Goal: Task Accomplishment & Management: Manage account settings

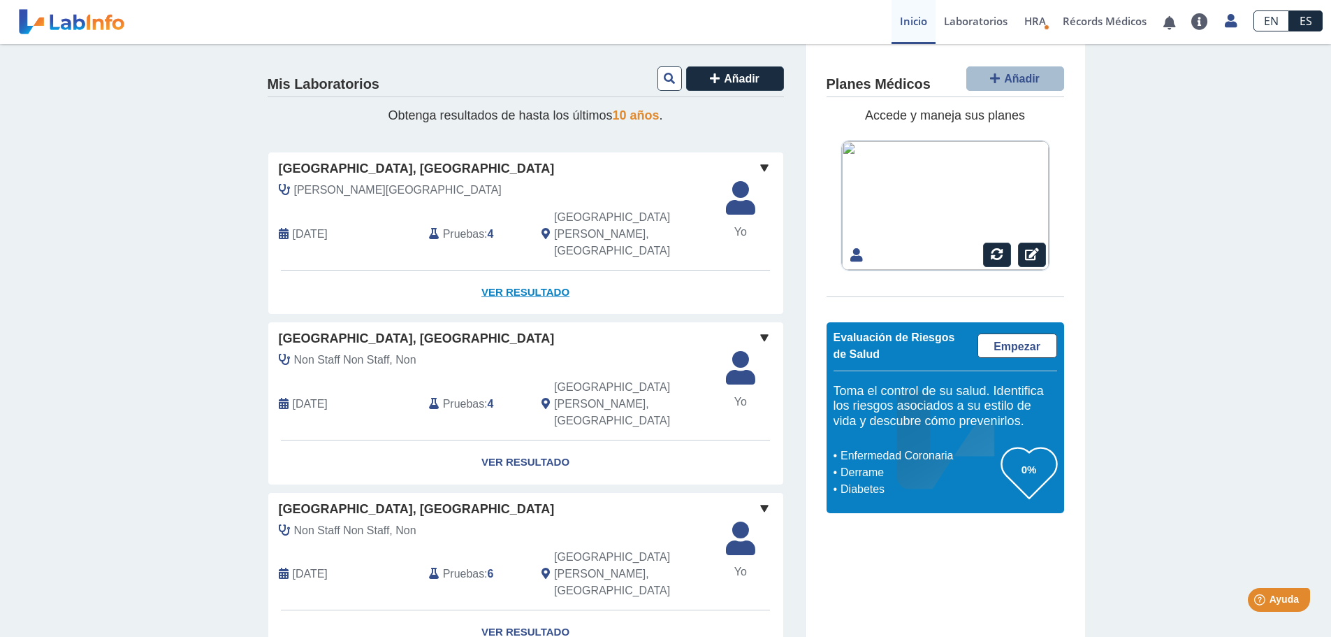
click at [531, 270] on link "Ver Resultado" at bounding box center [525, 292] width 515 height 44
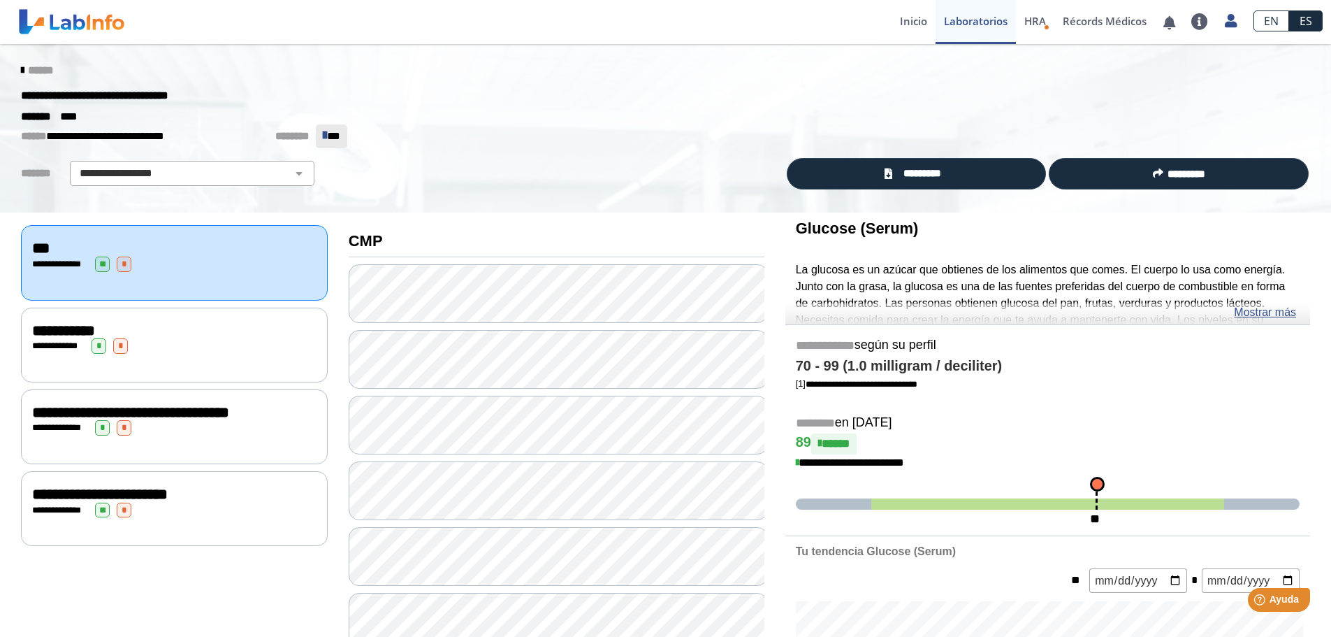
drag, startPoint x: 1040, startPoint y: 103, endPoint x: 1142, endPoint y: 69, distance: 108.3
click at [1142, 69] on div "******" at bounding box center [665, 70] width 1310 height 25
click at [918, 173] on span "*********" at bounding box center [921, 174] width 51 height 16
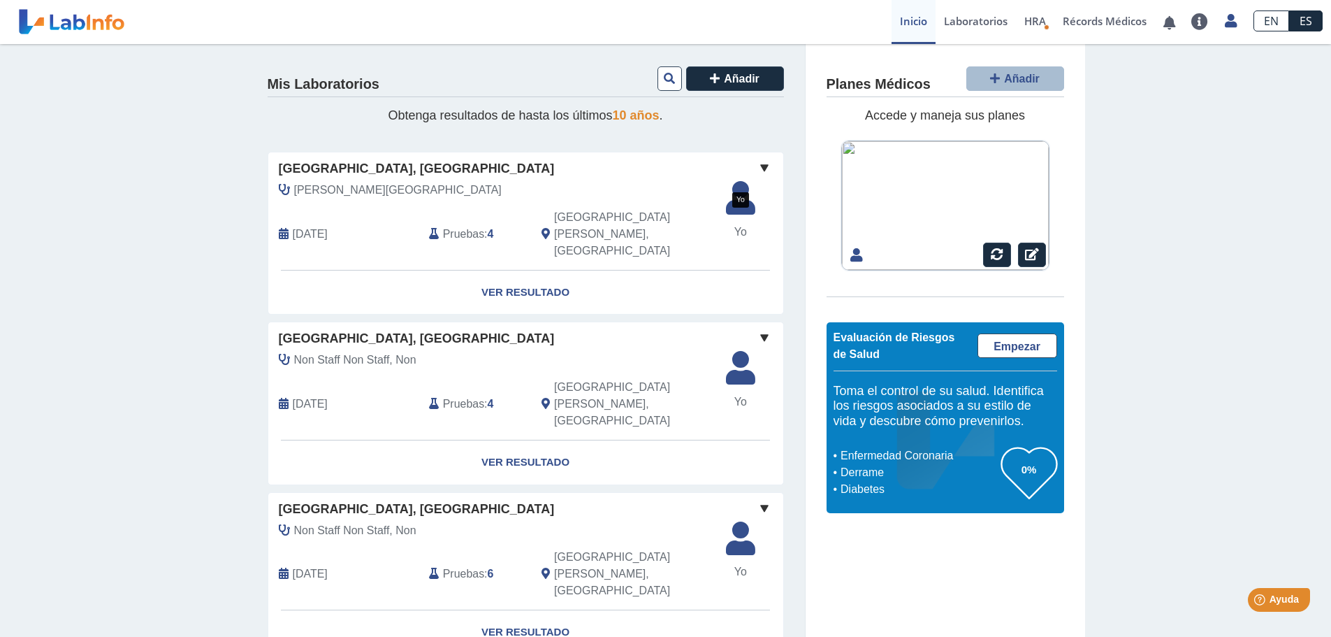
click at [733, 233] on span "Yo" at bounding box center [741, 232] width 46 height 17
click at [760, 165] on span at bounding box center [764, 167] width 17 height 17
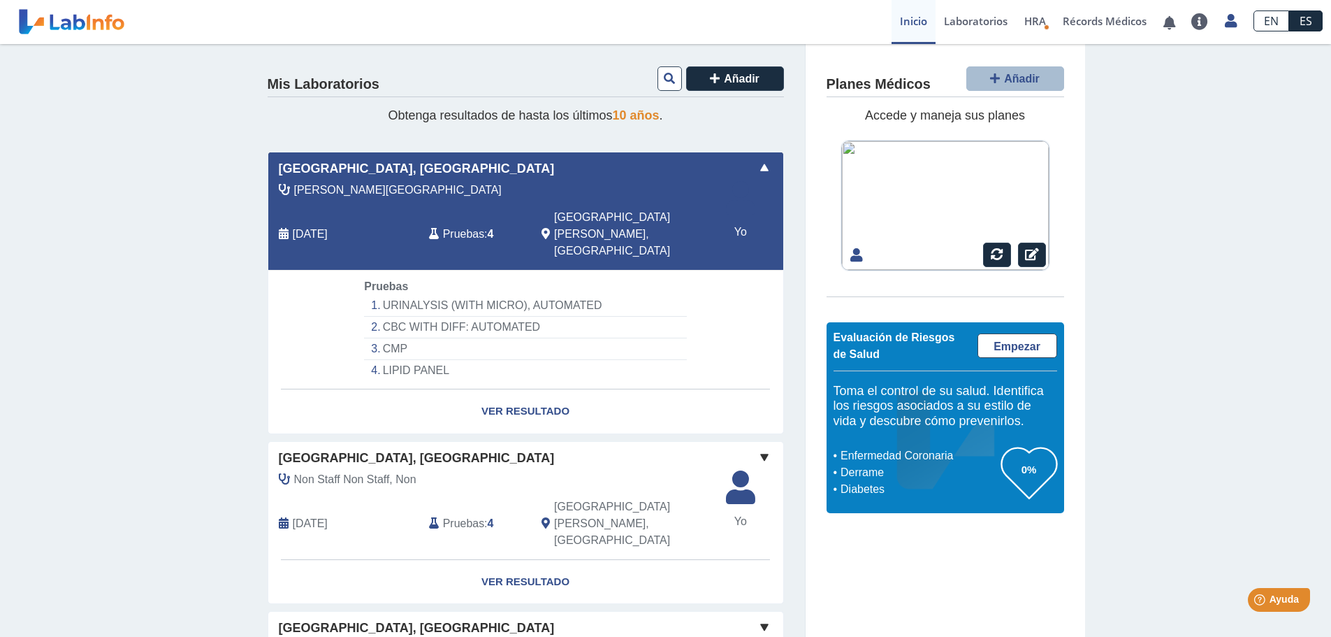
click at [758, 167] on span at bounding box center [764, 167] width 17 height 17
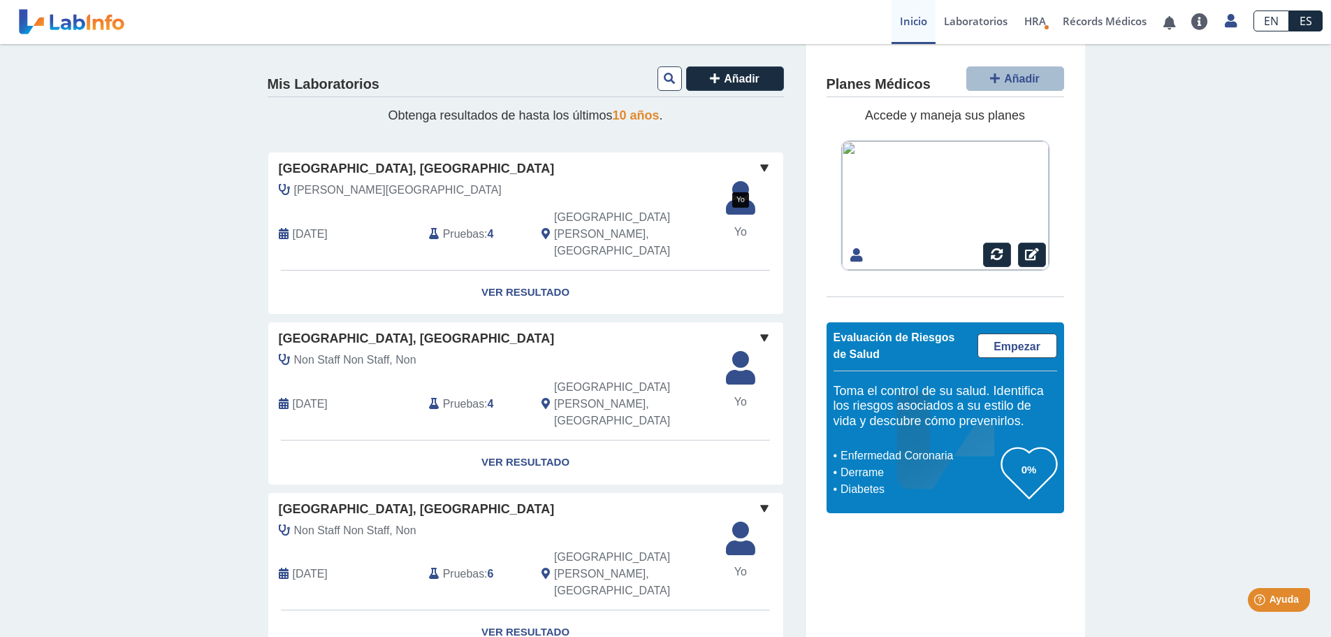
click at [734, 233] on span "Yo" at bounding box center [741, 232] width 46 height 17
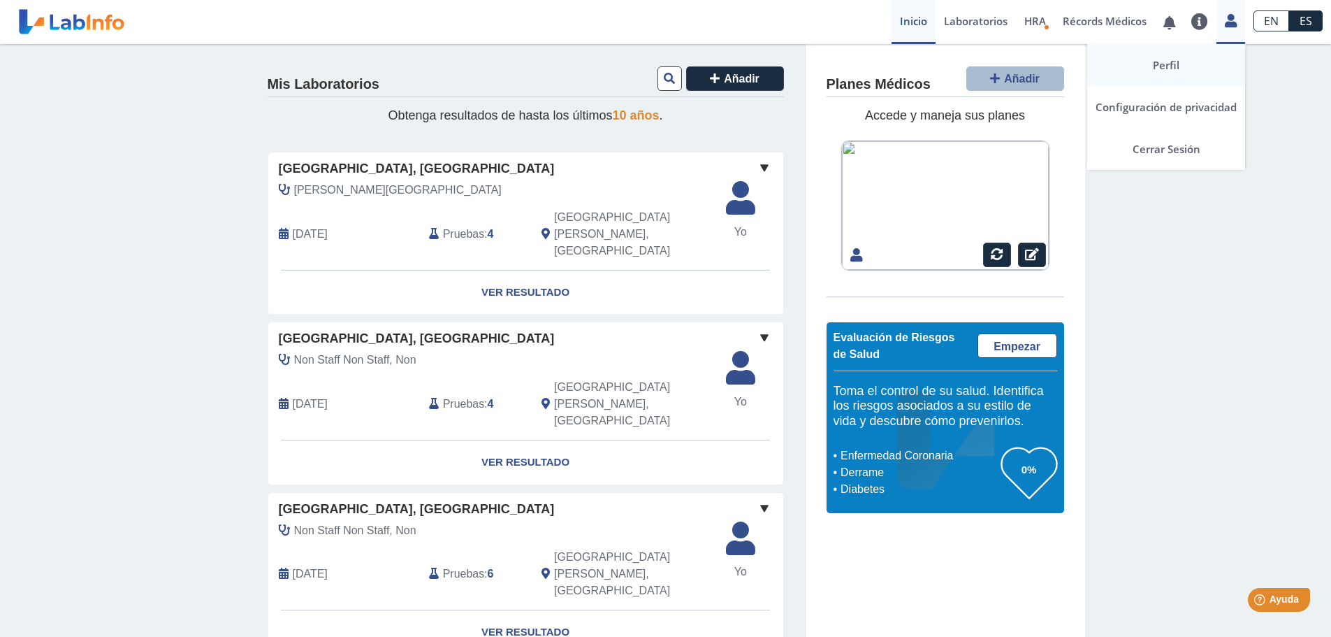
click at [1169, 65] on link "Perfil" at bounding box center [1166, 65] width 158 height 42
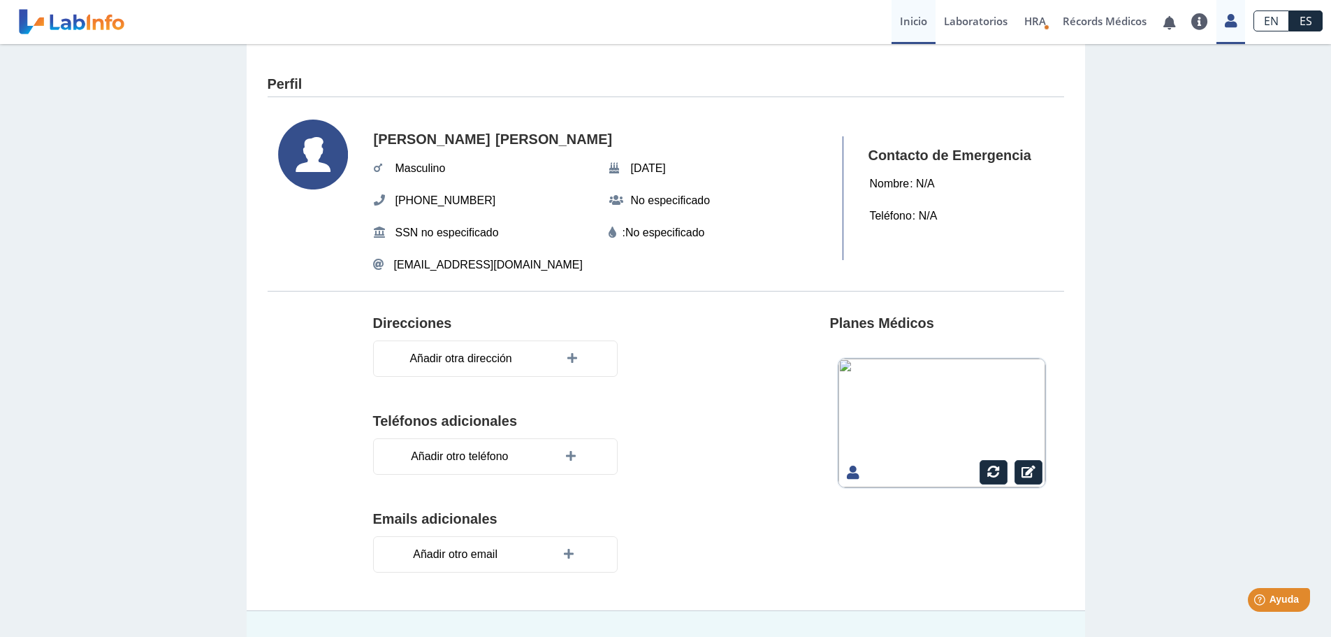
click at [909, 24] on link "Inicio" at bounding box center [914, 22] width 44 height 44
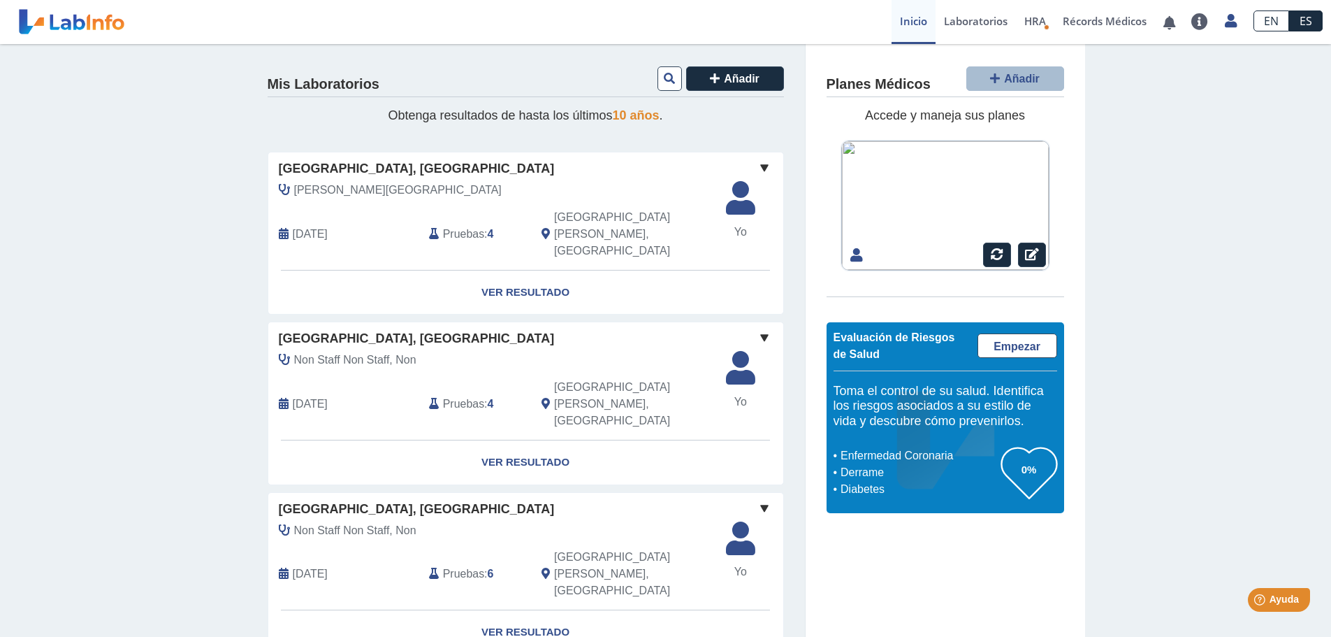
click at [759, 168] on span at bounding box center [764, 167] width 17 height 17
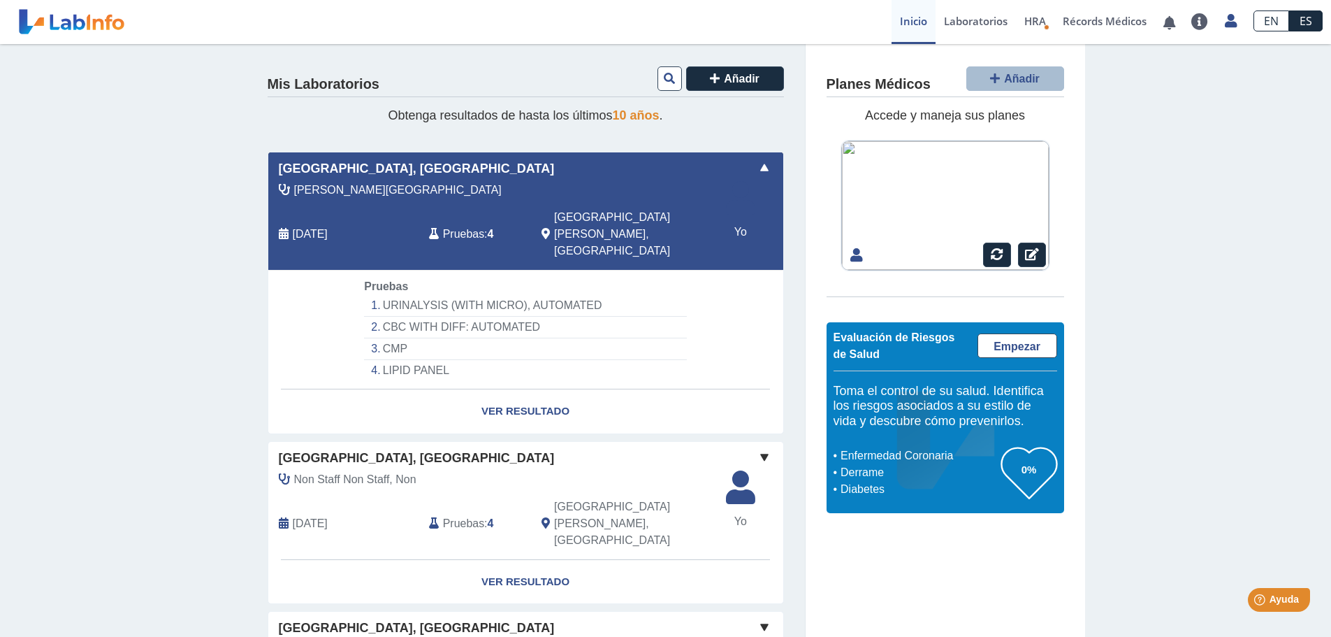
click at [759, 168] on span at bounding box center [764, 167] width 17 height 17
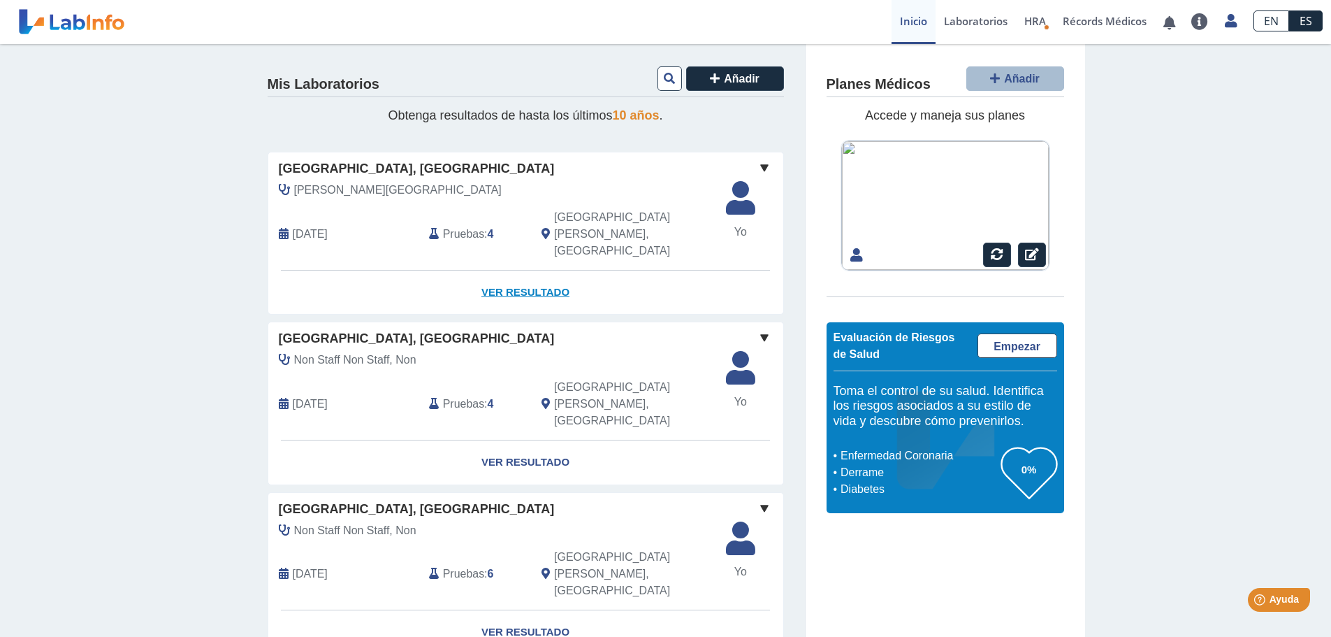
click at [517, 270] on link "Ver Resultado" at bounding box center [525, 292] width 515 height 44
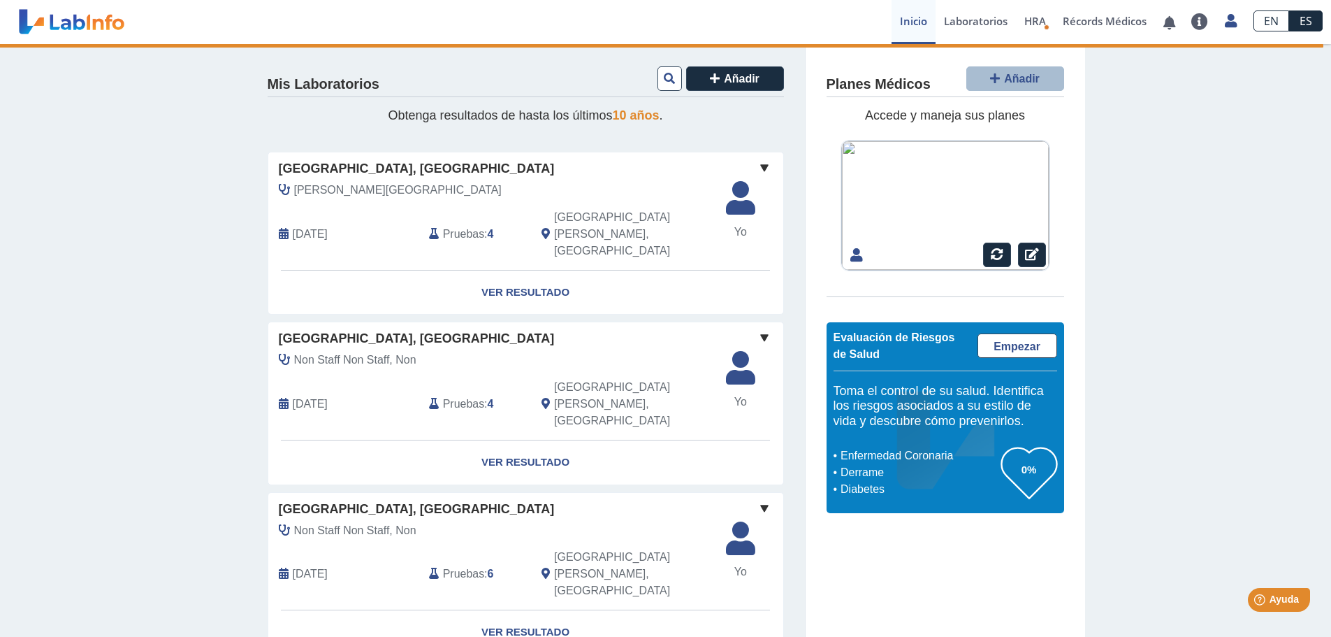
click at [757, 166] on span at bounding box center [764, 167] width 17 height 17
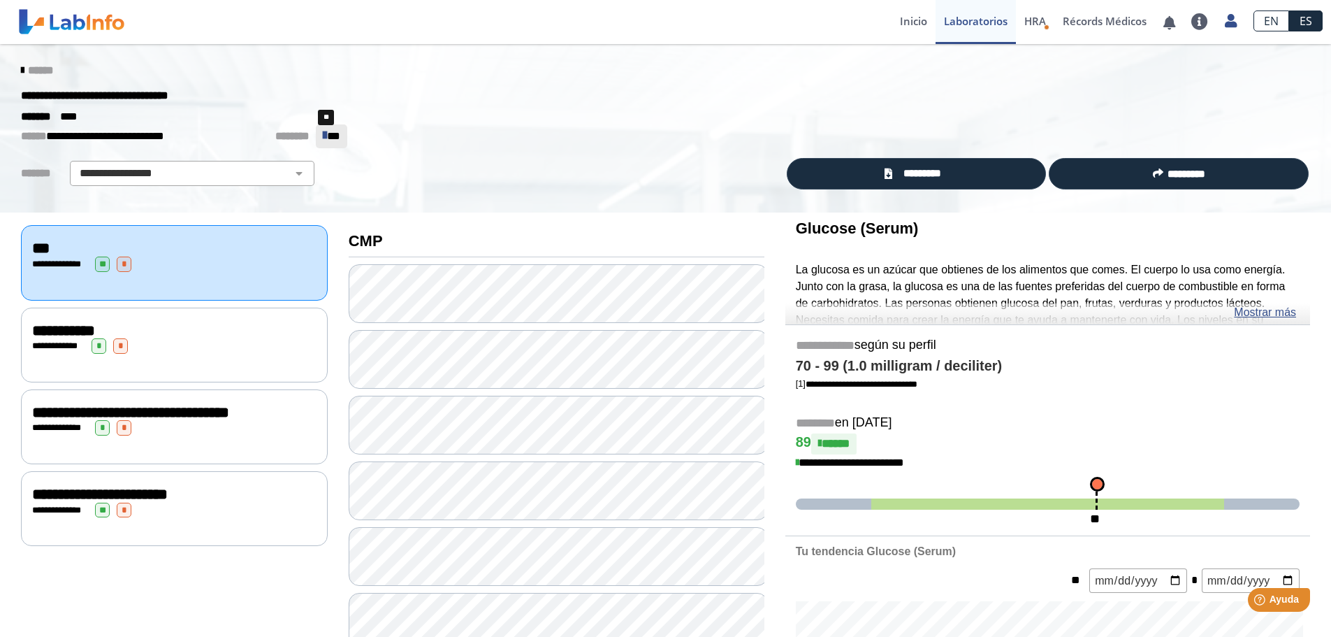
click at [327, 135] on span "**" at bounding box center [333, 136] width 13 height 10
click at [323, 139] on icon at bounding box center [325, 135] width 4 height 14
click at [279, 136] on span "********" at bounding box center [292, 136] width 34 height 10
click at [275, 135] on span "********" at bounding box center [292, 136] width 34 height 10
click at [327, 140] on span "**" at bounding box center [333, 136] width 13 height 10
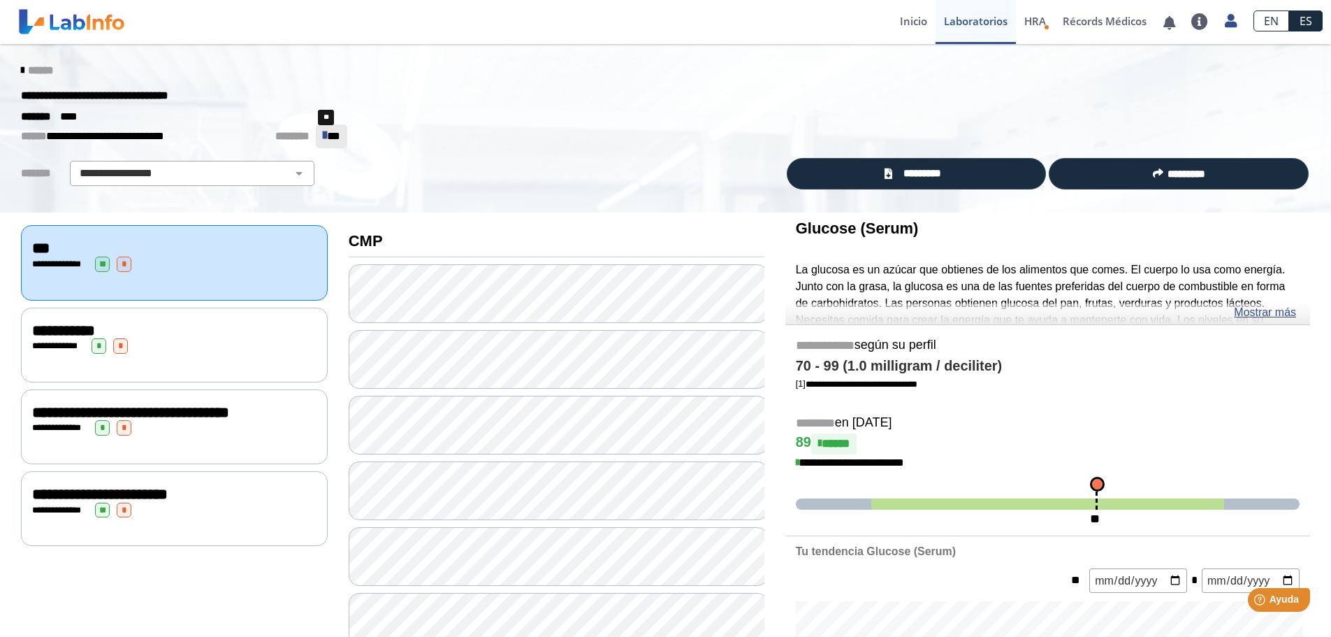
drag, startPoint x: 311, startPoint y: 138, endPoint x: 599, endPoint y: 147, distance: 288.7
click at [599, 147] on p "**********" at bounding box center [655, 136] width 1268 height 24
click at [323, 139] on icon at bounding box center [325, 135] width 4 height 14
click at [1038, 24] on span "HRA" at bounding box center [1035, 21] width 22 height 14
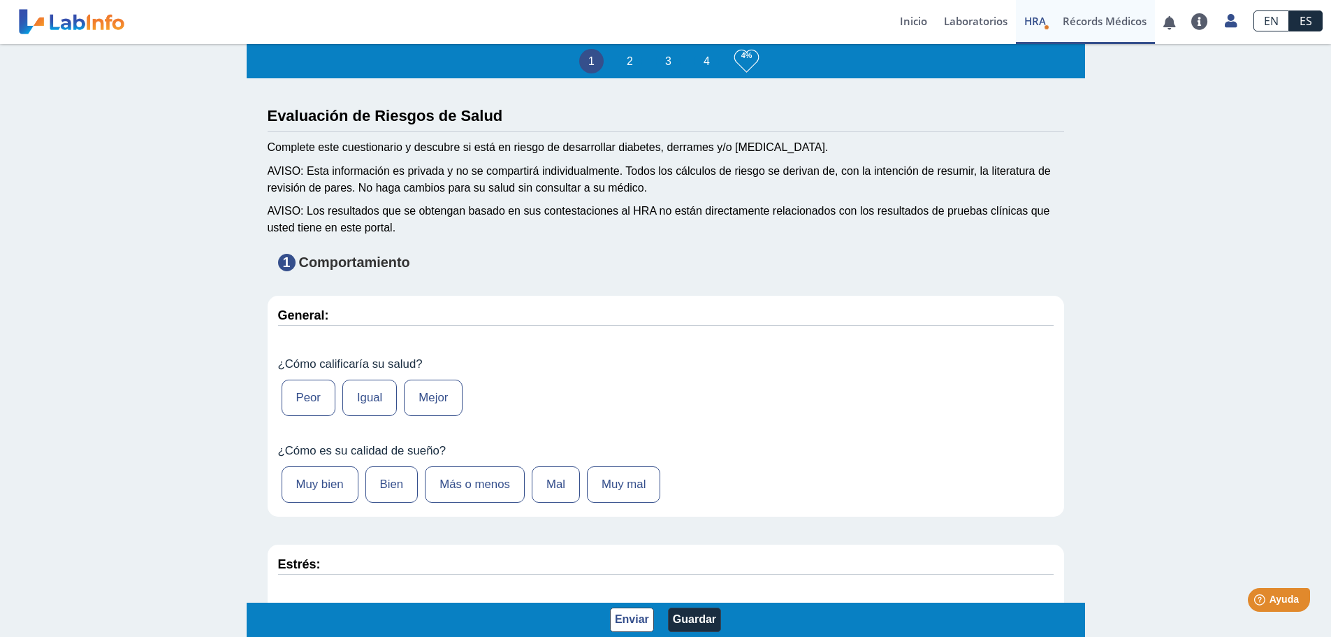
click at [1086, 22] on link "Récords Médicos" at bounding box center [1104, 22] width 101 height 44
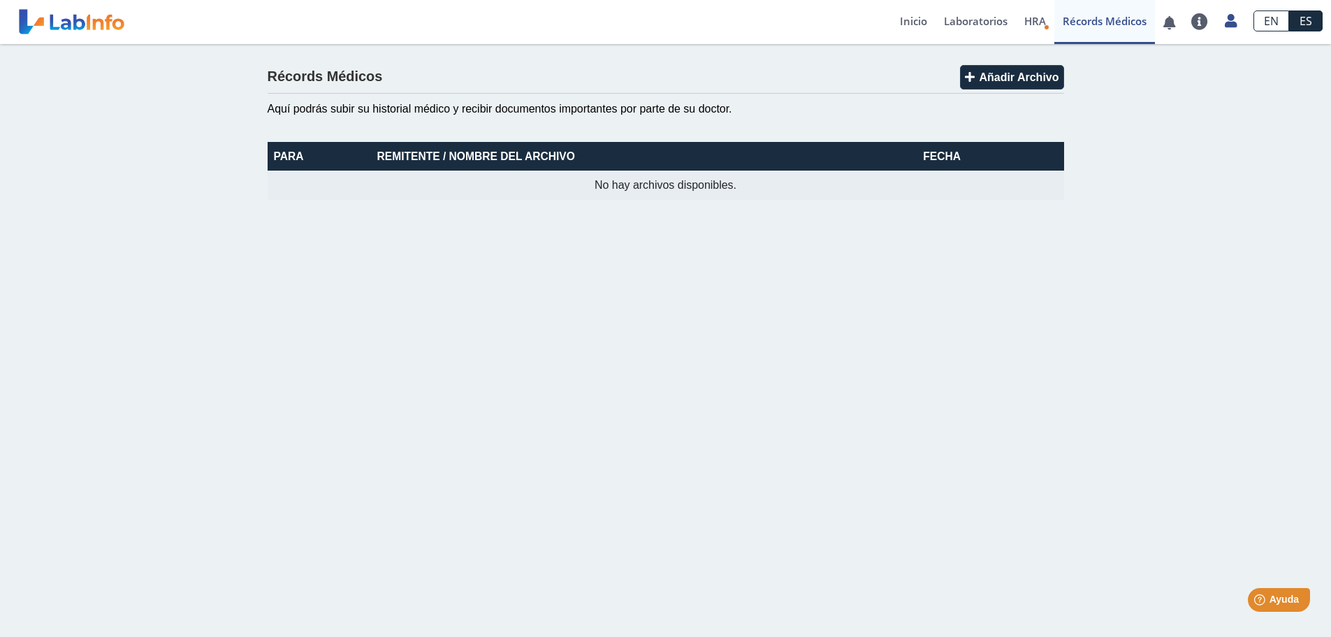
click at [437, 160] on th "Remitente / Nombre del Archivo" at bounding box center [626, 156] width 511 height 29
click at [1002, 79] on span "Añadir Archivo" at bounding box center [1019, 77] width 80 height 12
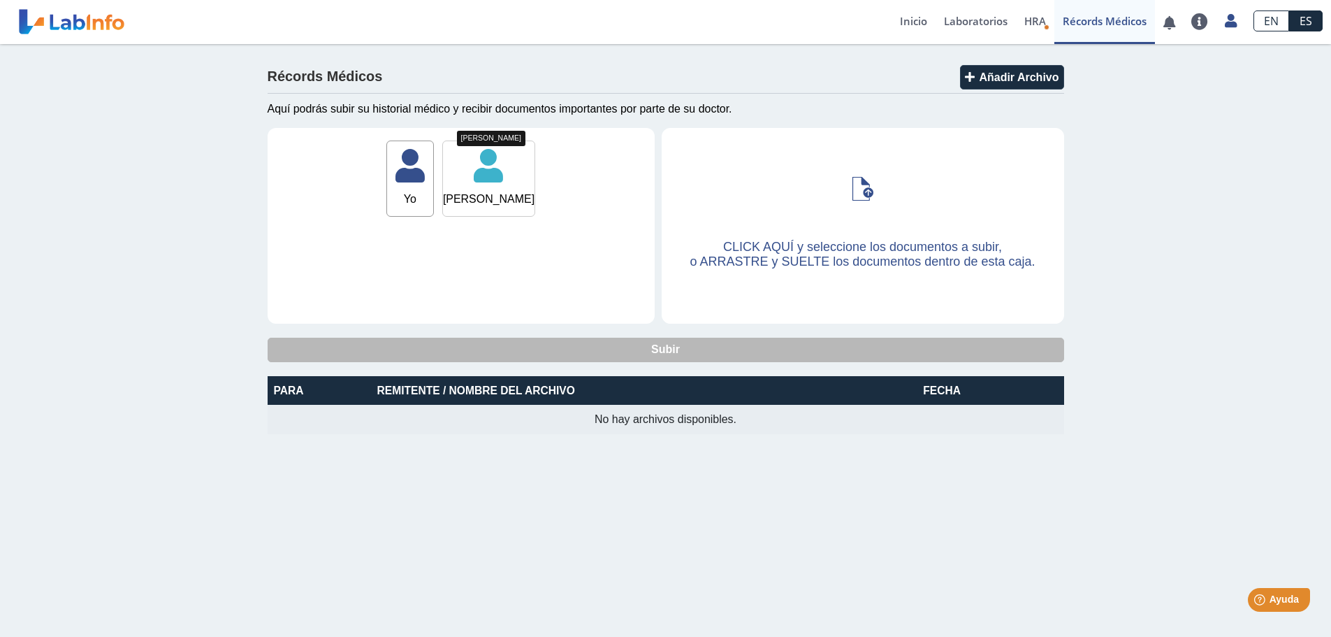
click at [493, 194] on span "Olga Diaz Berrios" at bounding box center [489, 199] width 92 height 17
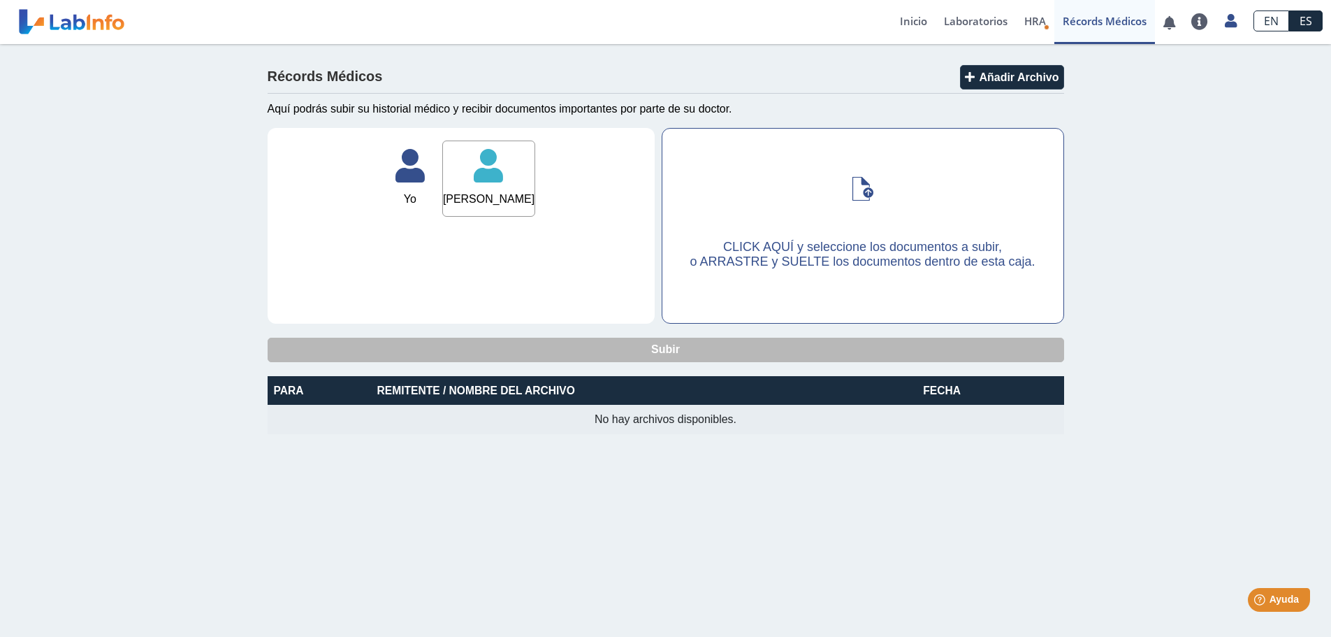
click at [842, 247] on span "CLICK AQUÍ y seleccione los documentos a subir," at bounding box center [862, 247] width 279 height 14
click at [0, 0] on input "CLICK AQUÍ y seleccione los documentos a subir, o ARRASTRE y SUELTE los documen…" at bounding box center [0, 0] width 0 height 0
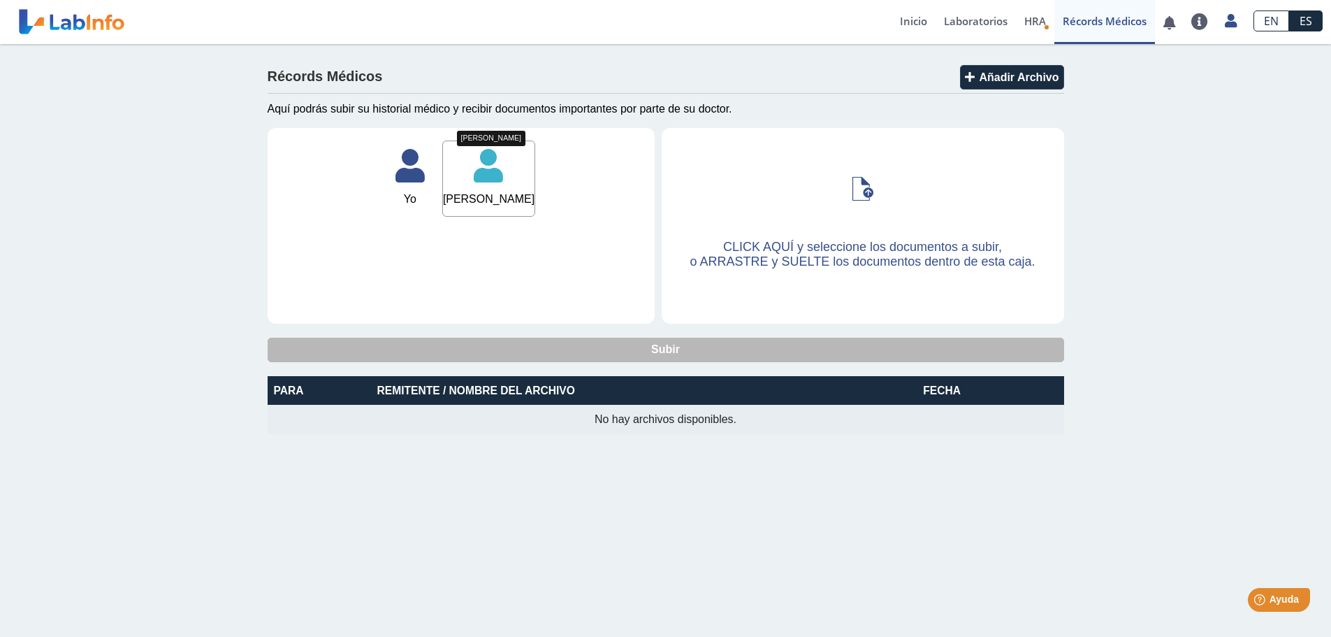
click at [489, 196] on span "Olga Diaz Berrios" at bounding box center [489, 199] width 92 height 17
click at [490, 197] on span "Olga Diaz Berrios" at bounding box center [489, 199] width 92 height 17
click at [416, 182] on icon at bounding box center [410, 171] width 46 height 42
click at [416, 181] on icon at bounding box center [410, 171] width 46 height 42
click at [503, 199] on span "Olga Diaz Berrios" at bounding box center [489, 199] width 92 height 17
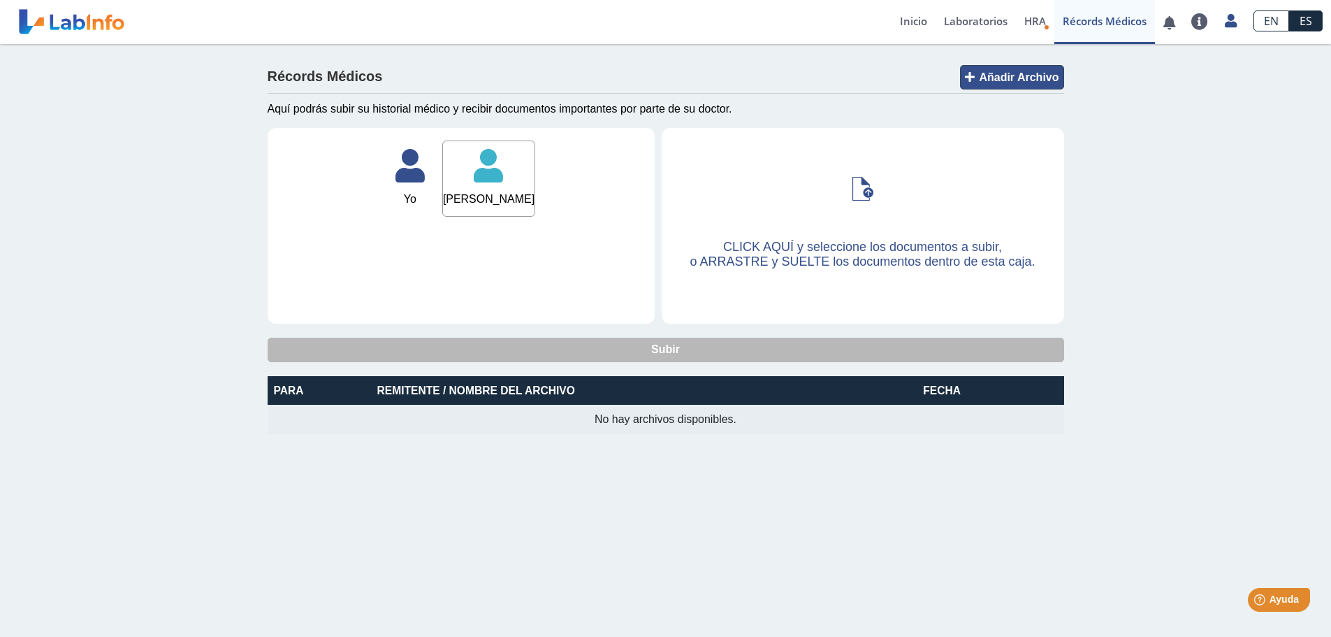
click at [1004, 72] on span "Añadir Archivo" at bounding box center [1019, 77] width 80 height 12
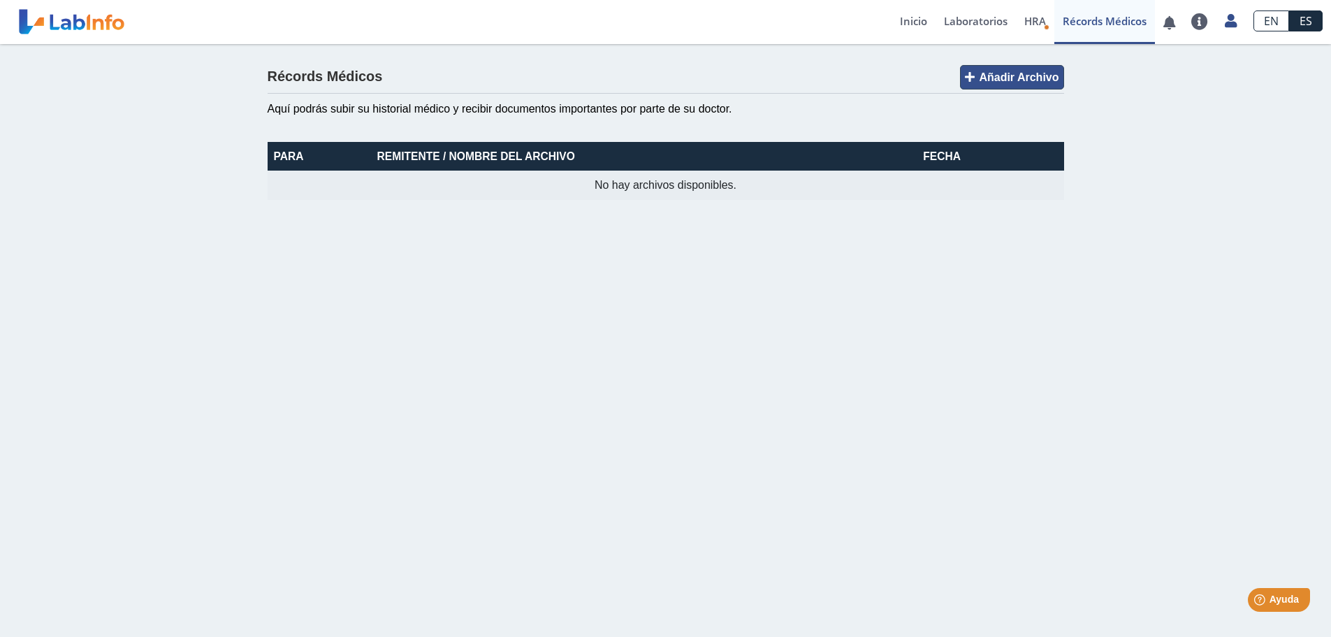
click at [1003, 73] on span "Añadir Archivo" at bounding box center [1019, 77] width 80 height 12
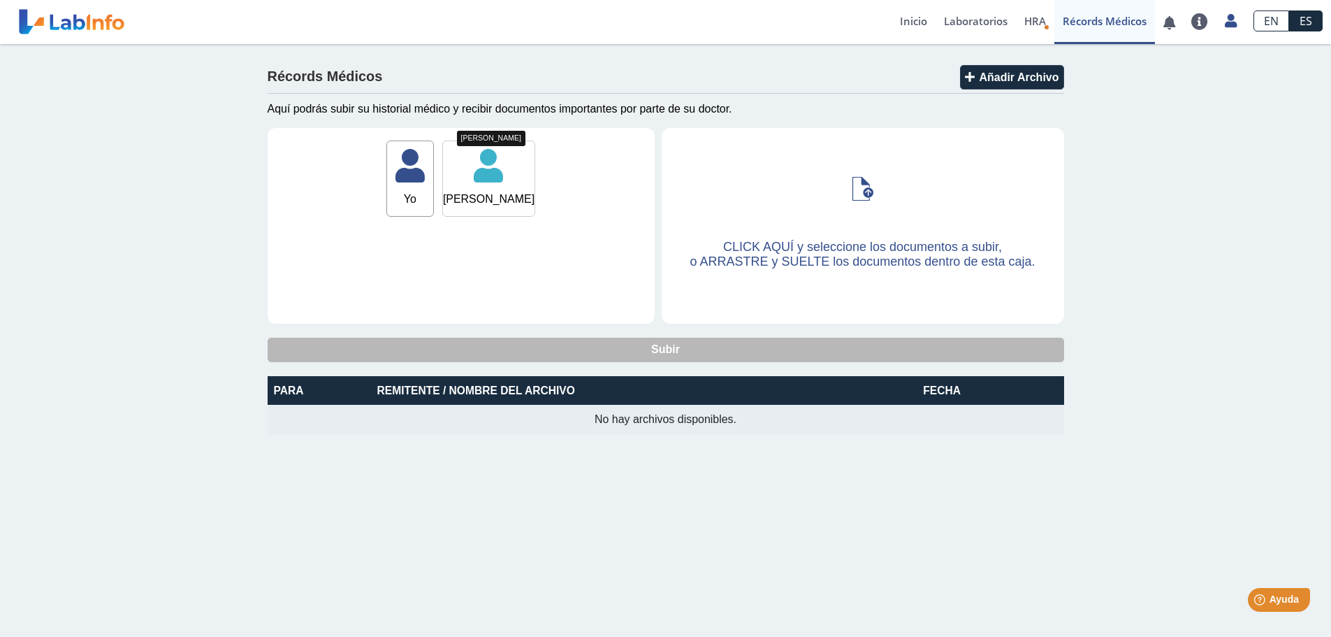
click at [489, 198] on span "Olga Diaz Berrios" at bounding box center [489, 199] width 92 height 17
drag, startPoint x: 488, startPoint y: 201, endPoint x: 430, endPoint y: 469, distance: 273.7
click at [430, 469] on main "Récords Médicos Añadir Archivo Aquí podrás subir su historial médico y recibir …" at bounding box center [665, 340] width 1331 height 592
click at [578, 391] on th "Remitente / Nombre del Archivo" at bounding box center [626, 390] width 511 height 29
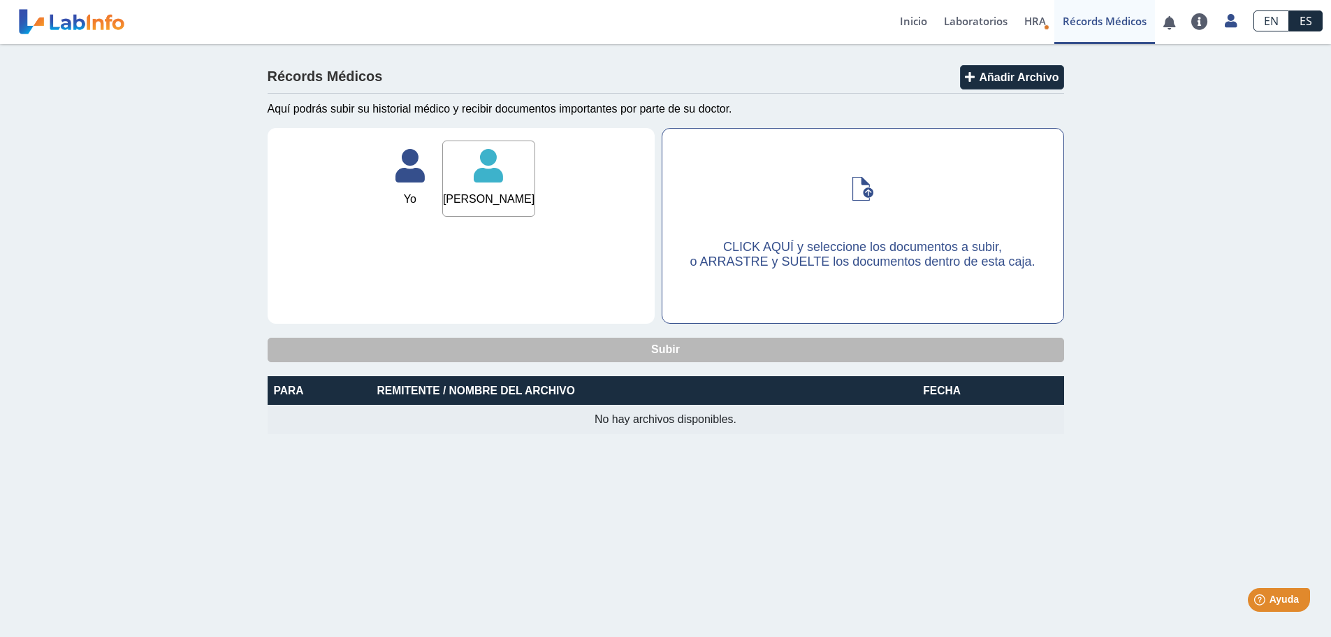
drag, startPoint x: 490, startPoint y: 169, endPoint x: 829, endPoint y: 254, distance: 350.1
click at [829, 254] on div "Yo Yo Olga Diaz Berrios Olga Diaz Berrios CLICK AQUÍ y seleccione los documento…" at bounding box center [666, 245] width 797 height 234
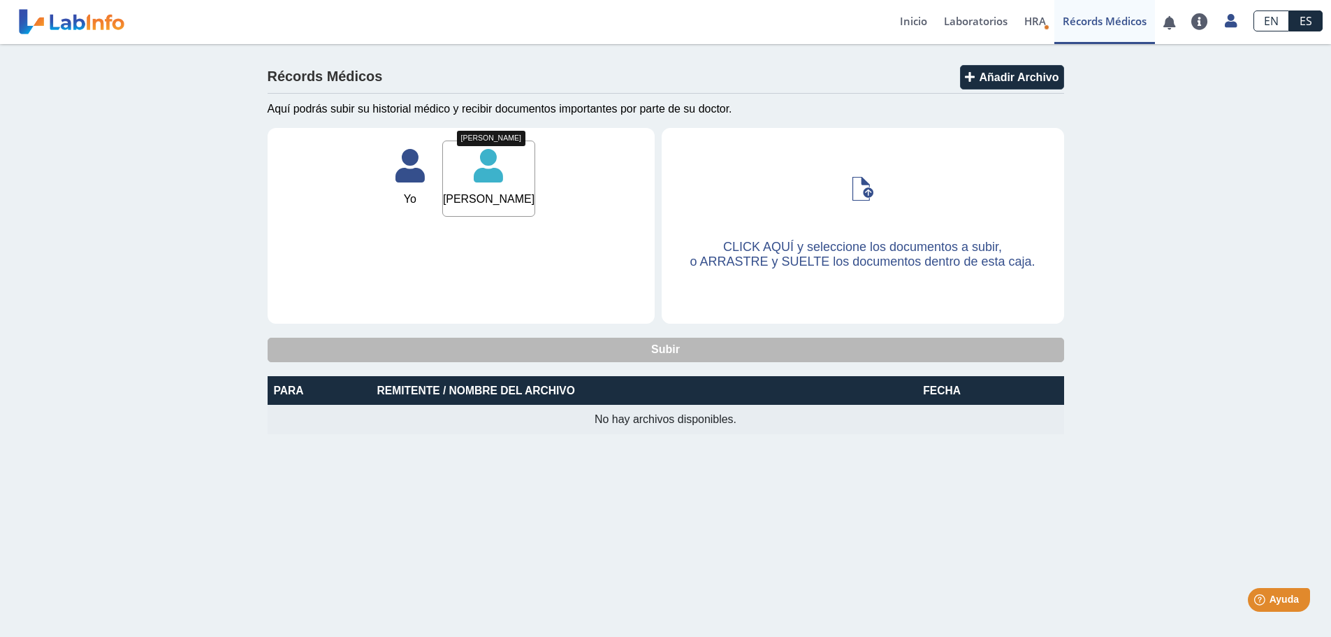
drag, startPoint x: 863, startPoint y: 184, endPoint x: 513, endPoint y: 196, distance: 350.2
click at [521, 200] on div "Yo Yo Olga Diaz Berrios Olga Diaz Berrios Olga Diaz Berrios CLICK AQUÍ y selecc…" at bounding box center [666, 245] width 797 height 234
click at [1093, 22] on link "Récords Médicos" at bounding box center [1104, 22] width 101 height 44
click at [1204, 22] on link at bounding box center [1200, 21] width 34 height 17
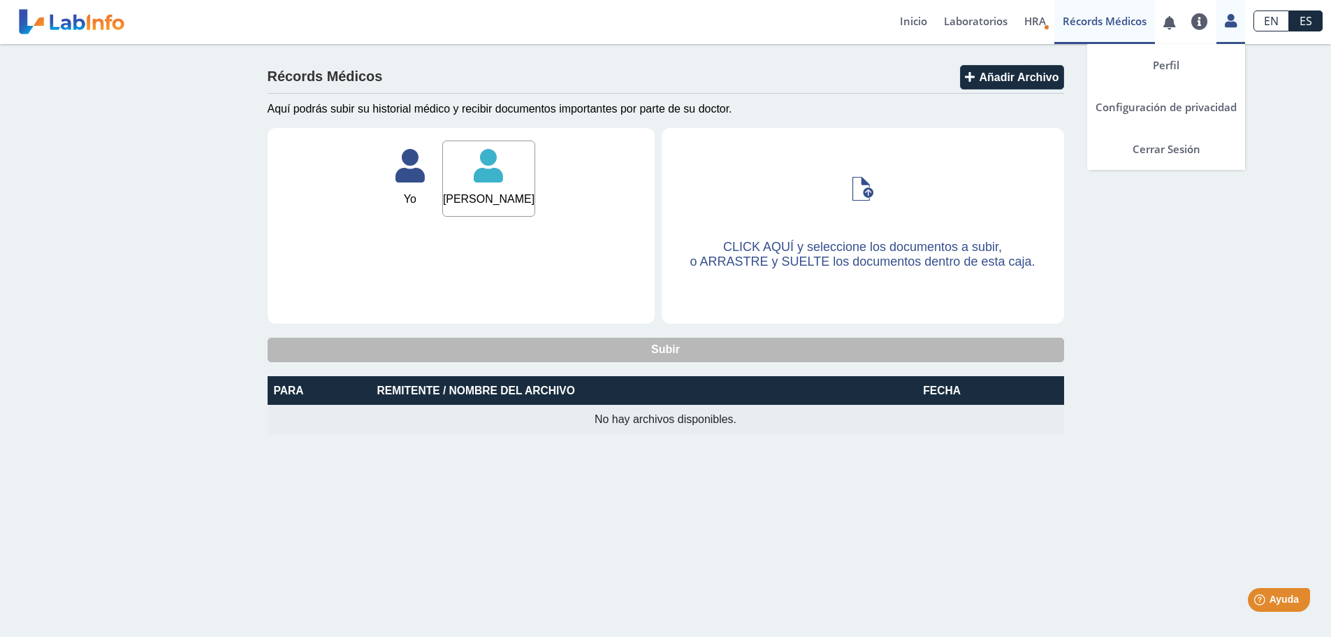
click at [1239, 30] on div "Perfil Configuración de privacidad Cerrar Sesión" at bounding box center [1230, 22] width 29 height 44
click at [1232, 26] on icon at bounding box center [1231, 20] width 12 height 10
click at [1151, 103] on link "Configuración de privacidad" at bounding box center [1166, 107] width 158 height 42
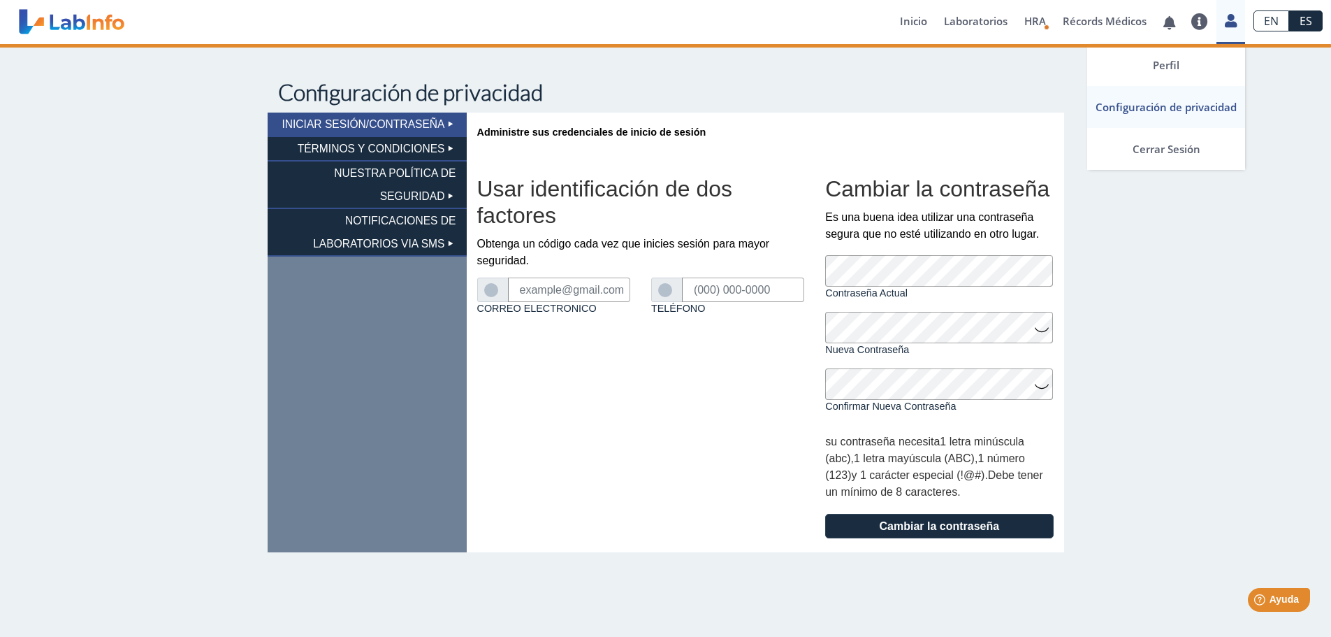
type input "[EMAIL_ADDRESS][DOMAIN_NAME]"
type input "[PHONE_NUMBER]"
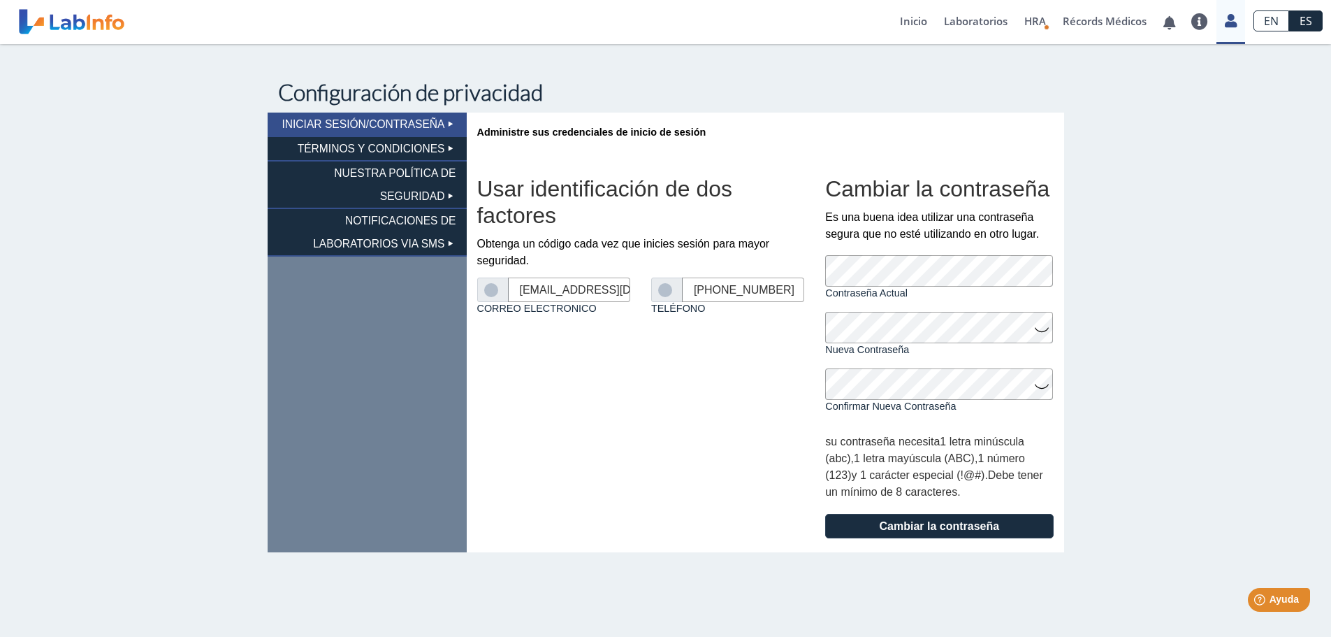
click at [390, 145] on li "TÉRMINOS Y CONDICIONES" at bounding box center [367, 149] width 199 height 24
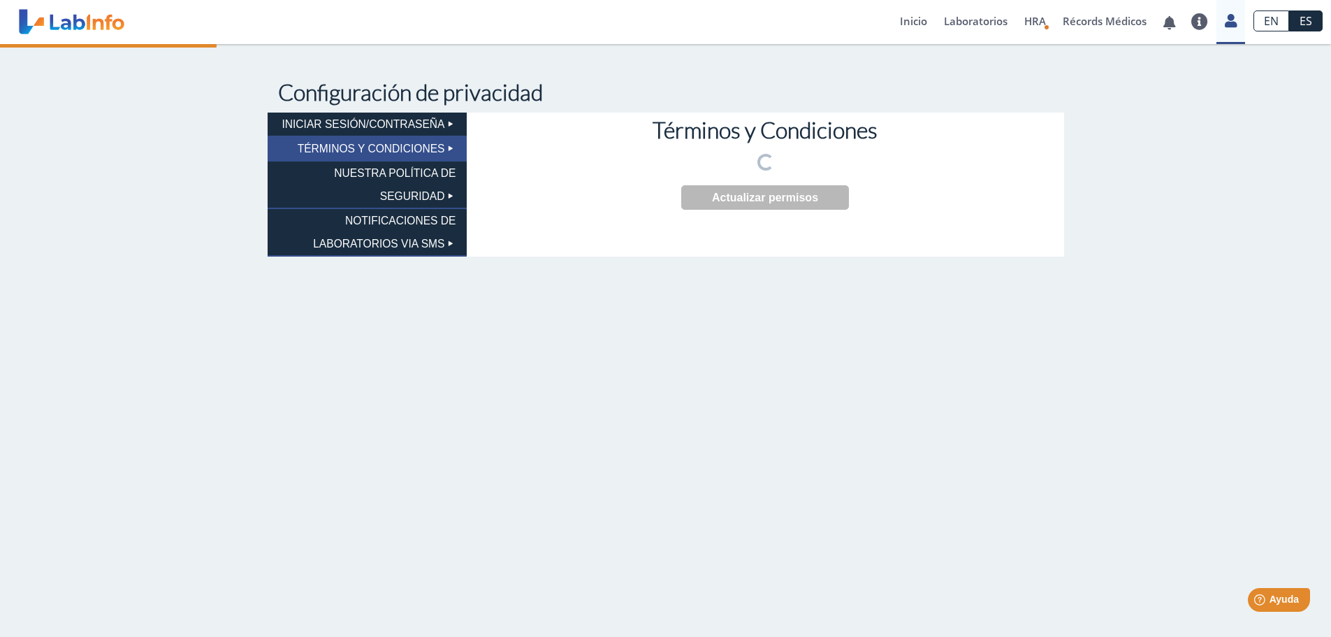
click at [406, 170] on li "NUESTRA POLÍTICA DE SEGURIDAD" at bounding box center [367, 185] width 199 height 48
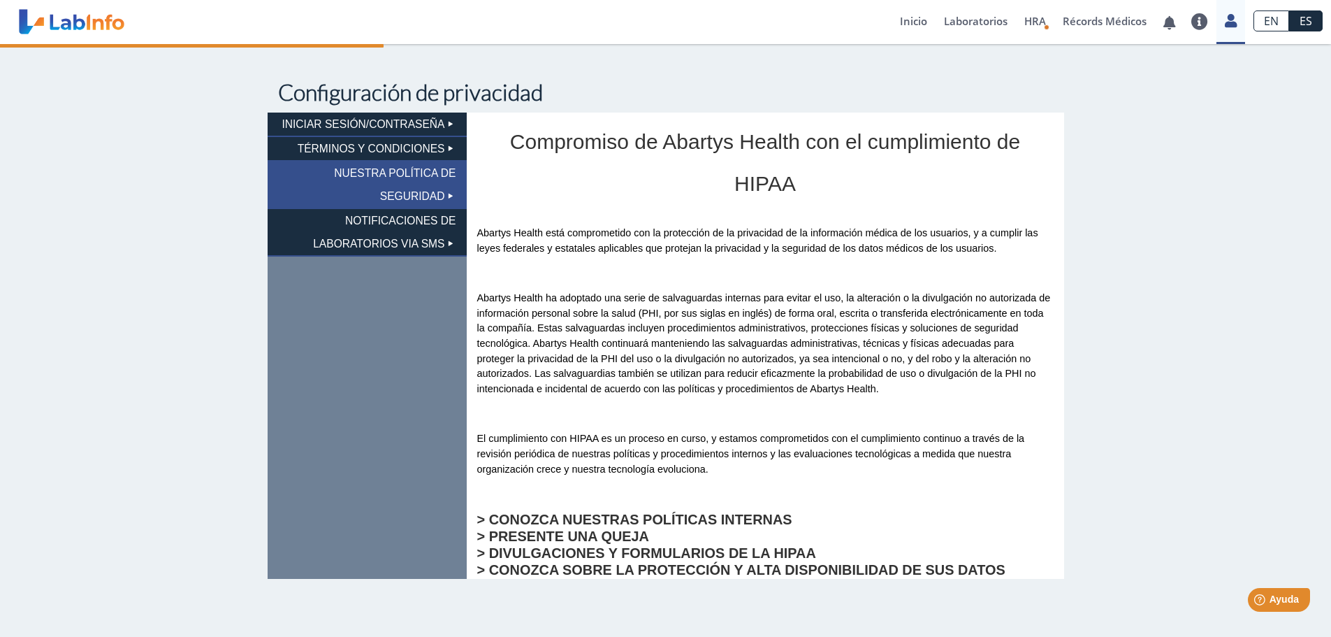
click at [403, 197] on li "NUESTRA POLÍTICA DE SEGURIDAD" at bounding box center [367, 185] width 199 height 48
click at [402, 222] on li "NOTIFICACIONES DE LABORATORIOS VIA SMS" at bounding box center [367, 233] width 199 height 48
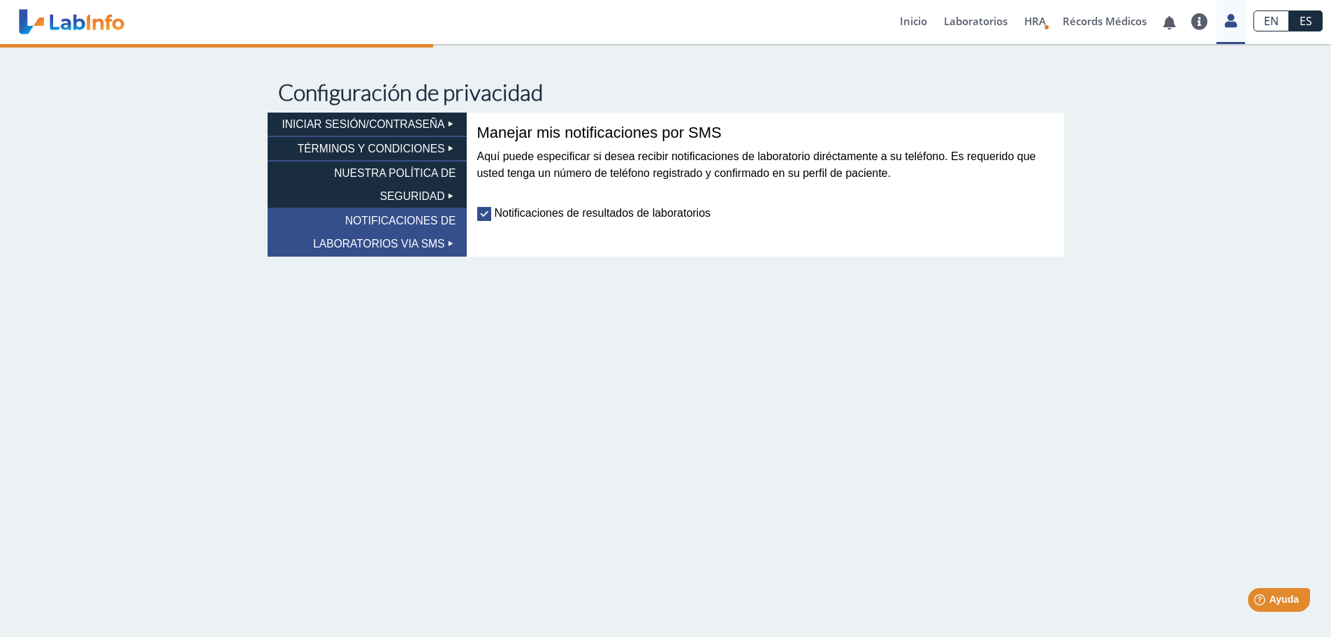
click at [400, 242] on li "NOTIFICACIONES DE LABORATORIOS VIA SMS" at bounding box center [367, 233] width 199 height 48
click at [586, 212] on label "Notificaciones de resultados de laboratorios" at bounding box center [594, 214] width 234 height 14
click at [0, 0] on input "Notificaciones de resultados de laboratorios" at bounding box center [0, 0] width 0 height 0
click at [484, 214] on label "Notificaciones de resultados de laboratorios" at bounding box center [594, 214] width 234 height 14
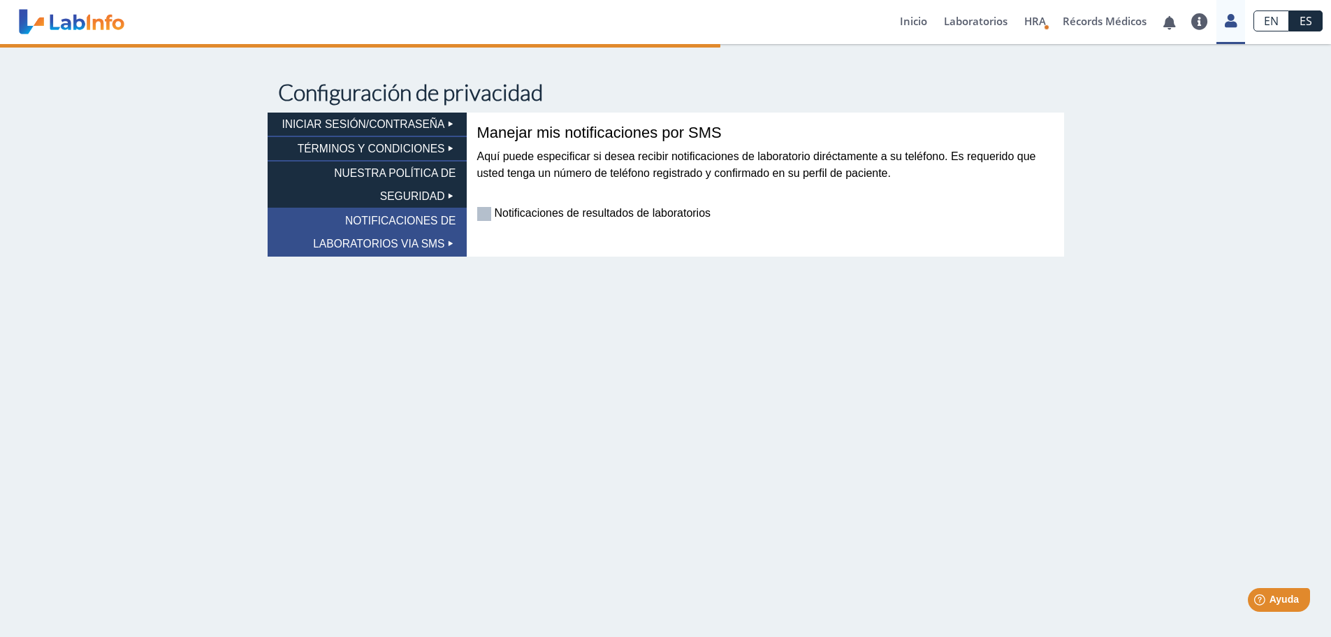
click at [0, 0] on input "Notificaciones de resultados de laboratorios" at bounding box center [0, 0] width 0 height 0
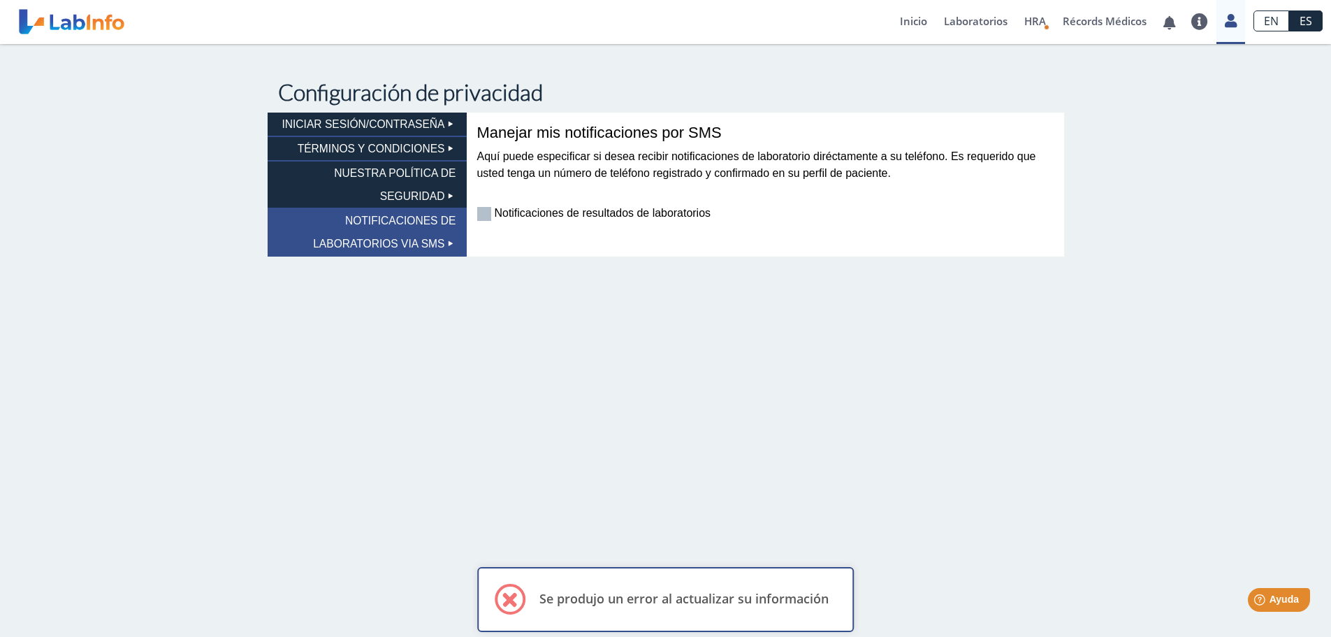
click at [630, 610] on div "Se produjo un error al actualizar su información ×" at bounding box center [666, 598] width 342 height 31
click at [688, 606] on div "Se produjo un error al actualizar su información ×" at bounding box center [666, 598] width 342 height 31
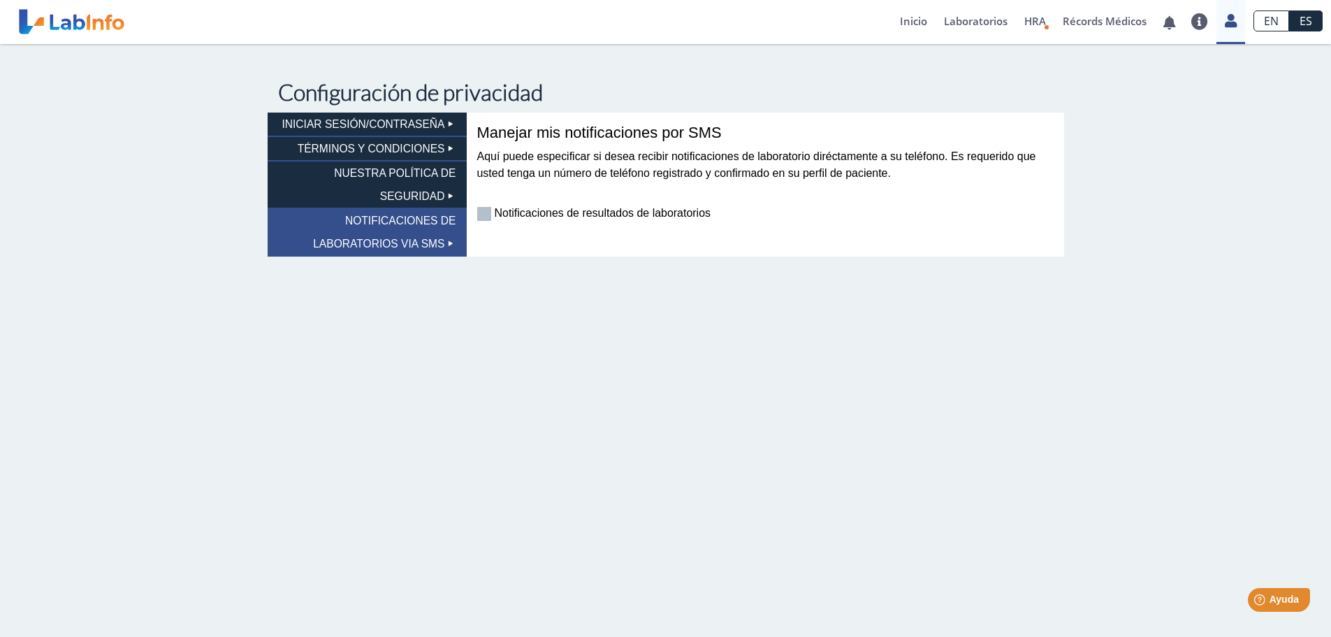
click at [485, 210] on label "Notificaciones de resultados de laboratorios" at bounding box center [594, 214] width 234 height 14
click at [0, 0] on input "Notificaciones de resultados de laboratorios" at bounding box center [0, 0] width 0 height 0
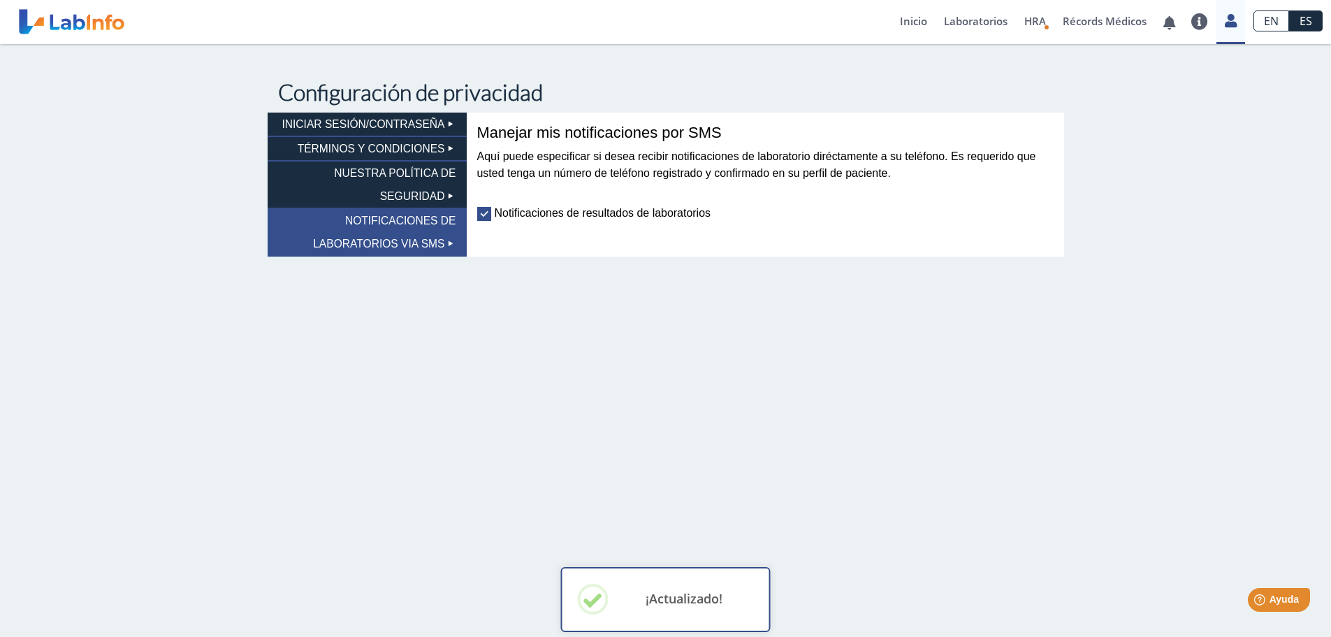
click at [665, 600] on h2 "¡Actualizado!" at bounding box center [684, 598] width 123 height 15
click at [642, 604] on main "Configuración de privacidad INICIAR SESIÓN/CONTRASEÑA TÉRMINOS Y CONDICIONES NU…" at bounding box center [665, 340] width 1331 height 592
click at [584, 214] on label "Notificaciones de resultados de laboratorios" at bounding box center [594, 214] width 234 height 14
click at [0, 0] on input "Notificaciones de resultados de laboratorios" at bounding box center [0, 0] width 0 height 0
click at [605, 596] on div at bounding box center [593, 598] width 31 height 31
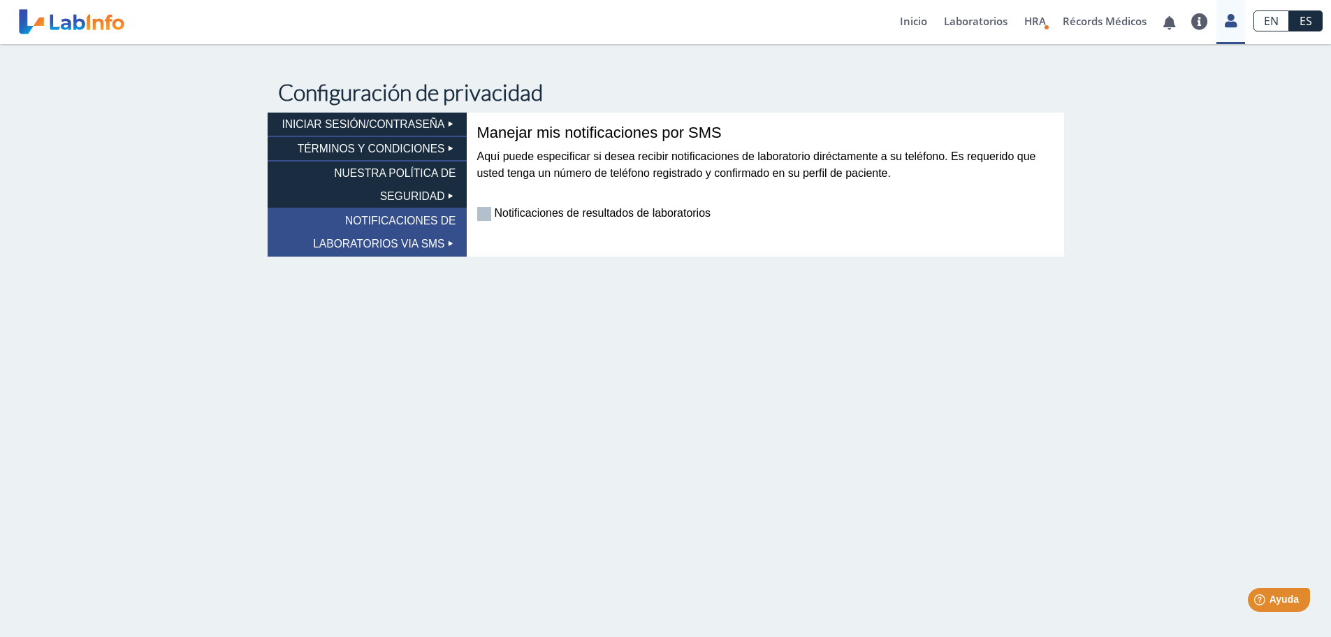
click at [428, 242] on li "NOTIFICACIONES DE LABORATORIOS VIA SMS" at bounding box center [367, 233] width 199 height 48
click at [430, 244] on li "NOTIFICACIONES DE LABORATORIOS VIA SMS" at bounding box center [367, 233] width 199 height 48
click at [511, 215] on label "Notificaciones de resultados de laboratorios" at bounding box center [594, 214] width 234 height 14
click at [0, 0] on input "Notificaciones de resultados de laboratorios" at bounding box center [0, 0] width 0 height 0
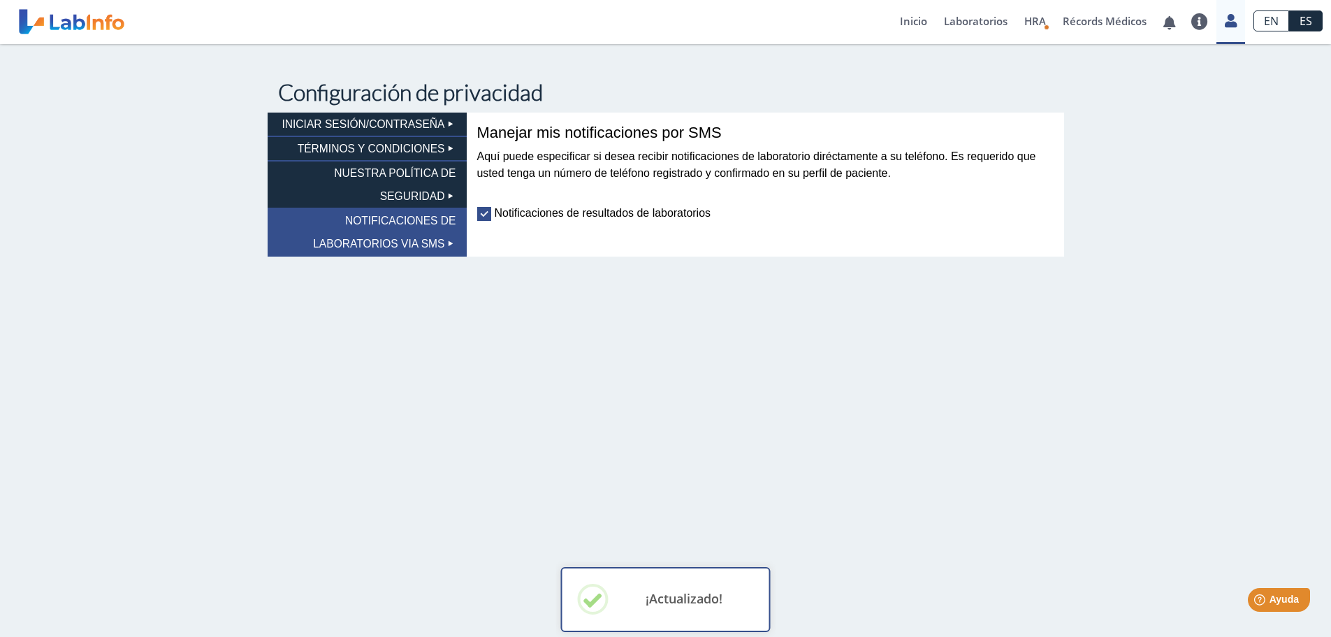
click at [681, 606] on h2 "¡Actualizado!" at bounding box center [684, 598] width 123 height 15
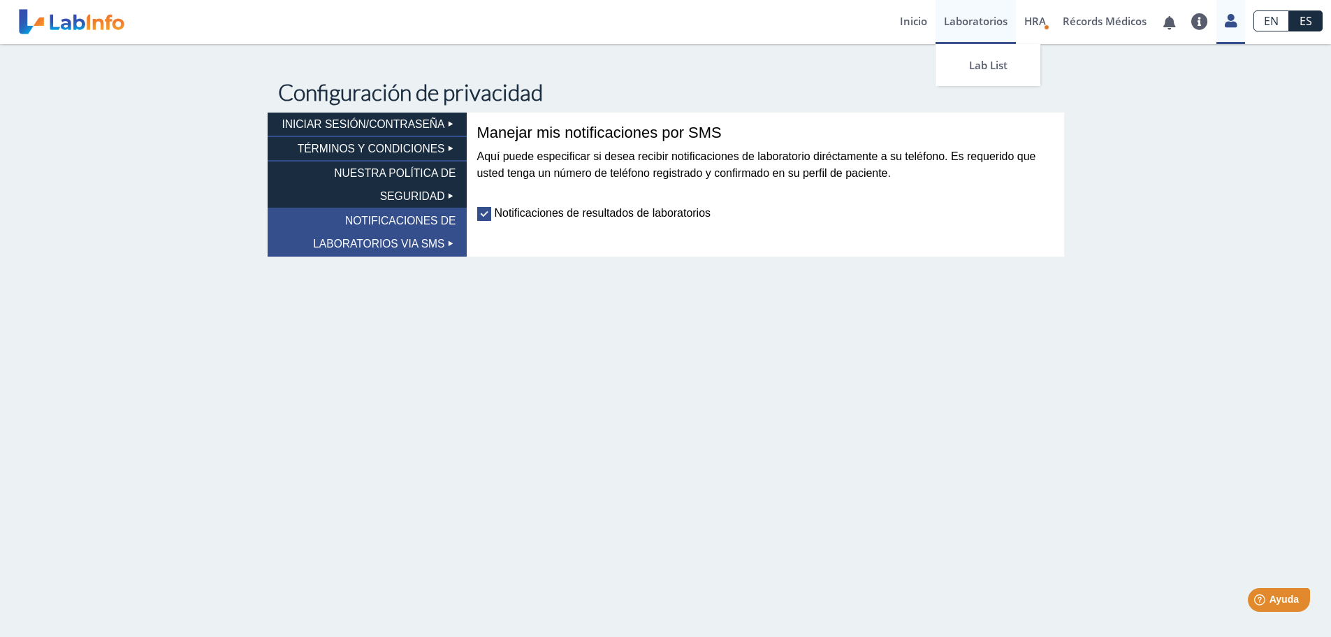
click at [967, 22] on link "Laboratorios" at bounding box center [976, 22] width 80 height 44
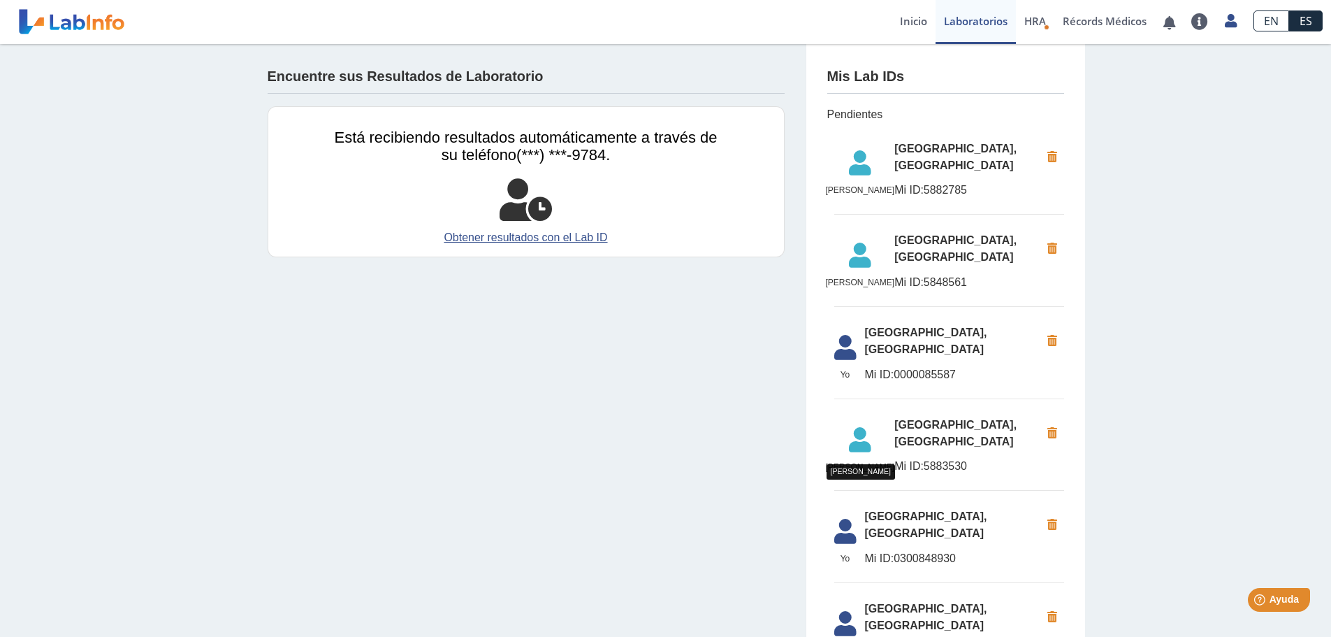
click at [858, 165] on icon at bounding box center [860, 167] width 69 height 34
click at [857, 165] on icon at bounding box center [860, 167] width 69 height 34
click at [525, 232] on link "Obtener resultados con el Lab ID" at bounding box center [526, 237] width 383 height 17
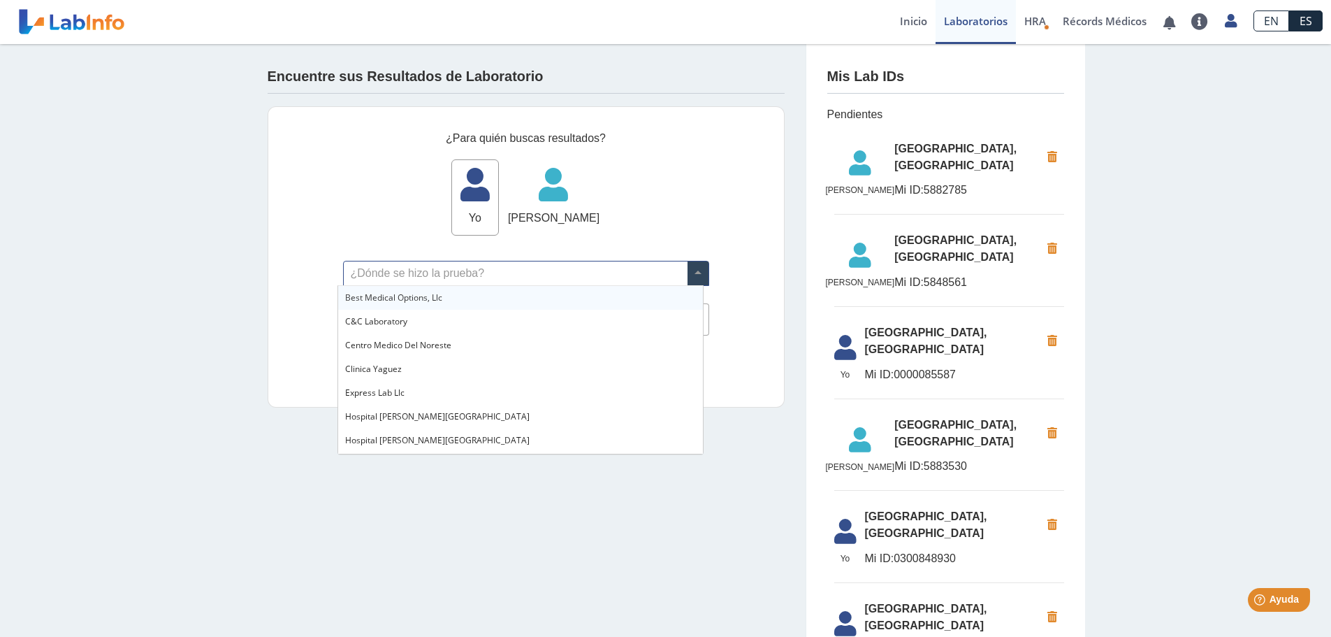
click at [688, 270] on span at bounding box center [698, 273] width 21 height 24
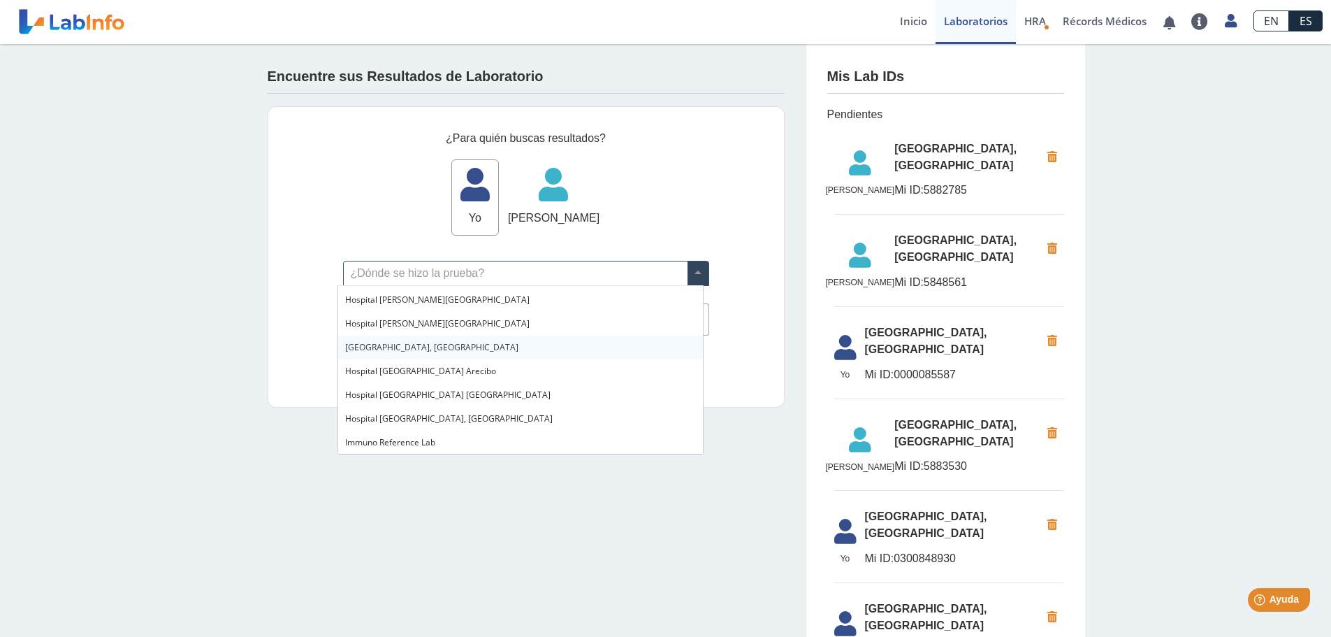
click at [463, 342] on span "[GEOGRAPHIC_DATA], [GEOGRAPHIC_DATA]" at bounding box center [431, 347] width 173 height 12
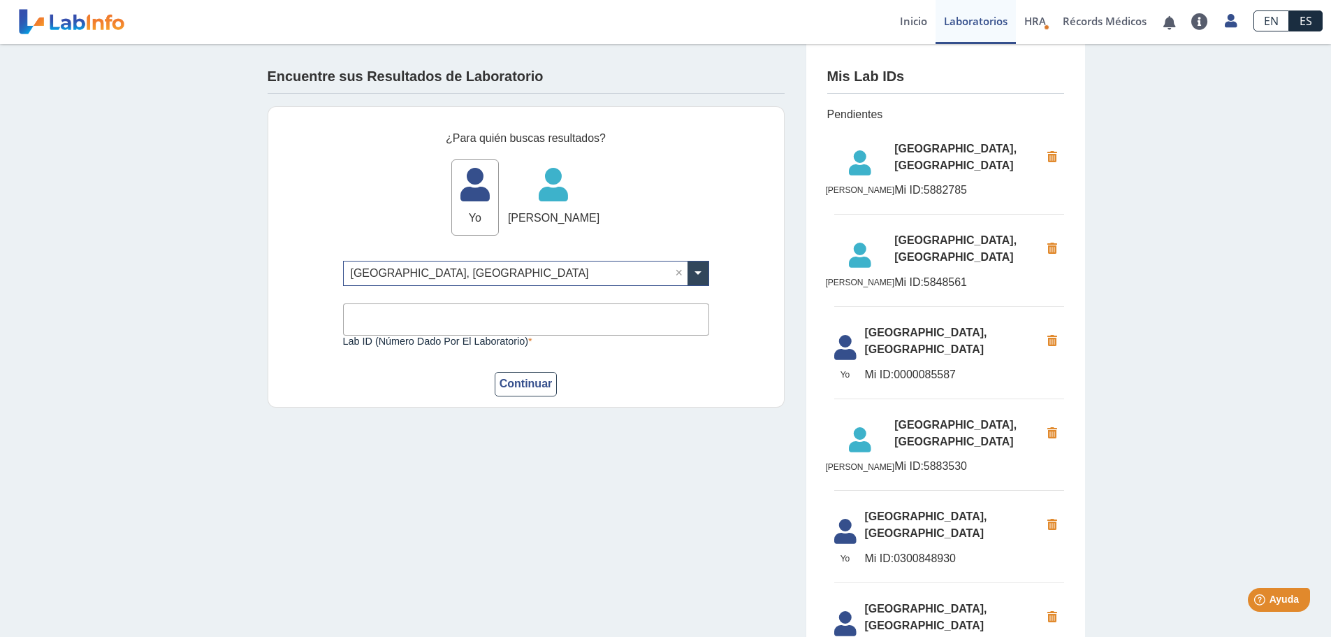
click at [494, 323] on input "Lab ID (número dado por el laboratorio)" at bounding box center [526, 318] width 366 height 31
click at [653, 377] on div "Continuar" at bounding box center [526, 384] width 366 height 24
click at [379, 322] on input "Lab ID (número dado por el laboratorio)" at bounding box center [526, 318] width 366 height 31
type input "201298"
click at [522, 382] on button "Continuar" at bounding box center [526, 384] width 63 height 24
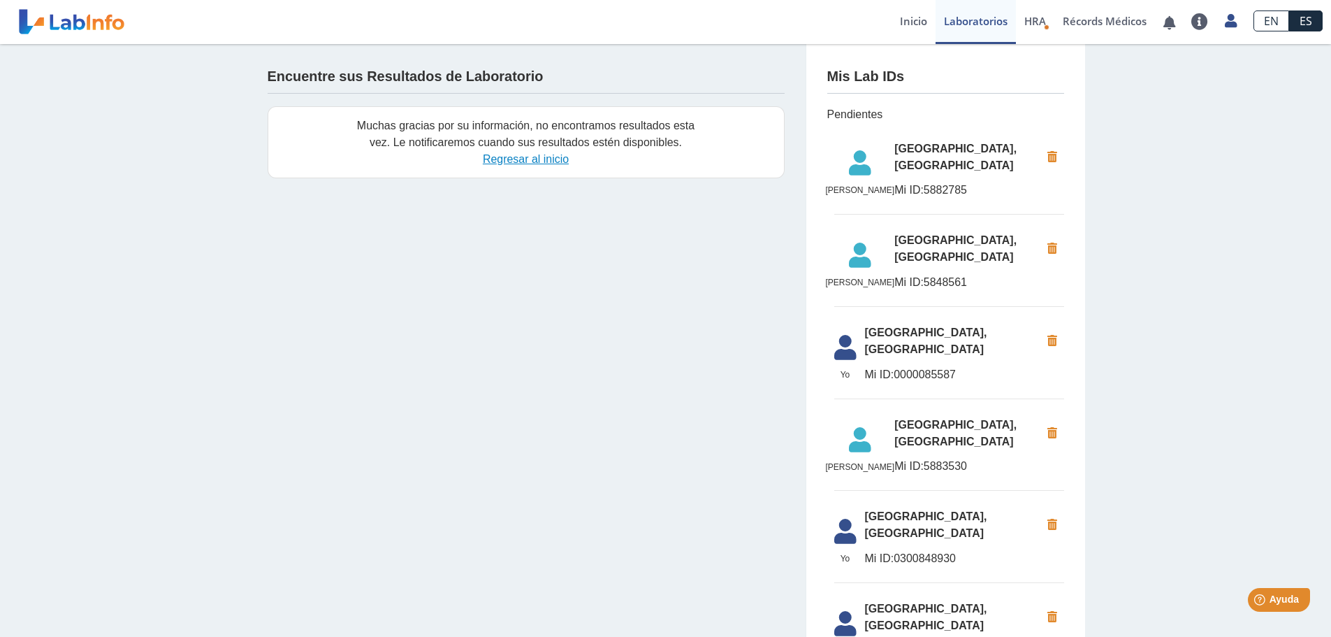
click at [509, 161] on link "Regresar al inicio" at bounding box center [526, 159] width 86 height 12
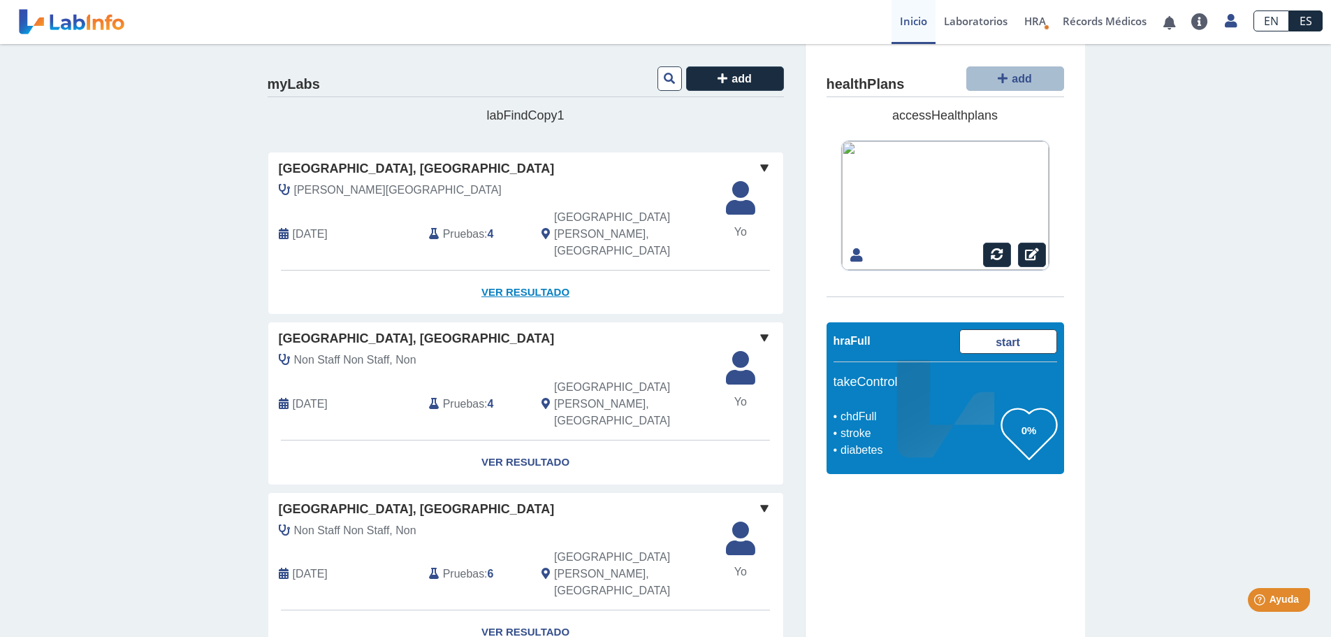
click at [525, 270] on link "Ver Resultado" at bounding box center [525, 292] width 515 height 44
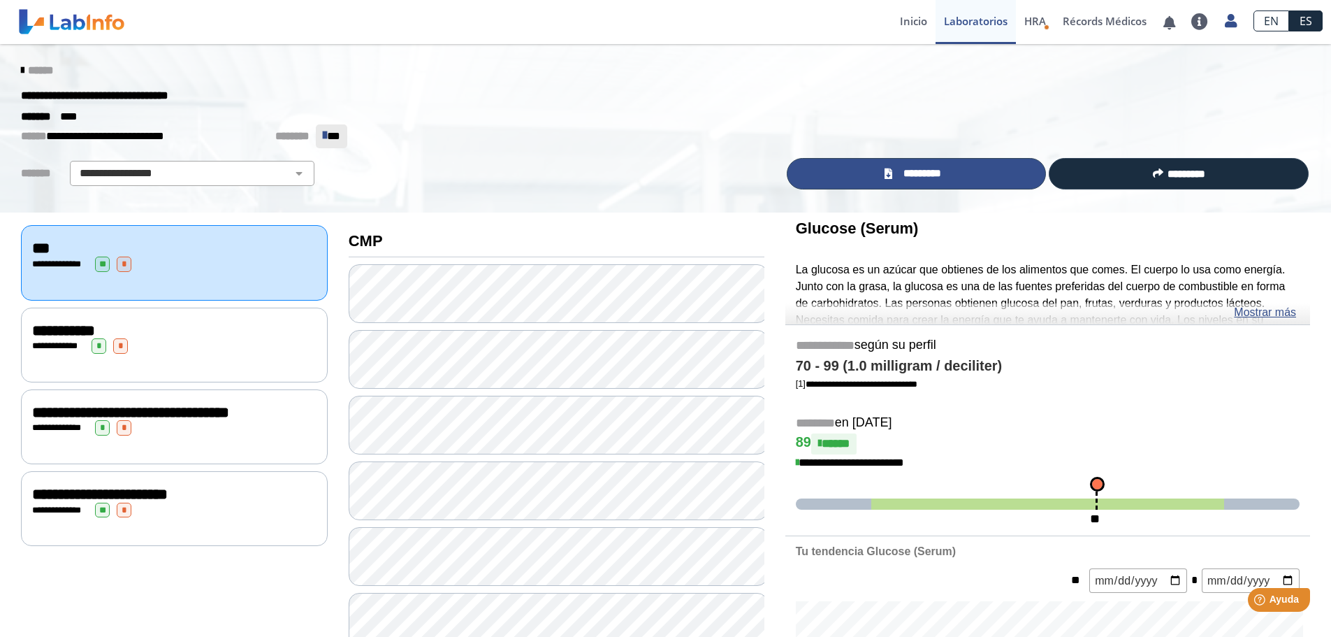
click at [922, 171] on span "*********" at bounding box center [921, 174] width 51 height 16
click at [909, 173] on span "*********" at bounding box center [921, 174] width 51 height 16
click at [744, 105] on div "**********" at bounding box center [665, 95] width 1310 height 25
click at [327, 131] on span "**" at bounding box center [333, 136] width 13 height 10
click at [323, 140] on icon at bounding box center [325, 135] width 4 height 14
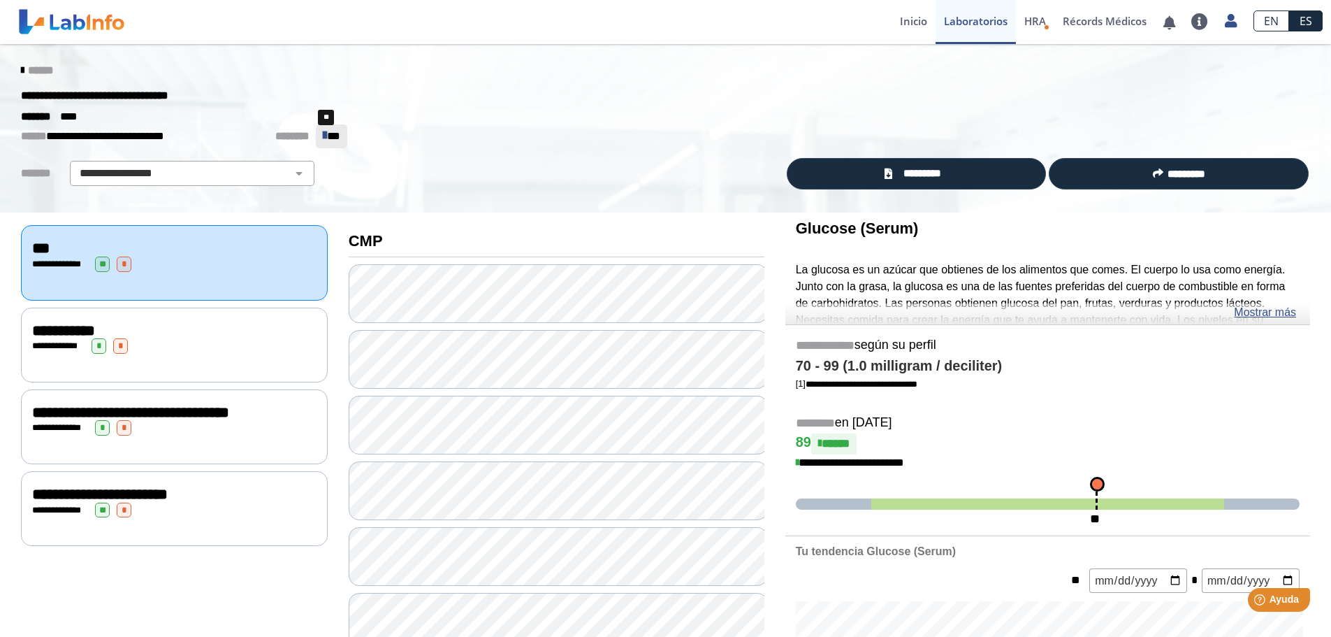
click at [328, 139] on span "**" at bounding box center [333, 136] width 13 height 10
click at [923, 173] on span "*********" at bounding box center [921, 174] width 51 height 16
click at [950, 111] on div "******* ****" at bounding box center [665, 116] width 1310 height 17
click at [987, 67] on link "Lab List" at bounding box center [988, 65] width 105 height 42
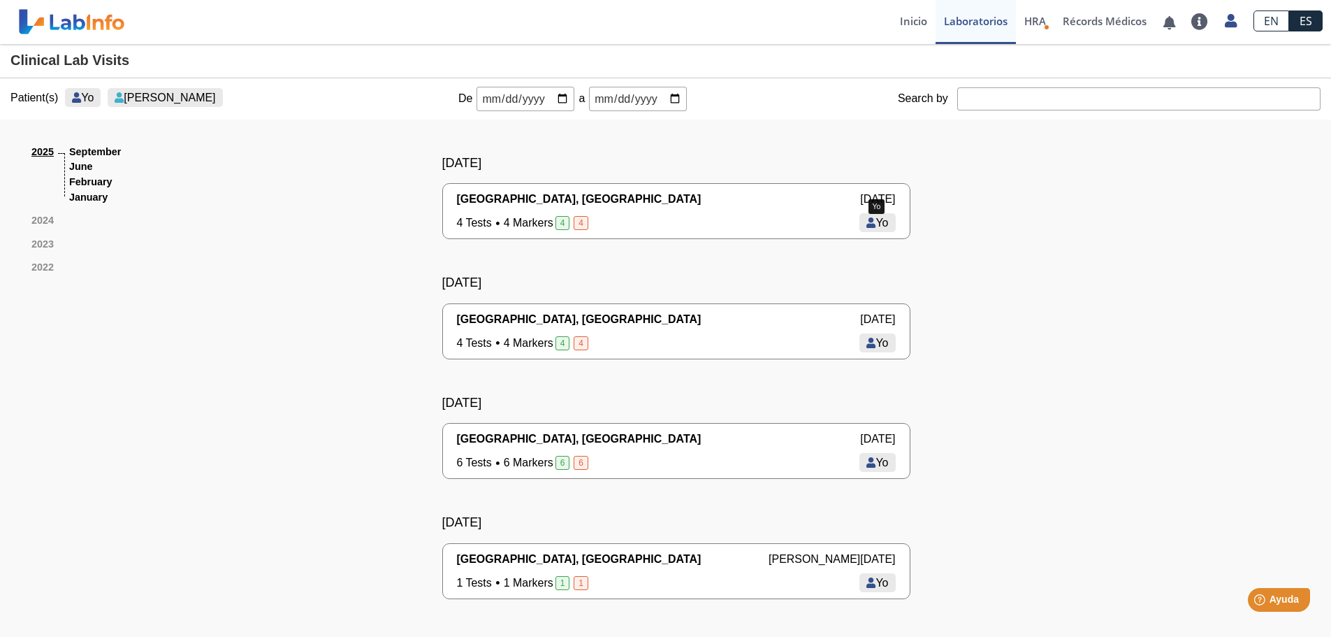
click at [882, 223] on span "Yo" at bounding box center [881, 223] width 13 height 12
click at [875, 222] on span "Yo" at bounding box center [881, 223] width 13 height 12
click at [866, 221] on icon at bounding box center [870, 222] width 9 height 10
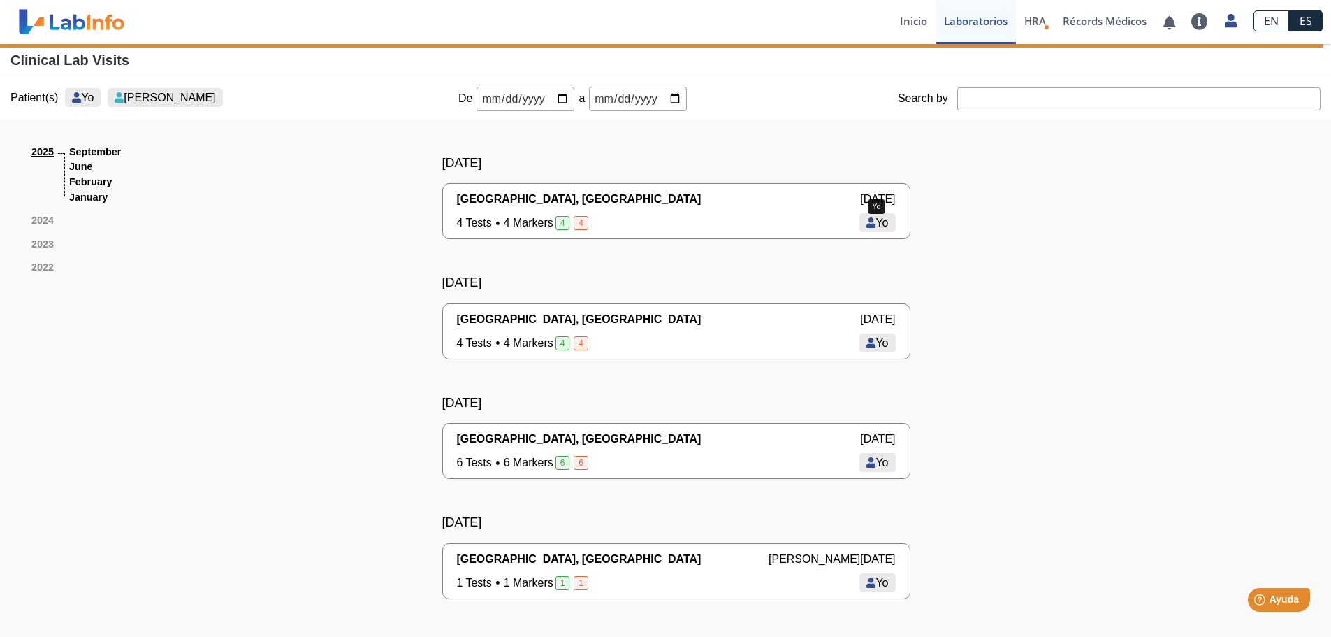
click at [878, 225] on span "Yo" at bounding box center [881, 223] width 13 height 12
click at [876, 228] on span "Yo" at bounding box center [881, 223] width 13 height 12
drag, startPoint x: 875, startPoint y: 227, endPoint x: 1231, endPoint y: 298, distance: 362.7
click at [977, 69] on link "Lab List" at bounding box center [988, 65] width 105 height 42
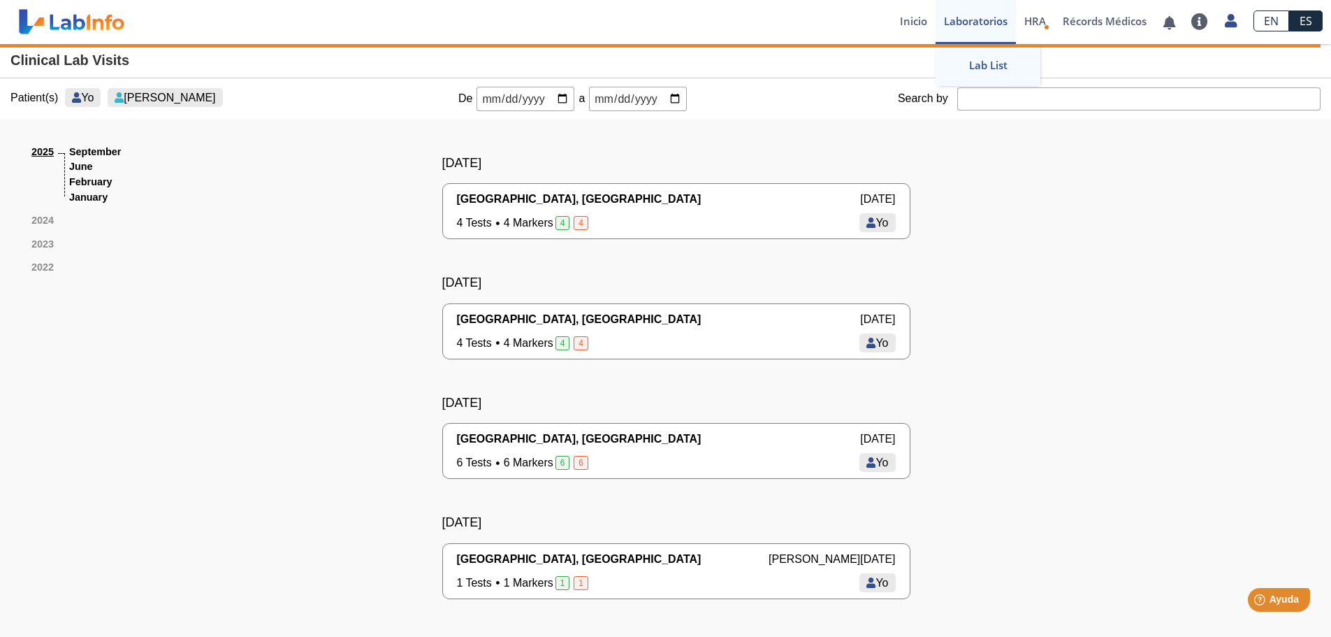
click at [980, 25] on link "Laboratorios" at bounding box center [976, 22] width 80 height 44
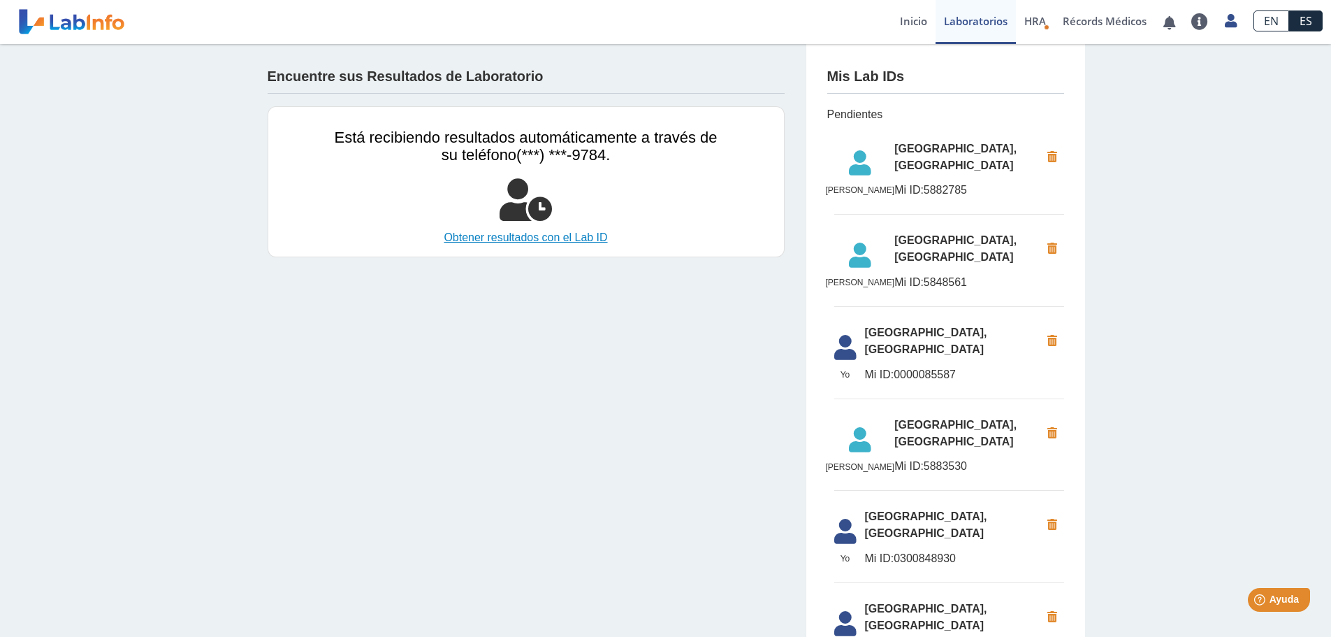
click at [570, 238] on link "Obtener resultados con el Lab ID" at bounding box center [526, 237] width 383 height 17
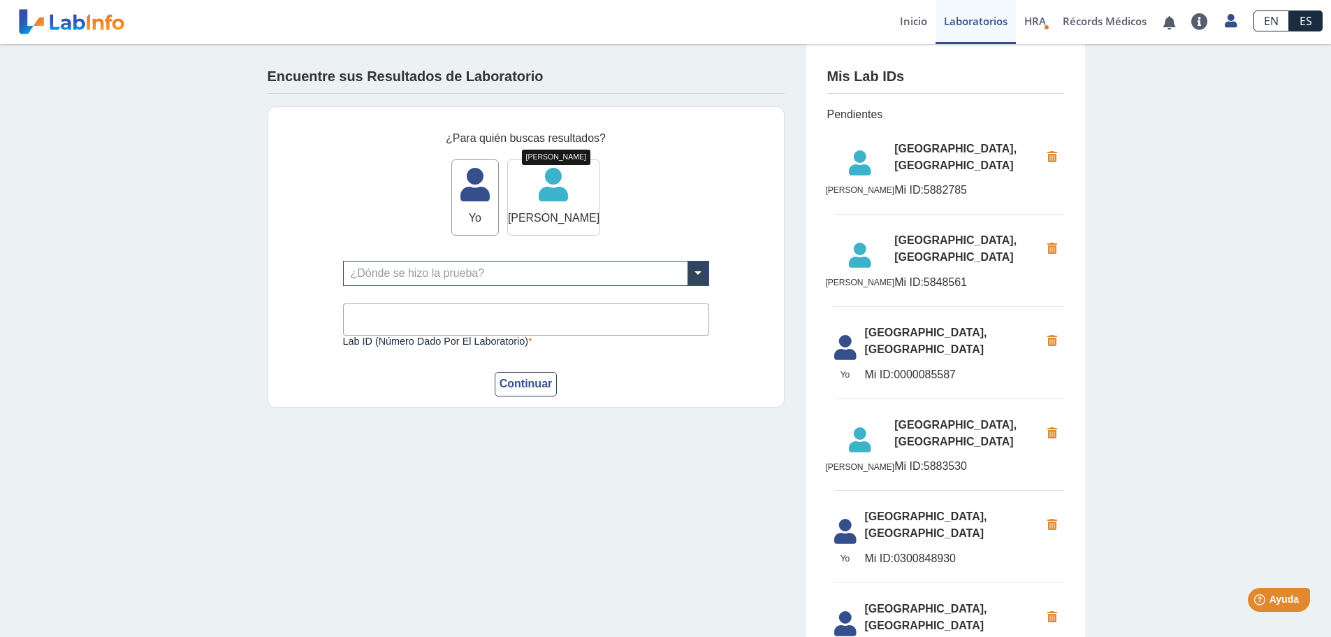
click at [555, 221] on span "[PERSON_NAME]" at bounding box center [554, 218] width 92 height 17
click at [688, 277] on span at bounding box center [698, 273] width 21 height 24
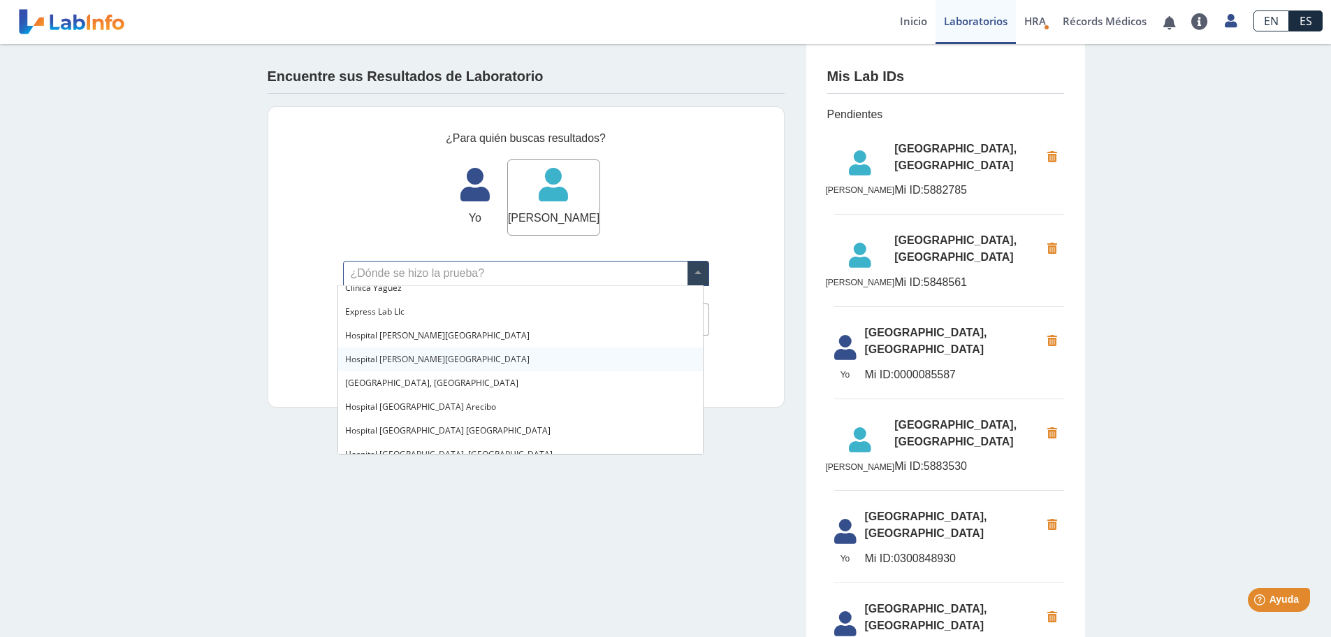
scroll to position [117, 0]
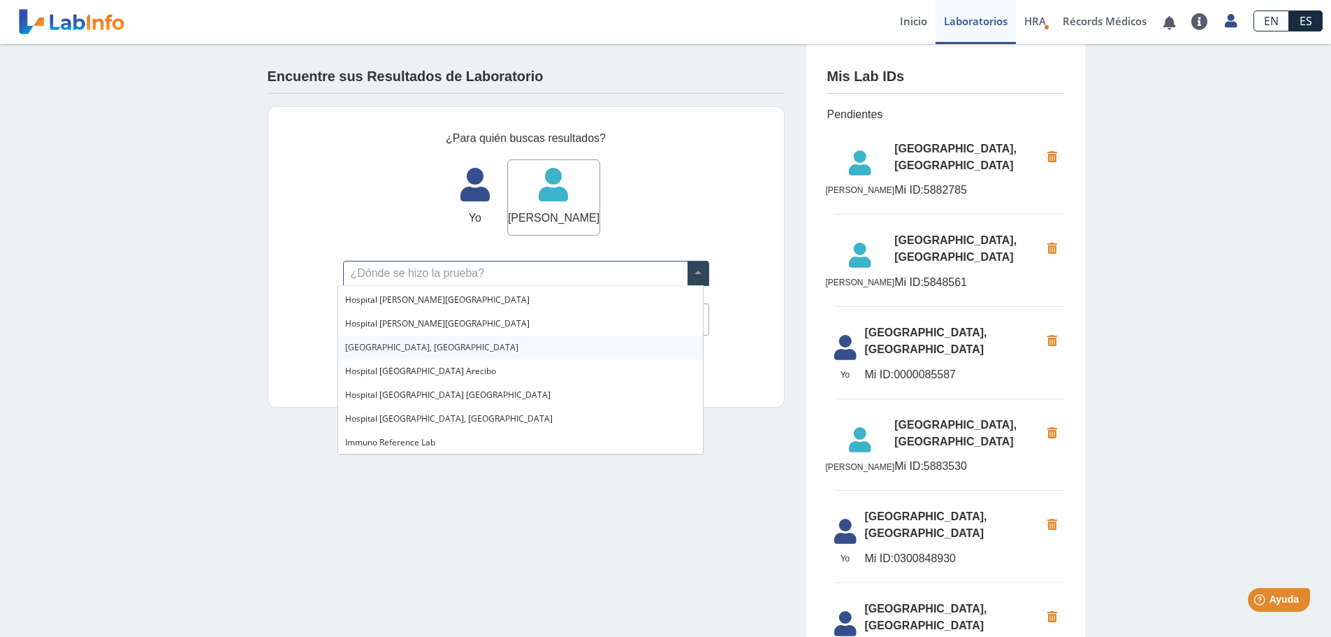
click at [464, 344] on span "[GEOGRAPHIC_DATA], [GEOGRAPHIC_DATA]" at bounding box center [431, 347] width 173 height 12
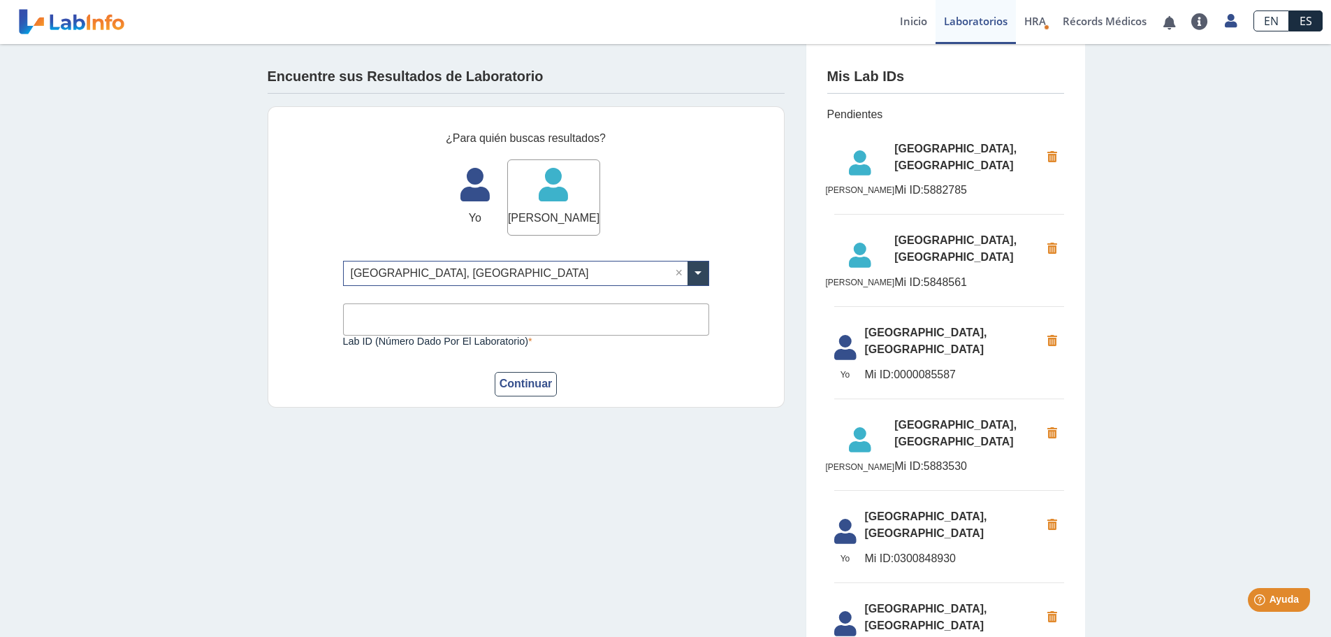
click at [414, 321] on input "Lab ID (número dado por el laboratorio)" at bounding box center [526, 318] width 366 height 31
click at [622, 367] on form "¿Para quién buscas resultados? Yo Yo Olga Diaz Berrios Olga Diaz Berrios ¿Dónde…" at bounding box center [526, 263] width 366 height 266
click at [382, 327] on input "Lab ID (número dado por el laboratorio)" at bounding box center [526, 318] width 366 height 31
type input "0300848936"
click at [534, 384] on button "Continuar" at bounding box center [526, 384] width 63 height 24
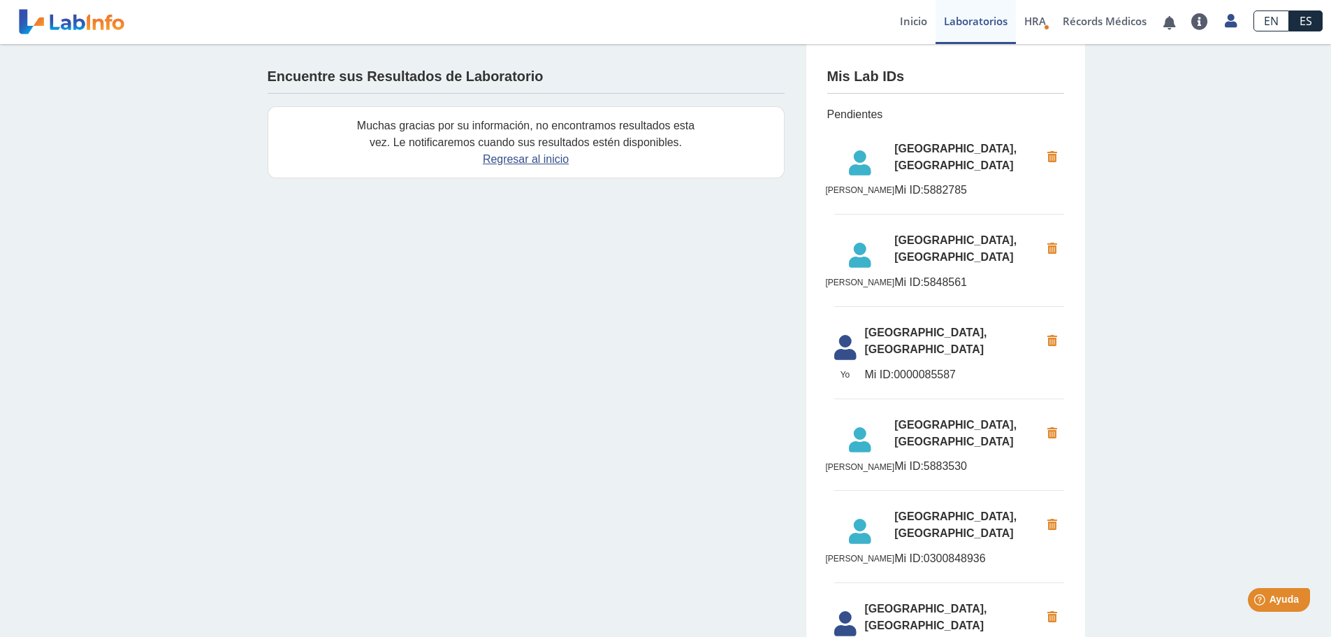
click at [509, 161] on link "Regresar al inicio" at bounding box center [526, 159] width 86 height 12
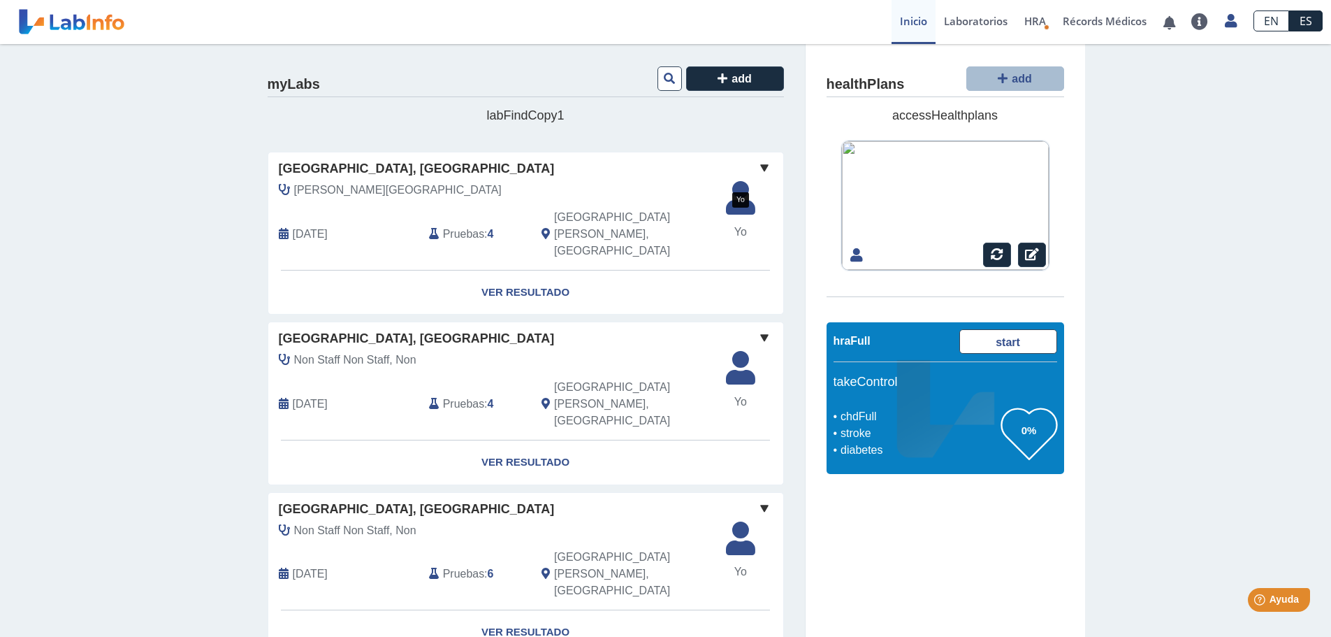
click at [733, 227] on span "Yo" at bounding box center [741, 232] width 46 height 17
click at [543, 270] on link "Ver Resultado" at bounding box center [525, 292] width 515 height 44
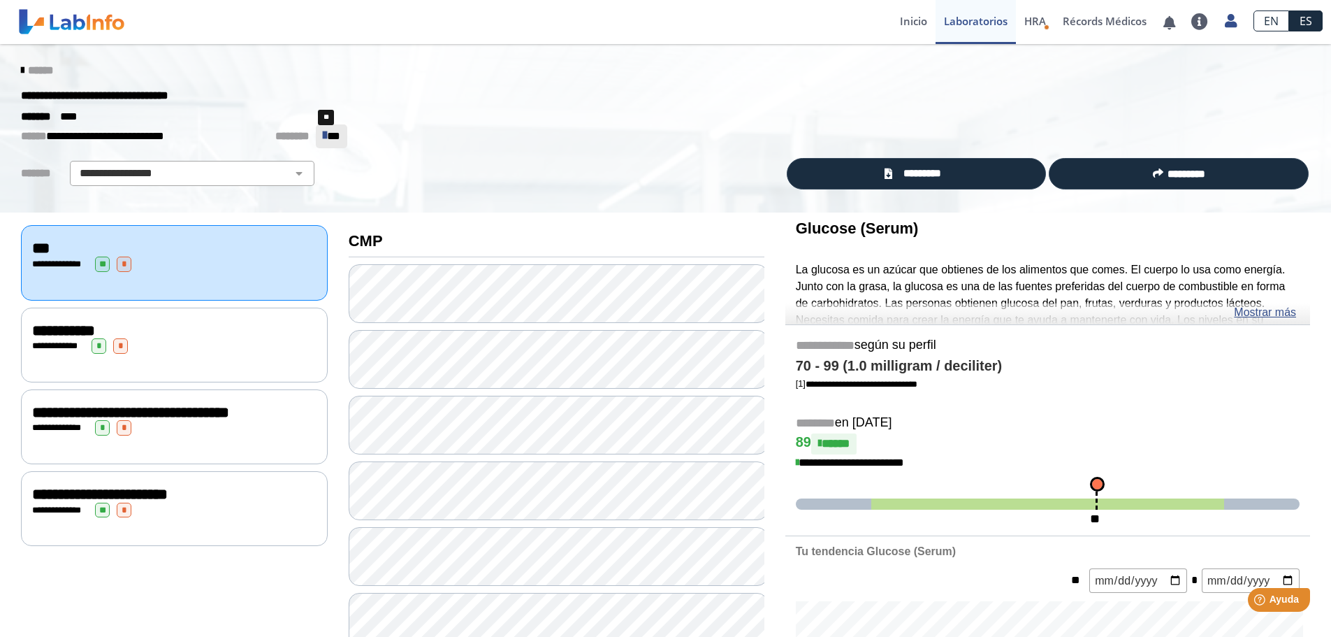
click at [327, 134] on span "**" at bounding box center [333, 136] width 13 height 10
click at [323, 135] on icon at bounding box center [325, 135] width 4 height 14
click at [327, 136] on span "**" at bounding box center [333, 136] width 13 height 10
click at [276, 138] on span "********" at bounding box center [292, 136] width 34 height 10
click at [327, 140] on span "**" at bounding box center [333, 136] width 13 height 10
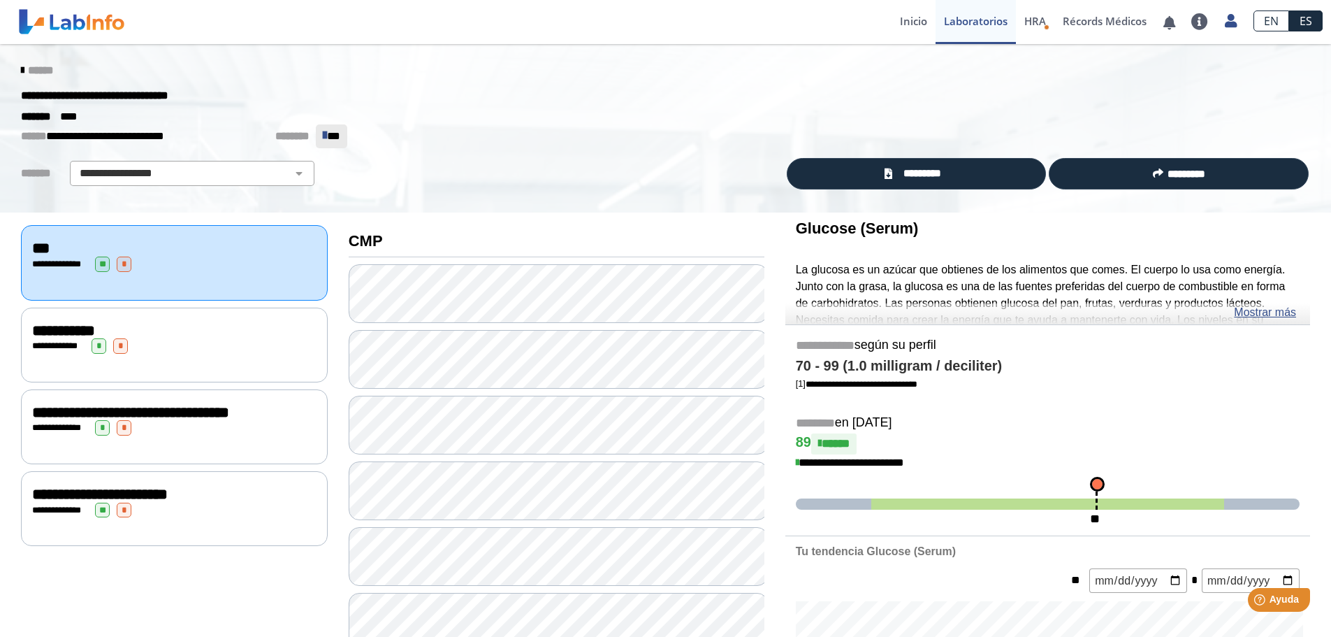
click at [328, 145] on dependent-icon "** **" at bounding box center [331, 136] width 31 height 24
click at [917, 171] on span "*********" at bounding box center [921, 174] width 51 height 16
click at [915, 181] on span "*********" at bounding box center [921, 174] width 51 height 16
click at [1172, 68] on link "Perfil" at bounding box center [1166, 65] width 158 height 42
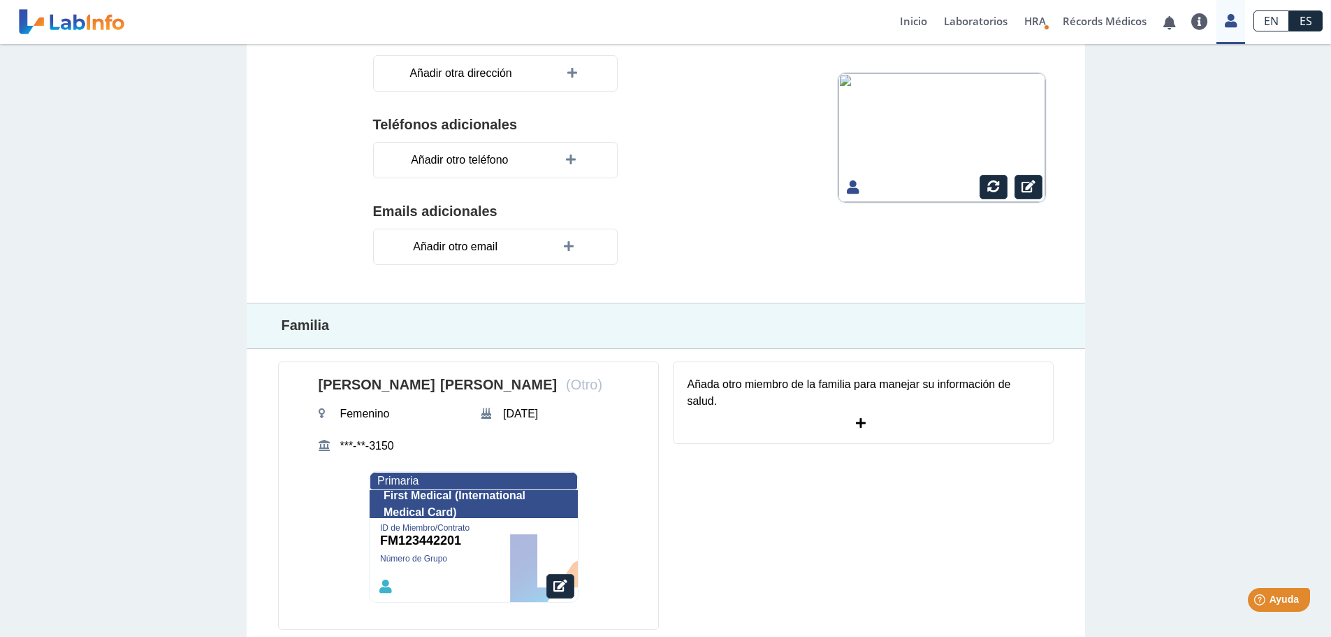
scroll to position [286, 0]
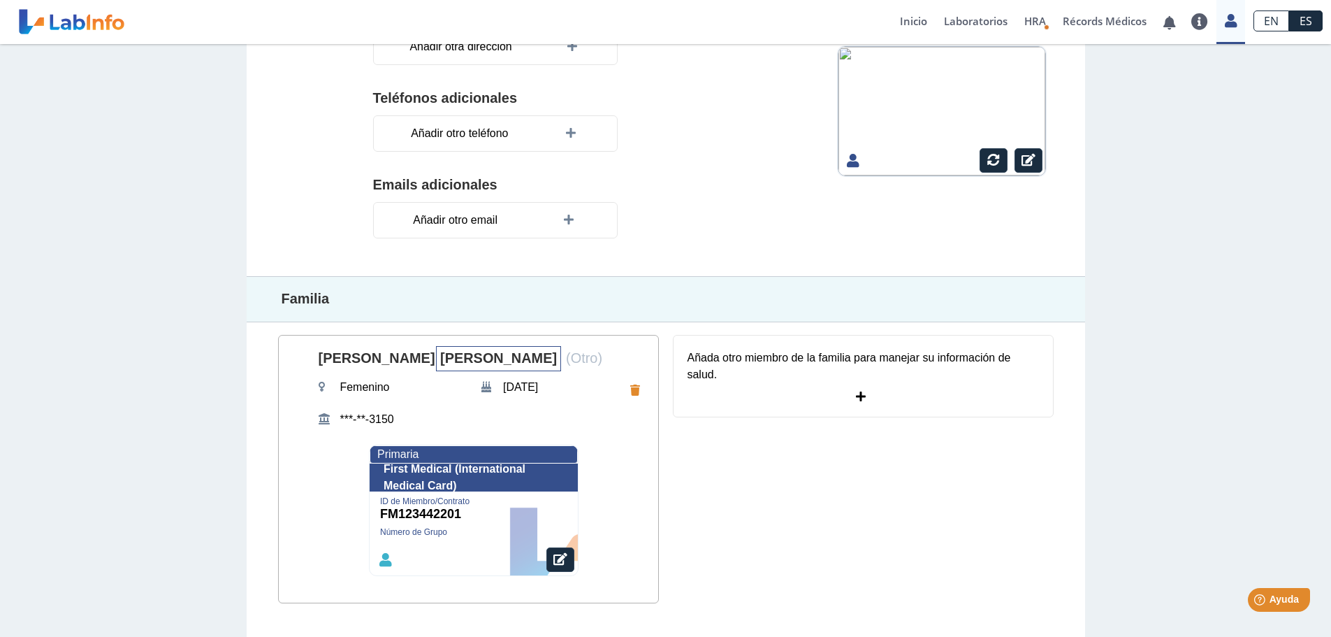
click at [436, 361] on span "Diaz Berrios" at bounding box center [498, 358] width 125 height 25
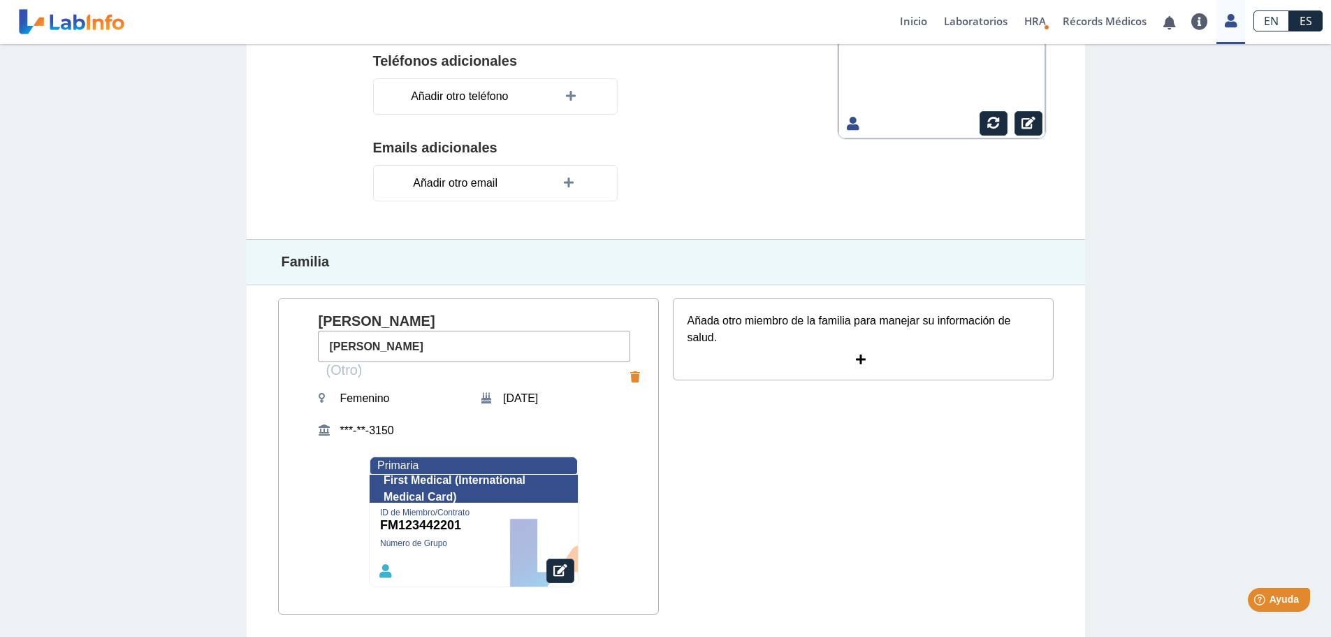
scroll to position [334, 0]
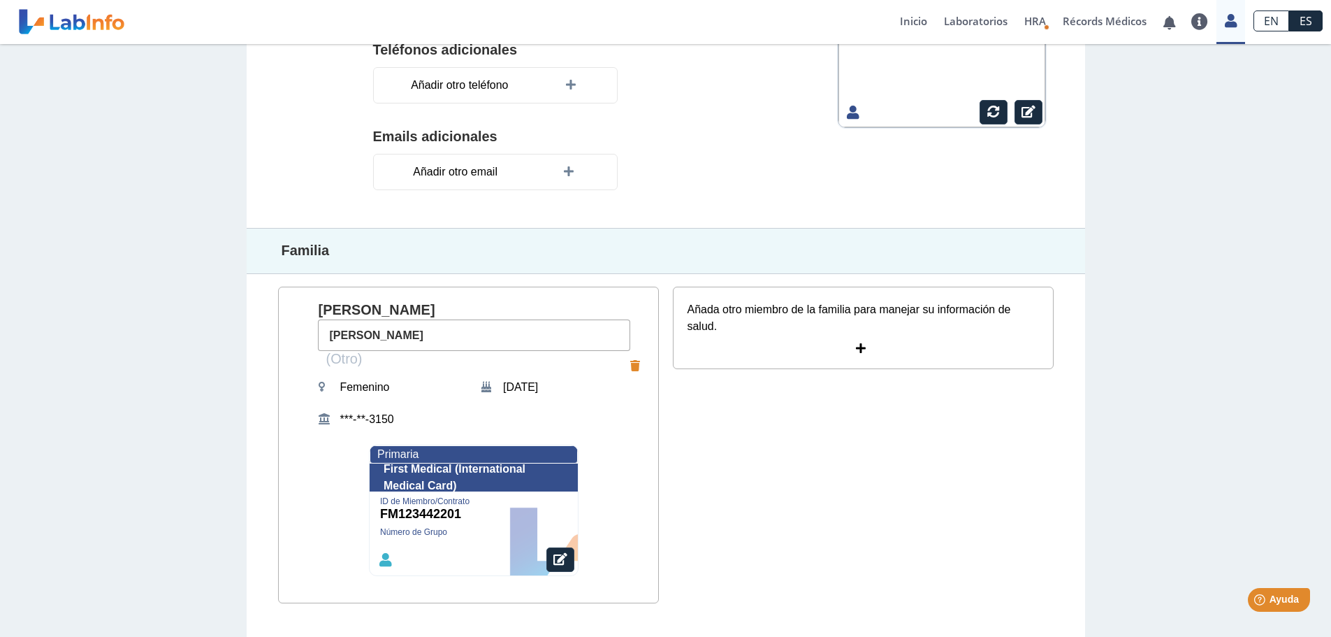
click at [861, 348] on icon at bounding box center [863, 348] width 14 height 11
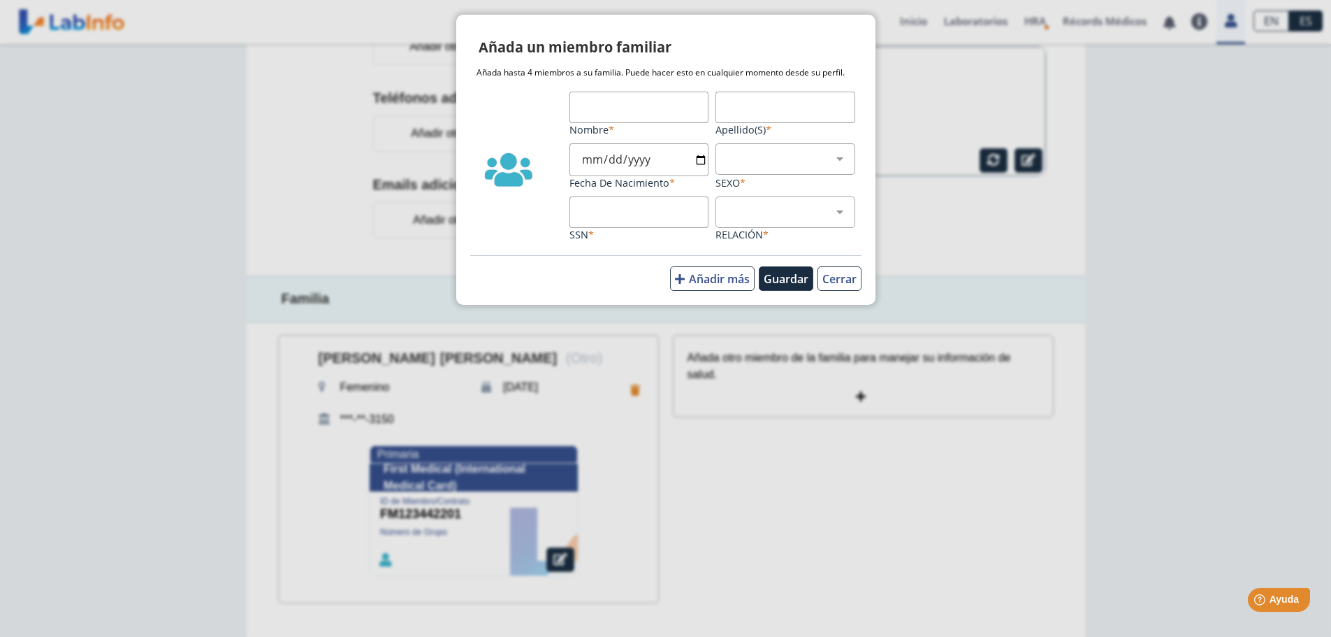
scroll to position [286, 0]
click at [625, 105] on input "Nombre" at bounding box center [639, 107] width 140 height 31
click at [605, 107] on input "Nombre" at bounding box center [639, 107] width 140 height 31
click at [613, 106] on input "Nombre" at bounding box center [639, 107] width 140 height 31
type input "o"
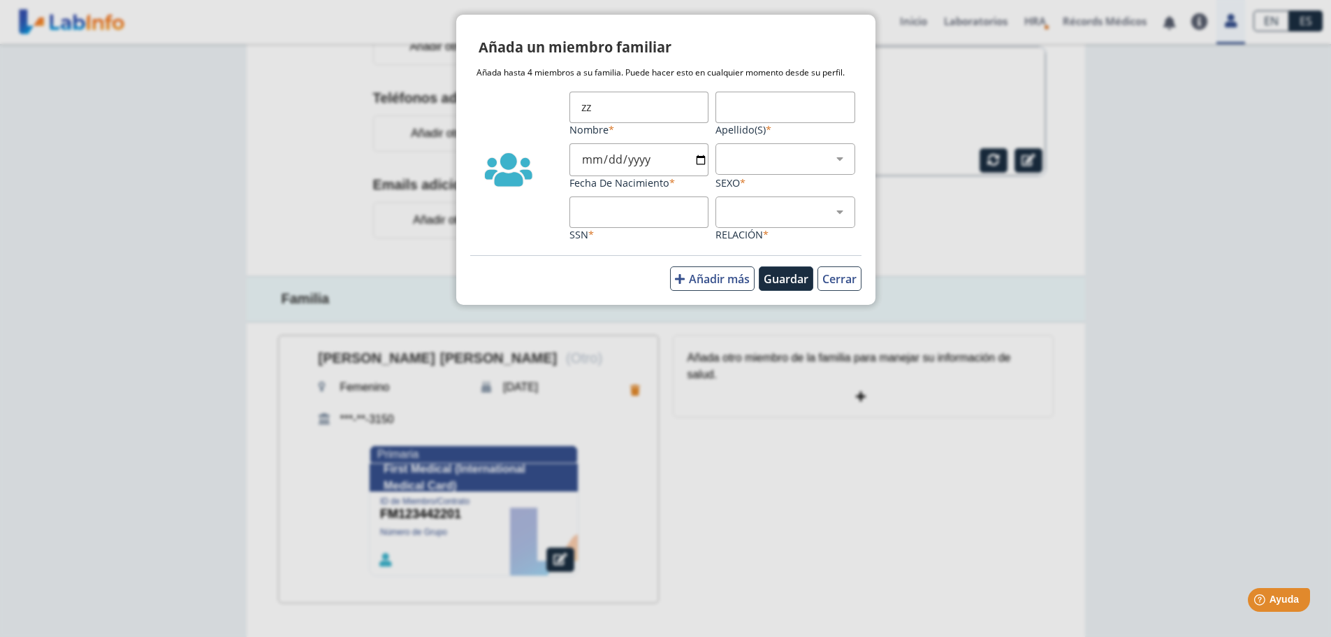
type input "z"
type input "Olga I"
click at [745, 112] on input "Apellido(s)" at bounding box center [785, 107] width 140 height 31
type input "Diaz Berrios"
click at [602, 157] on input "Fecha de Nacimiento" at bounding box center [639, 159] width 140 height 33
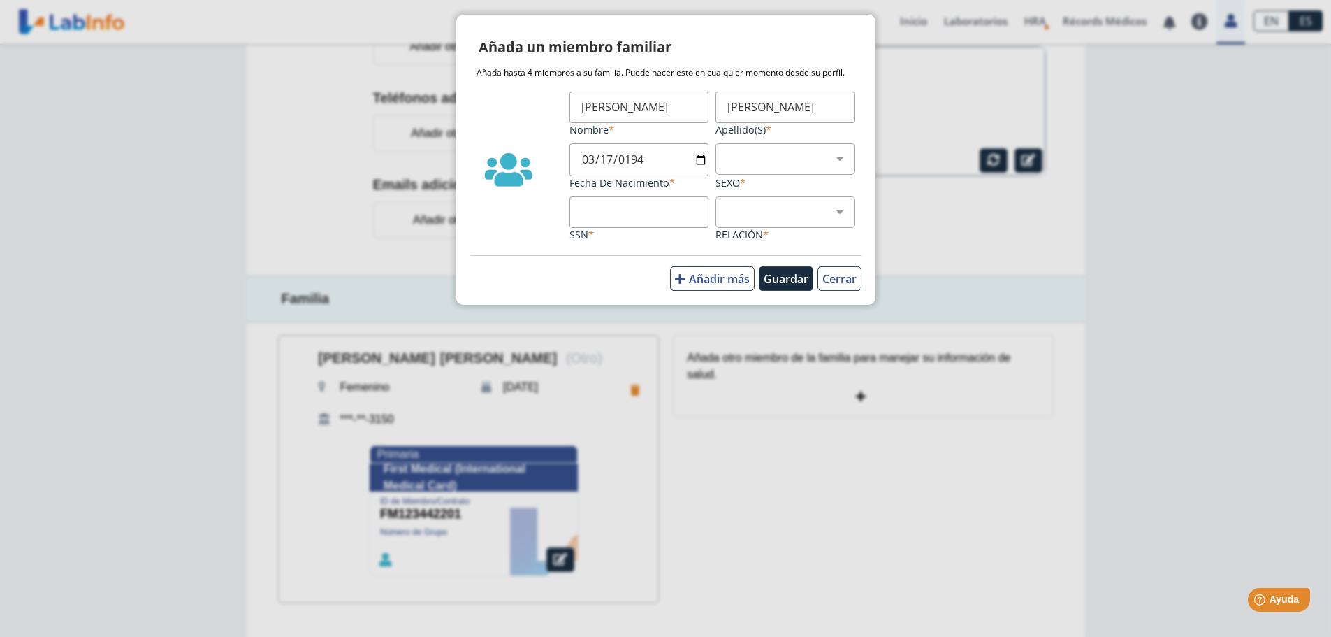
type input "1948-03-17"
click at [767, 157] on select "Masculino Femenino" at bounding box center [790, 158] width 127 height 13
select select "2"
click at [727, 152] on select "Masculino Femenino" at bounding box center [790, 158] width 127 height 13
click at [606, 212] on input "SSN" at bounding box center [639, 211] width 140 height 31
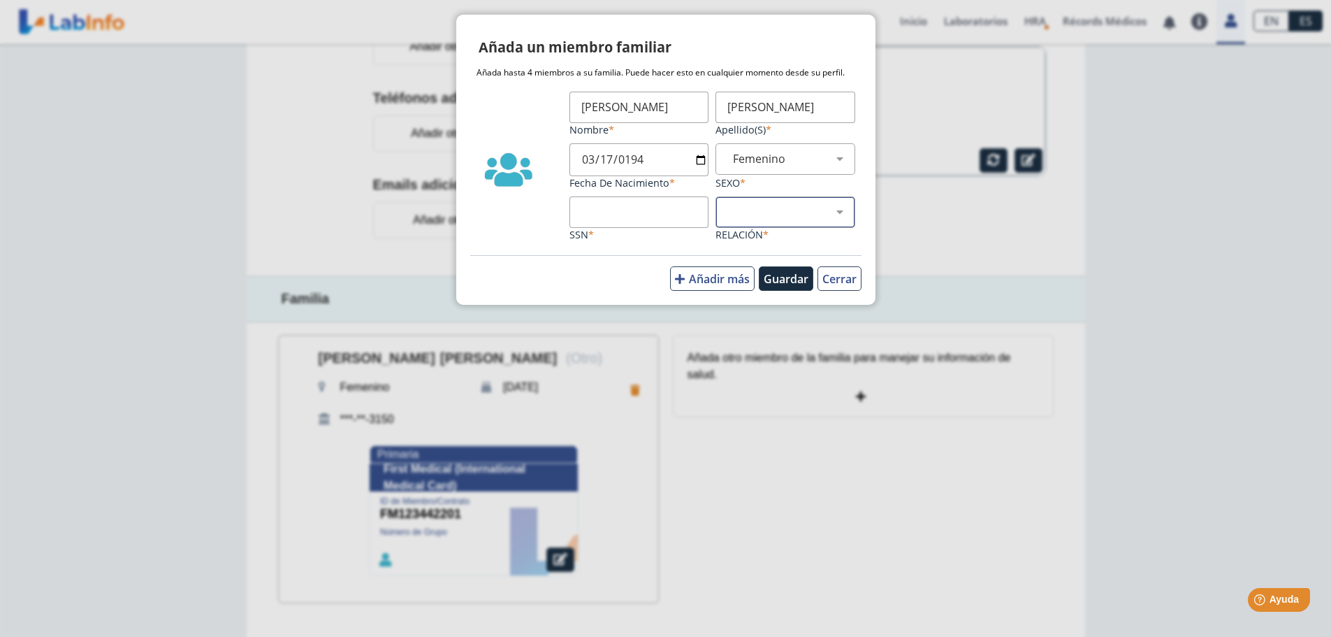
click at [834, 210] on select "Hijo Padre Pareja Otro" at bounding box center [790, 211] width 127 height 13
select select "4"
click at [727, 205] on select "Hijo Padre Pareja Otro" at bounding box center [790, 211] width 127 height 13
click at [608, 217] on input "SSN" at bounding box center [639, 211] width 140 height 31
type input "584123150"
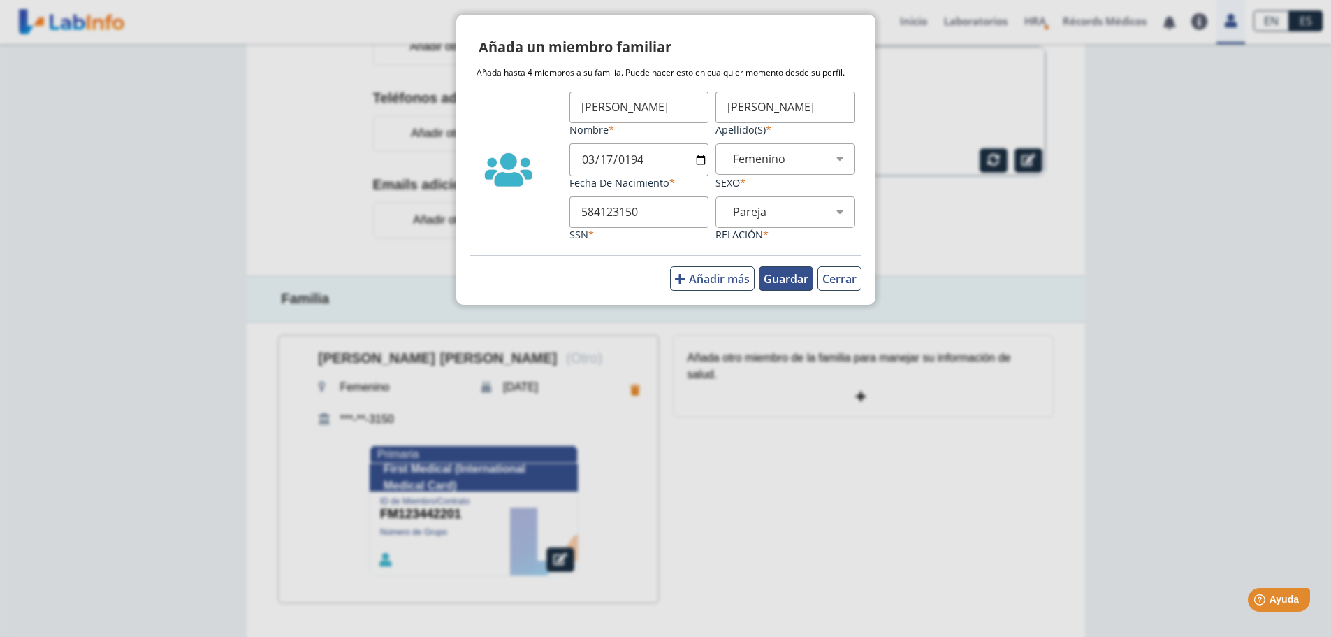
click at [783, 279] on button "Guardar" at bounding box center [786, 278] width 54 height 24
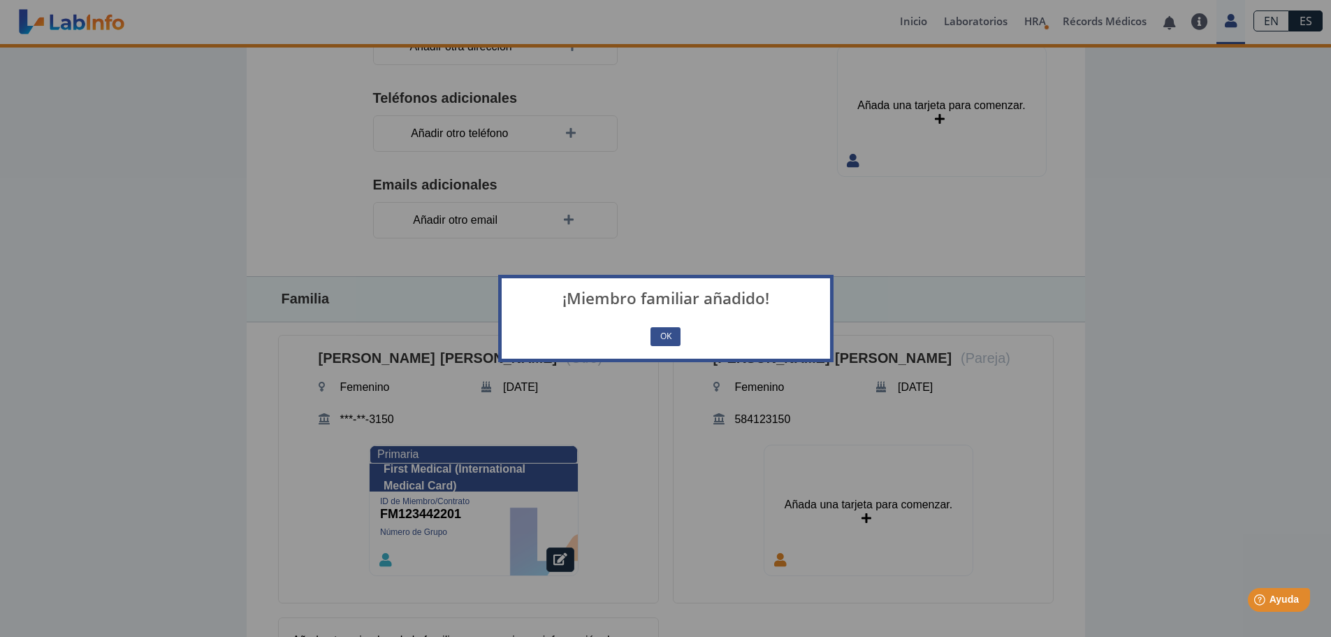
scroll to position [334, 0]
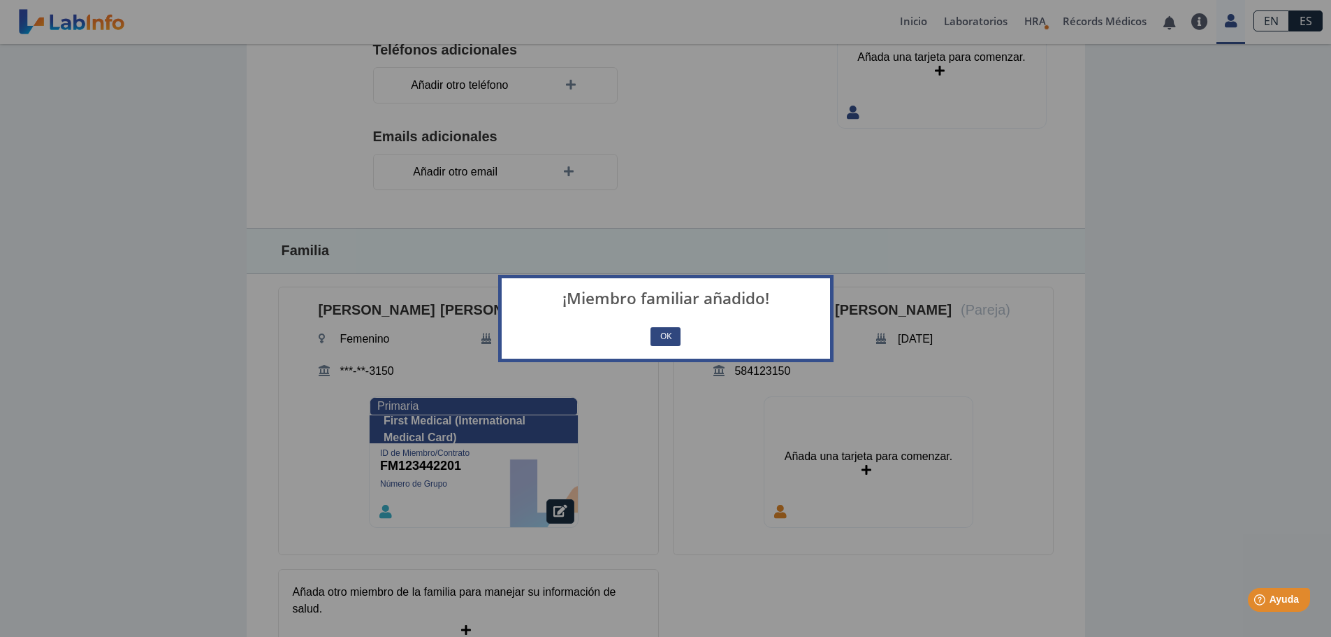
click at [672, 336] on button "OK" at bounding box center [664, 336] width 29 height 19
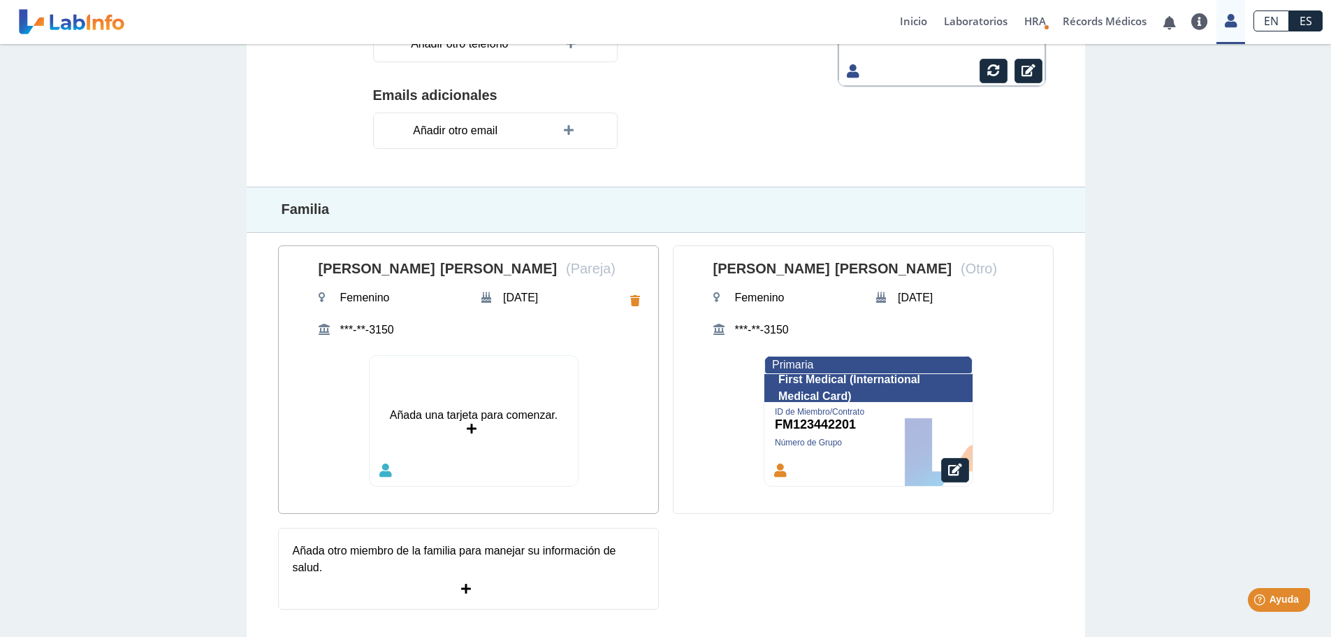
scroll to position [381, 0]
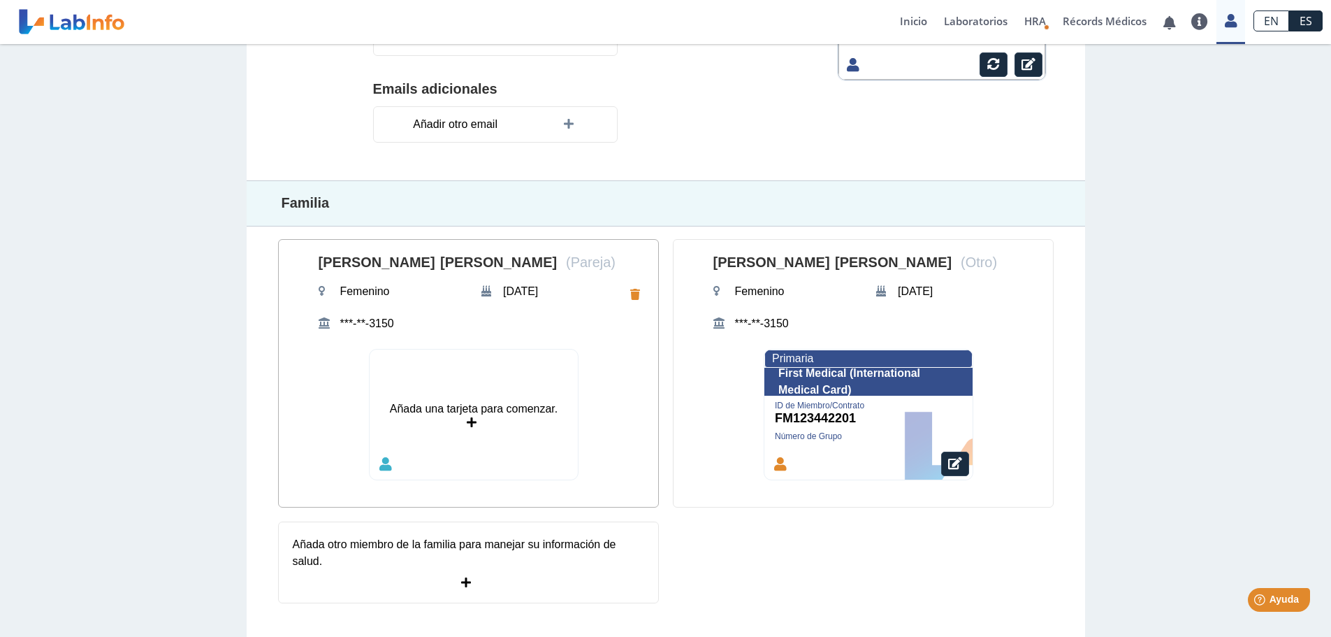
drag, startPoint x: 356, startPoint y: 327, endPoint x: 365, endPoint y: 374, distance: 47.6
click at [370, 374] on div "Añada una tarjeta para comenzar." at bounding box center [474, 414] width 208 height 130
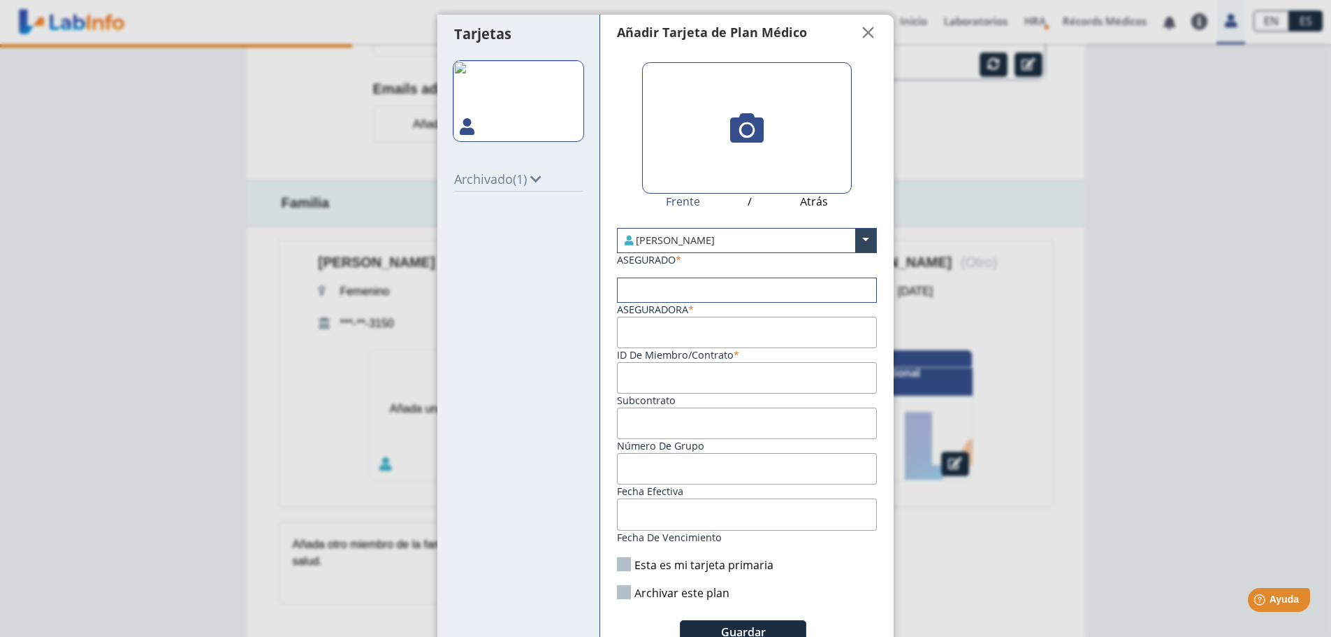
click at [239, 342] on ngb-modal-window "Tarjetas Archivado (1) Añadir Tarjeta de Plan Médico  My Cards Frente / Atrás …" at bounding box center [665, 318] width 1331 height 637
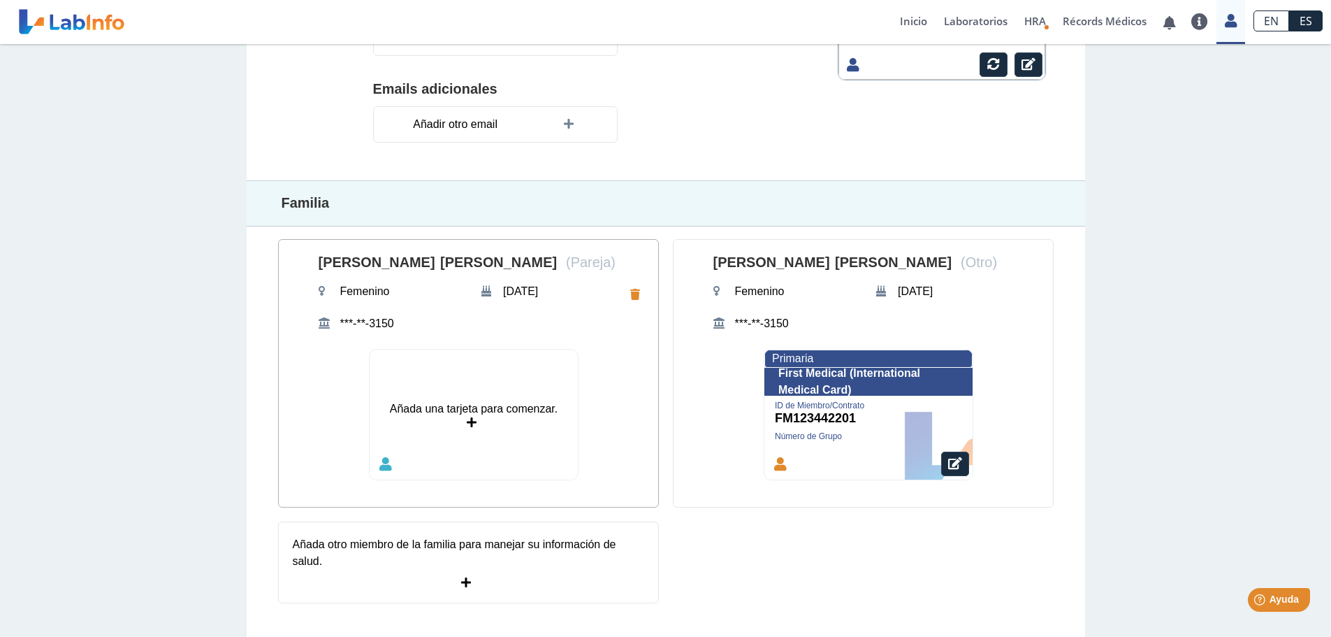
click at [630, 295] on icon at bounding box center [637, 294] width 14 height 11
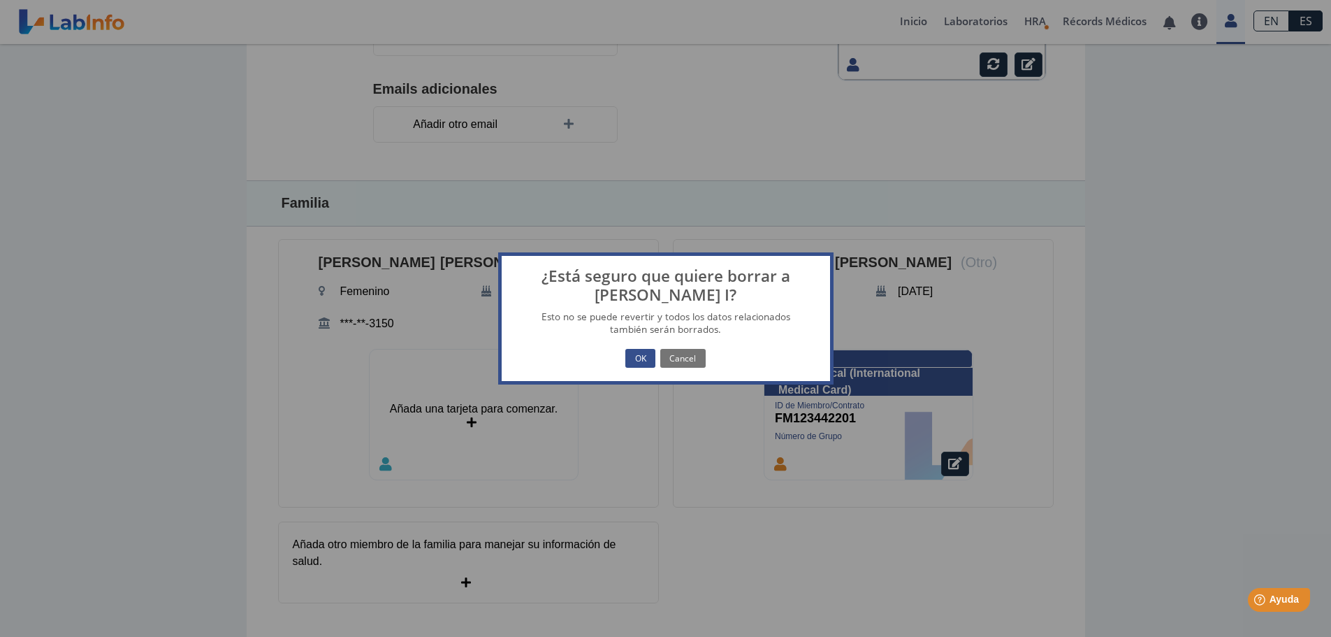
click at [1330, 330] on div "¿Está seguro que quiere borrar a Olga I? × Esto no se puede revertir y todos lo…" at bounding box center [665, 318] width 1331 height 637
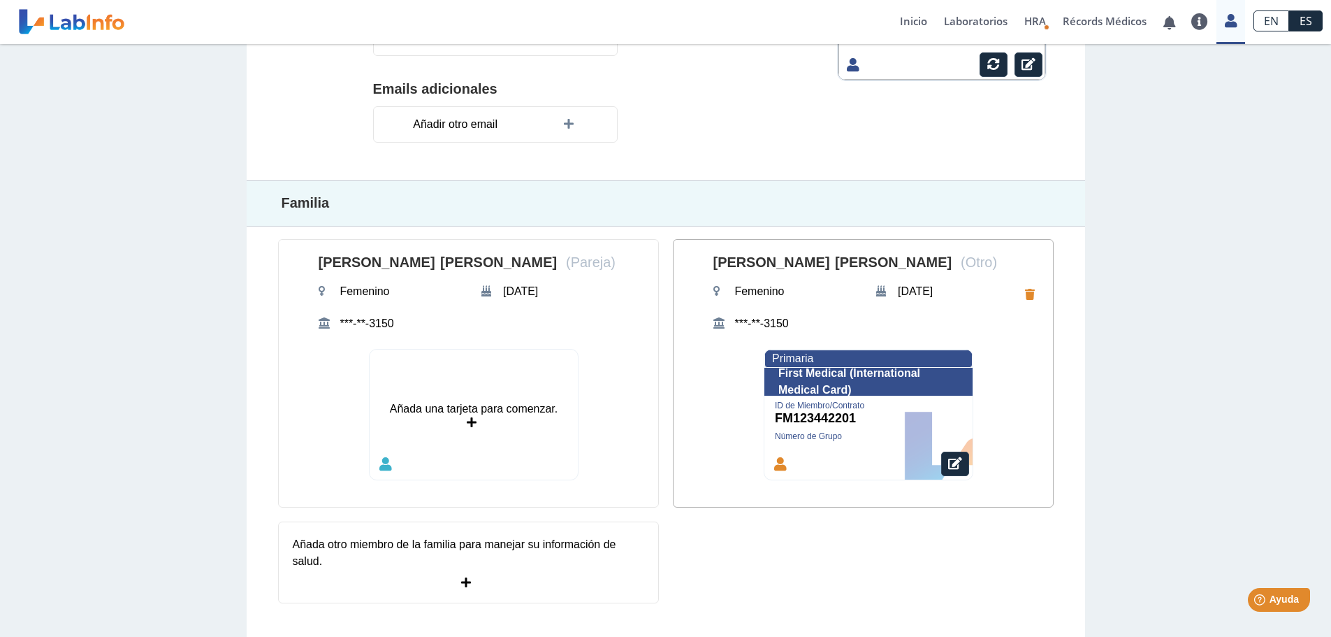
click at [1025, 296] on icon at bounding box center [1032, 294] width 14 height 11
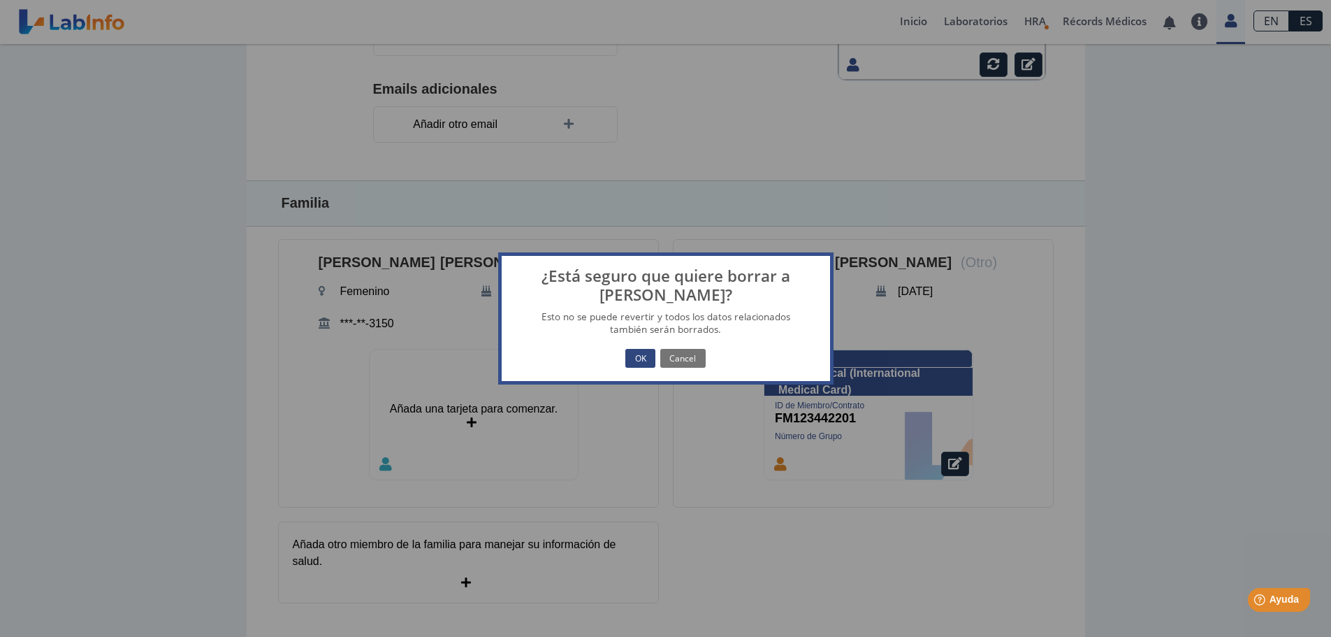
click at [646, 355] on button "OK" at bounding box center [639, 358] width 29 height 19
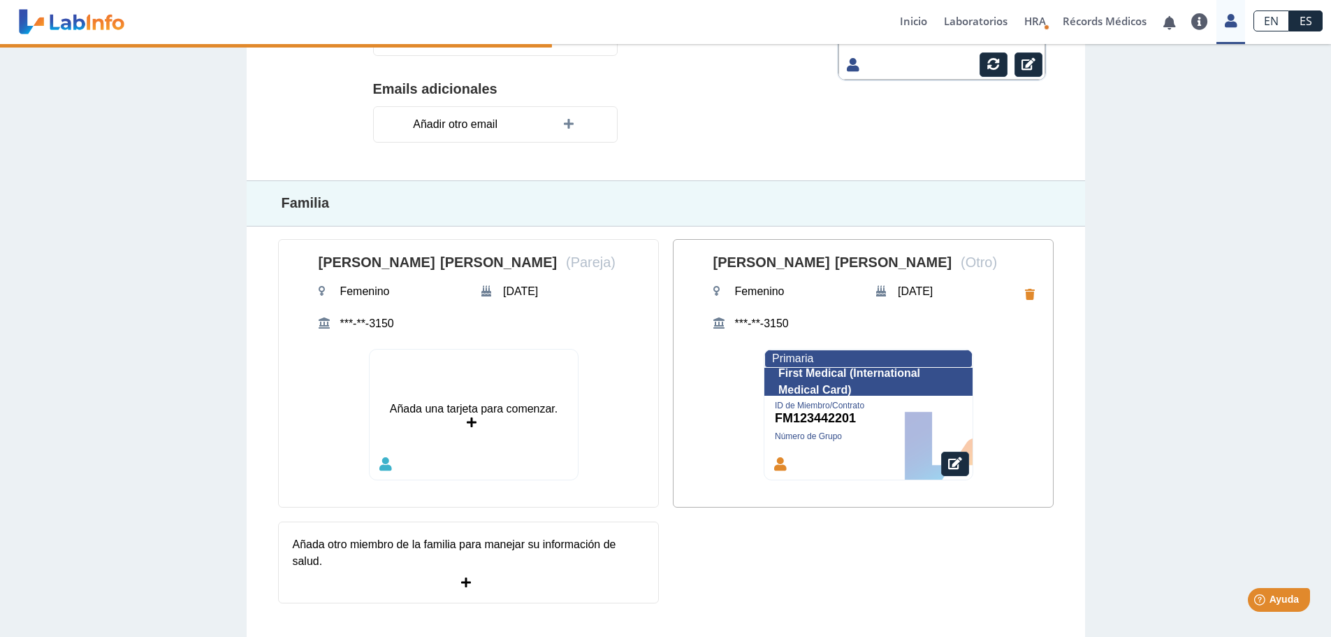
scroll to position [286, 0]
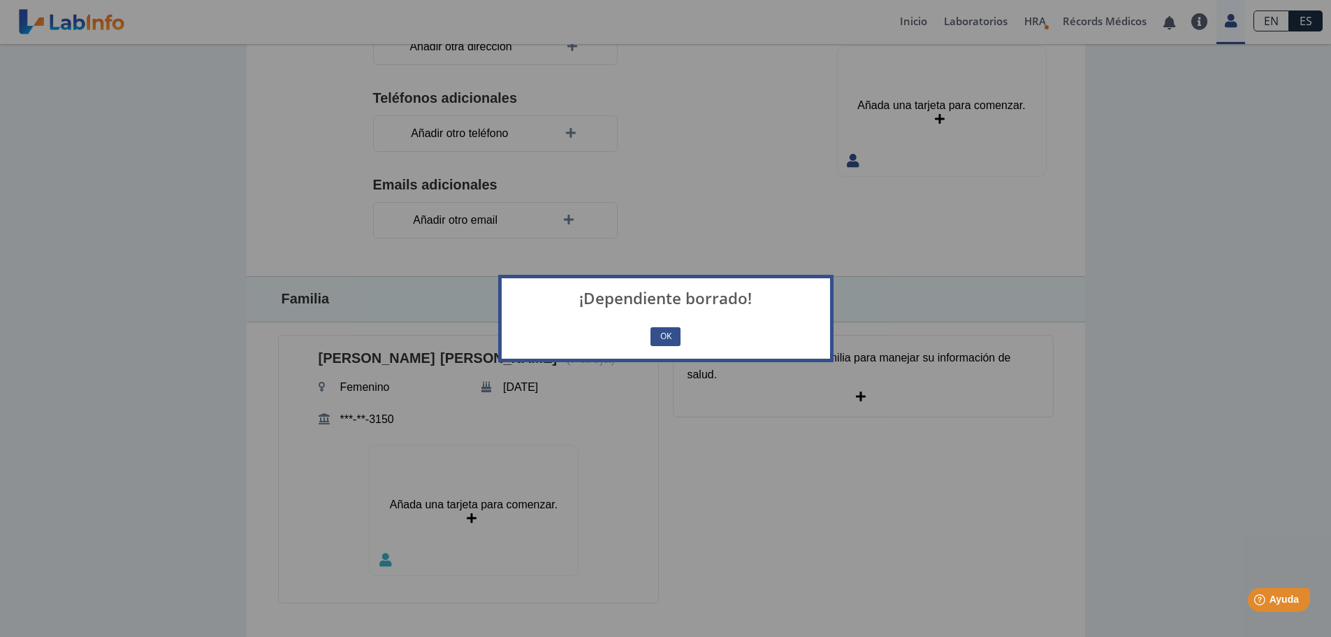
click at [671, 326] on div "OK No Cancel" at bounding box center [665, 336] width 307 height 24
click at [661, 330] on button "OK" at bounding box center [664, 336] width 29 height 19
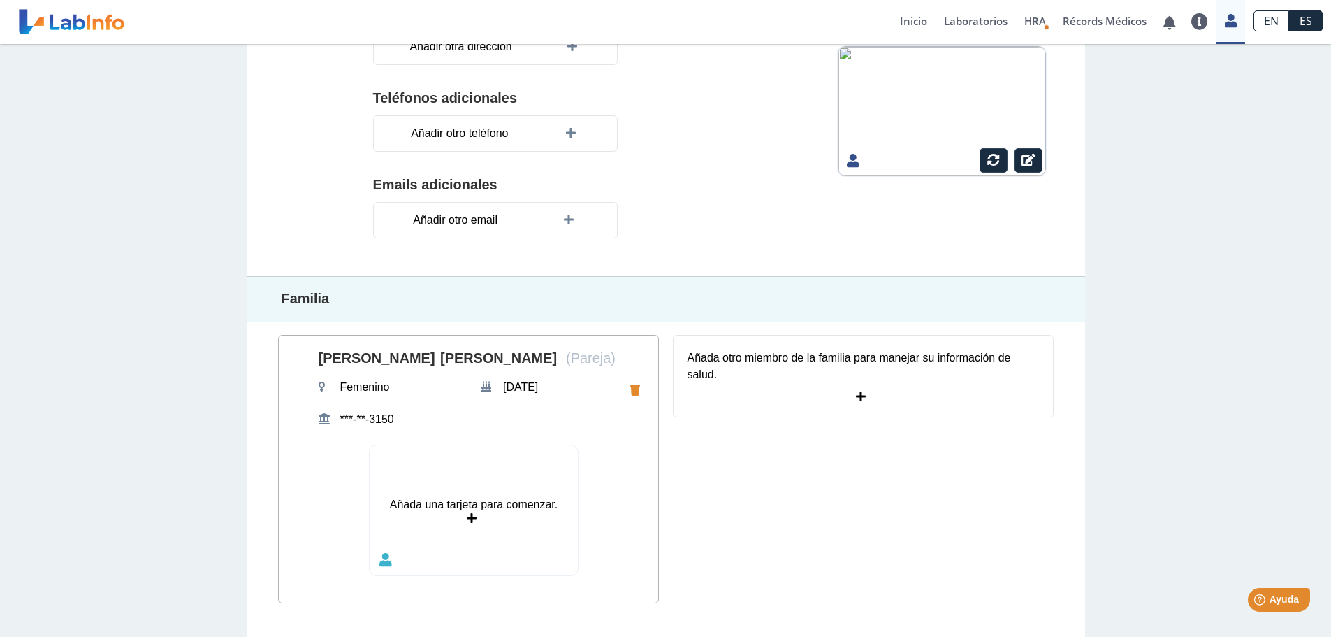
click at [623, 391] on div "Olga I Diaz Berrios (Pareja) Femenino Mar 17, 1948 ***-**-3150" at bounding box center [474, 390] width 312 height 82
click at [630, 391] on icon at bounding box center [637, 390] width 14 height 11
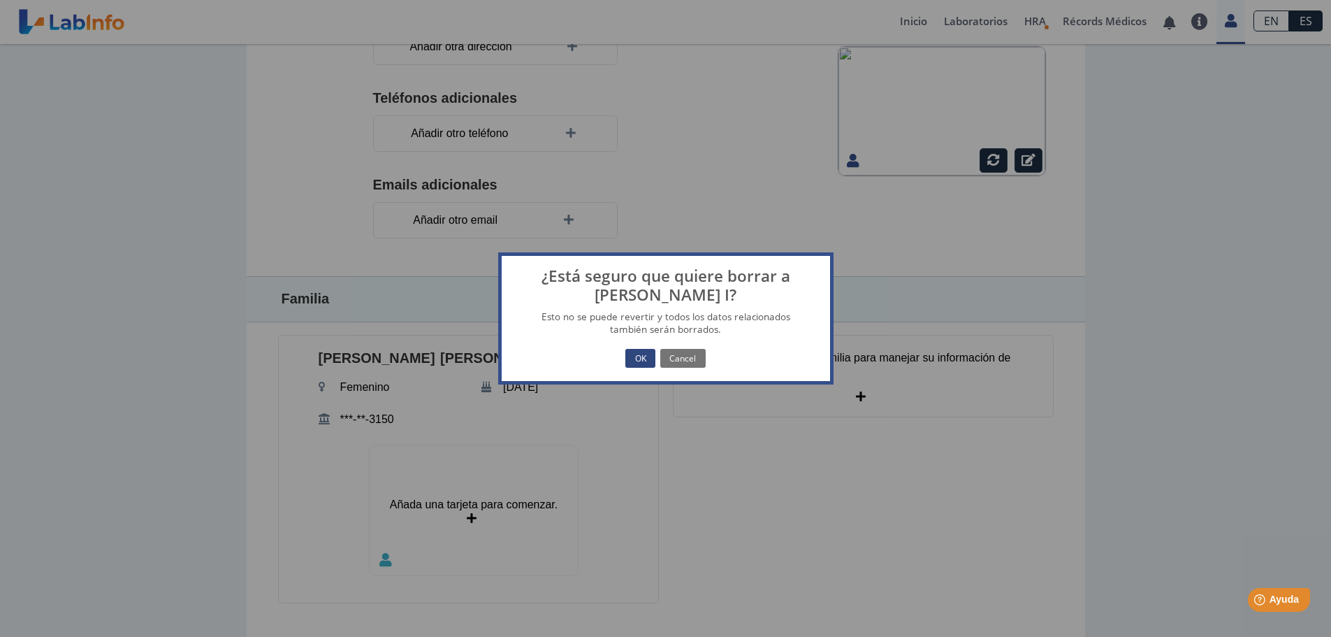
click at [638, 359] on button "OK" at bounding box center [639, 358] width 29 height 19
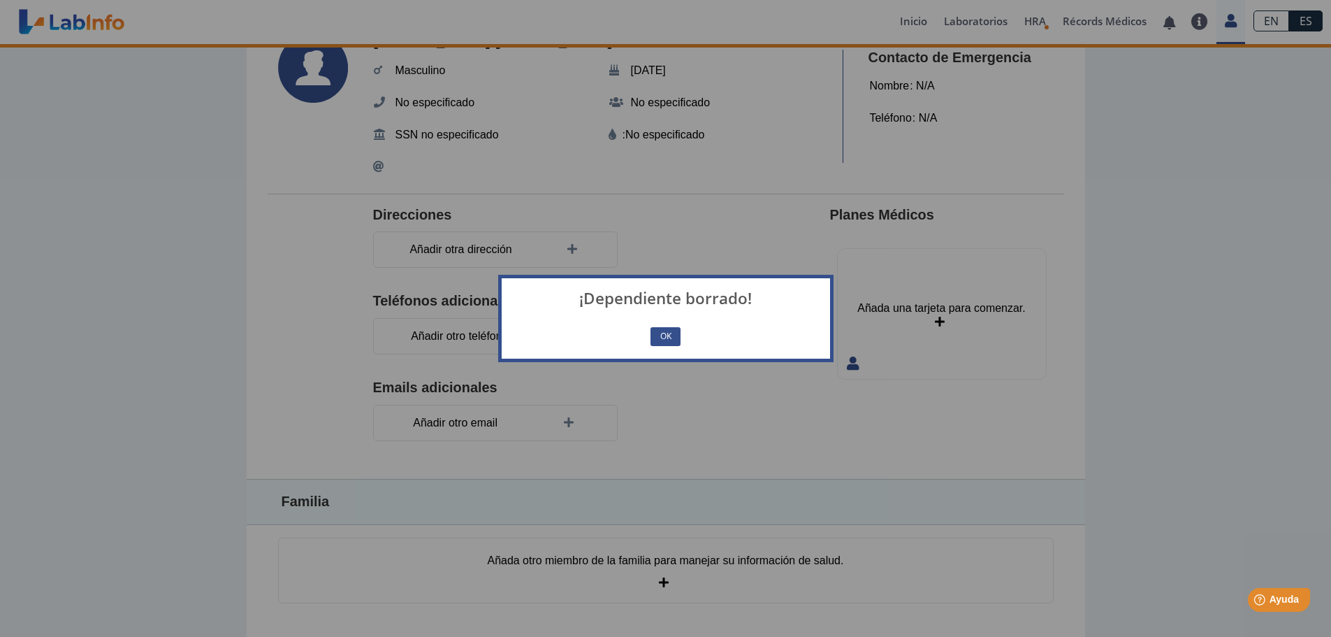
scroll to position [83, 0]
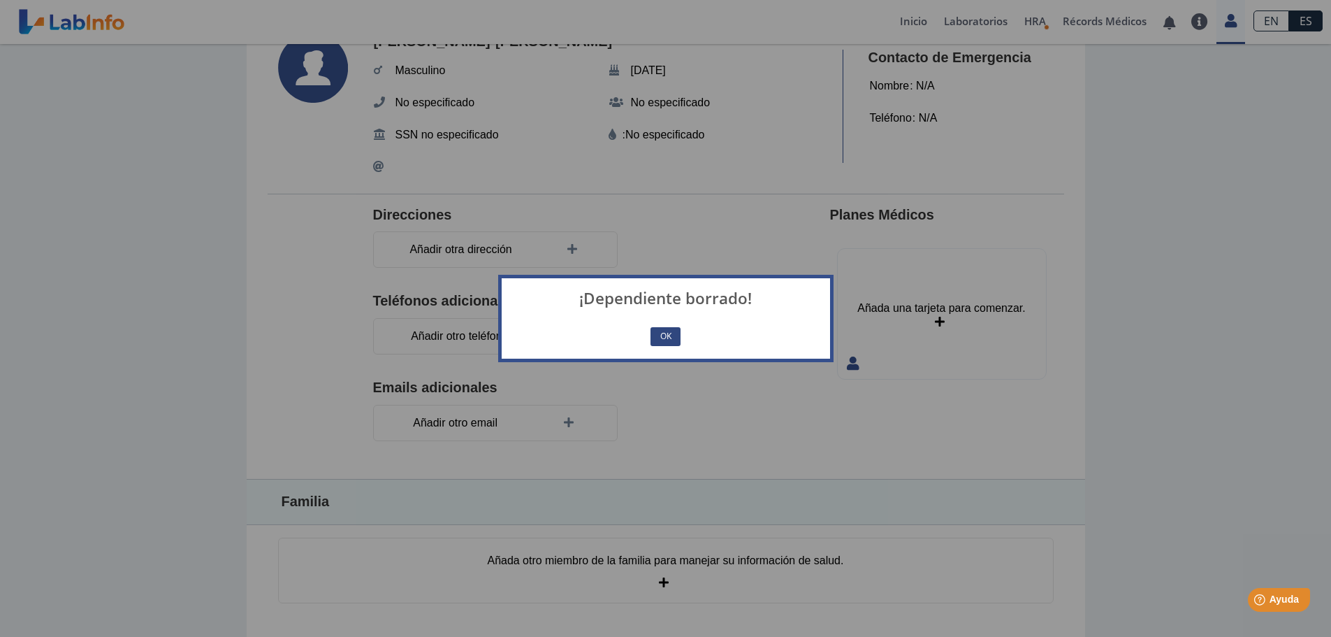
click at [656, 337] on button "OK" at bounding box center [664, 336] width 29 height 19
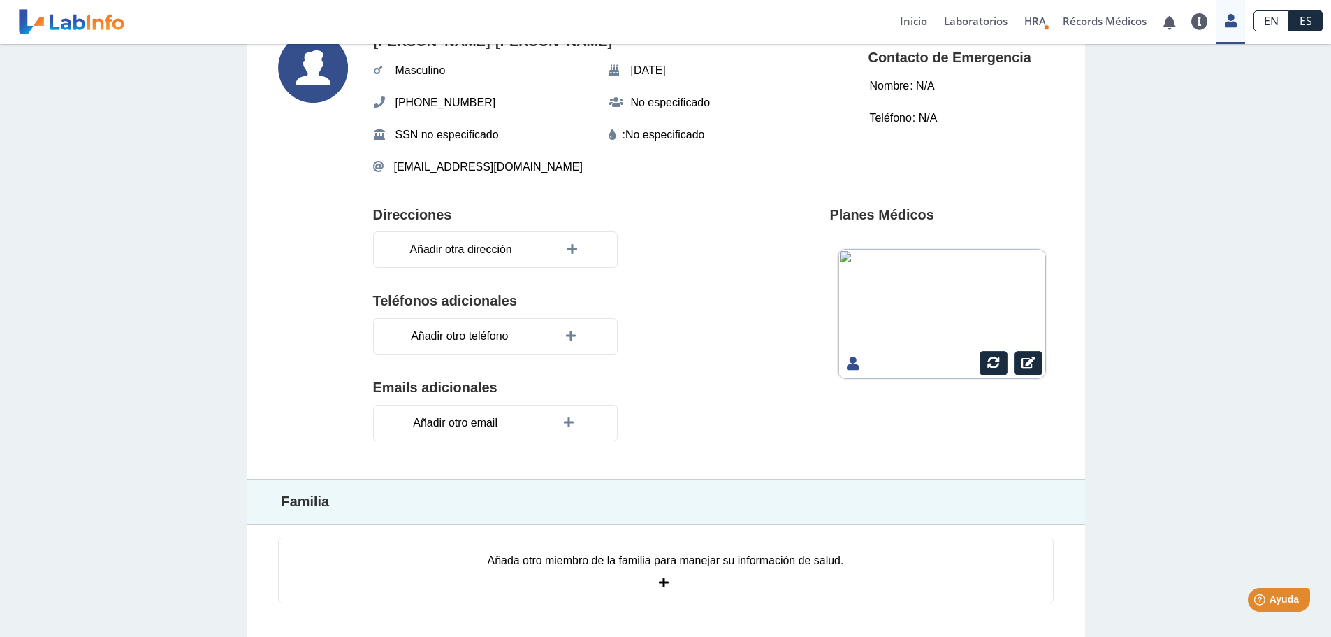
scroll to position [0, 0]
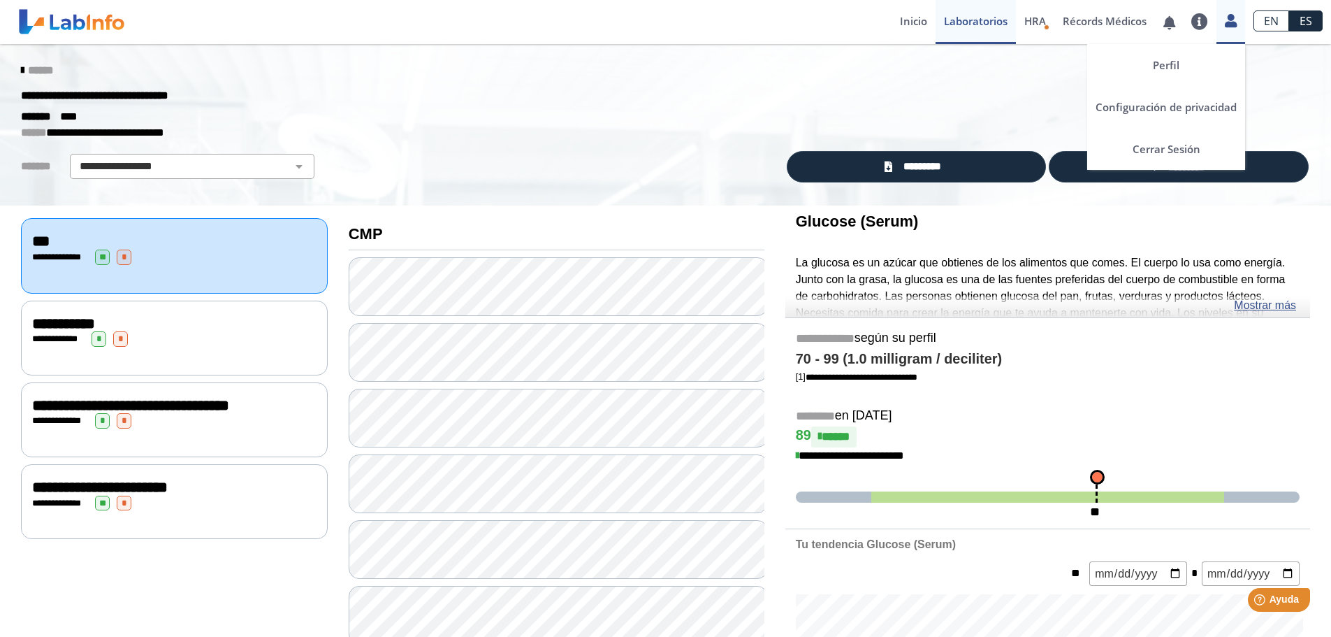
click at [1233, 32] on div "Perfil Configuración de privacidad Cerrar Sesión" at bounding box center [1230, 22] width 29 height 44
click at [1173, 66] on link "Perfil" at bounding box center [1166, 65] width 158 height 42
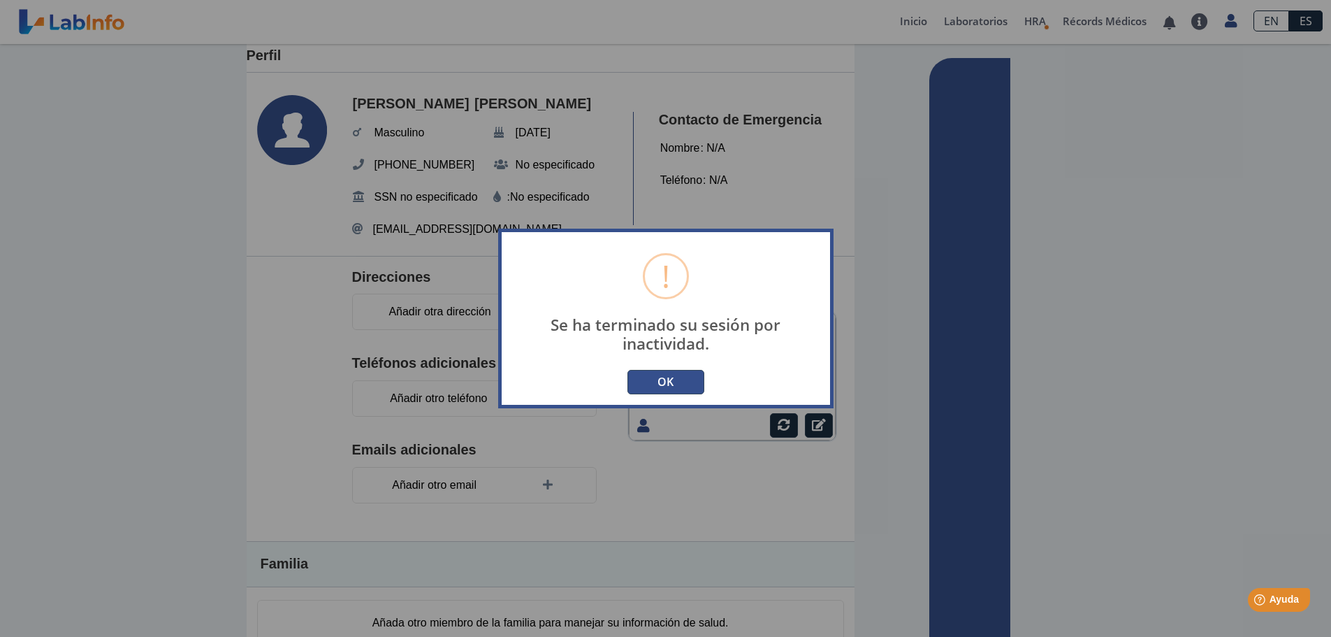
type input "[EMAIL_ADDRESS][DOMAIN_NAME]"
